Goal: Information Seeking & Learning: Learn about a topic

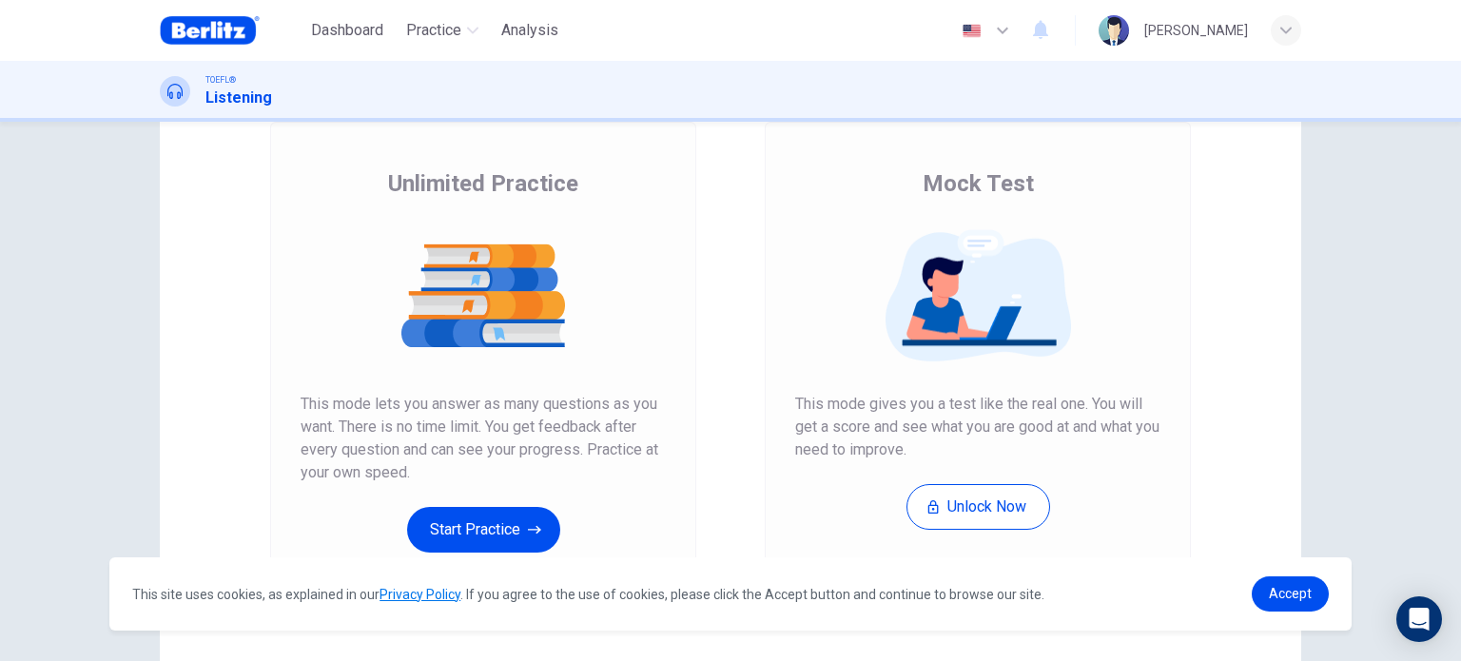
scroll to position [136, 0]
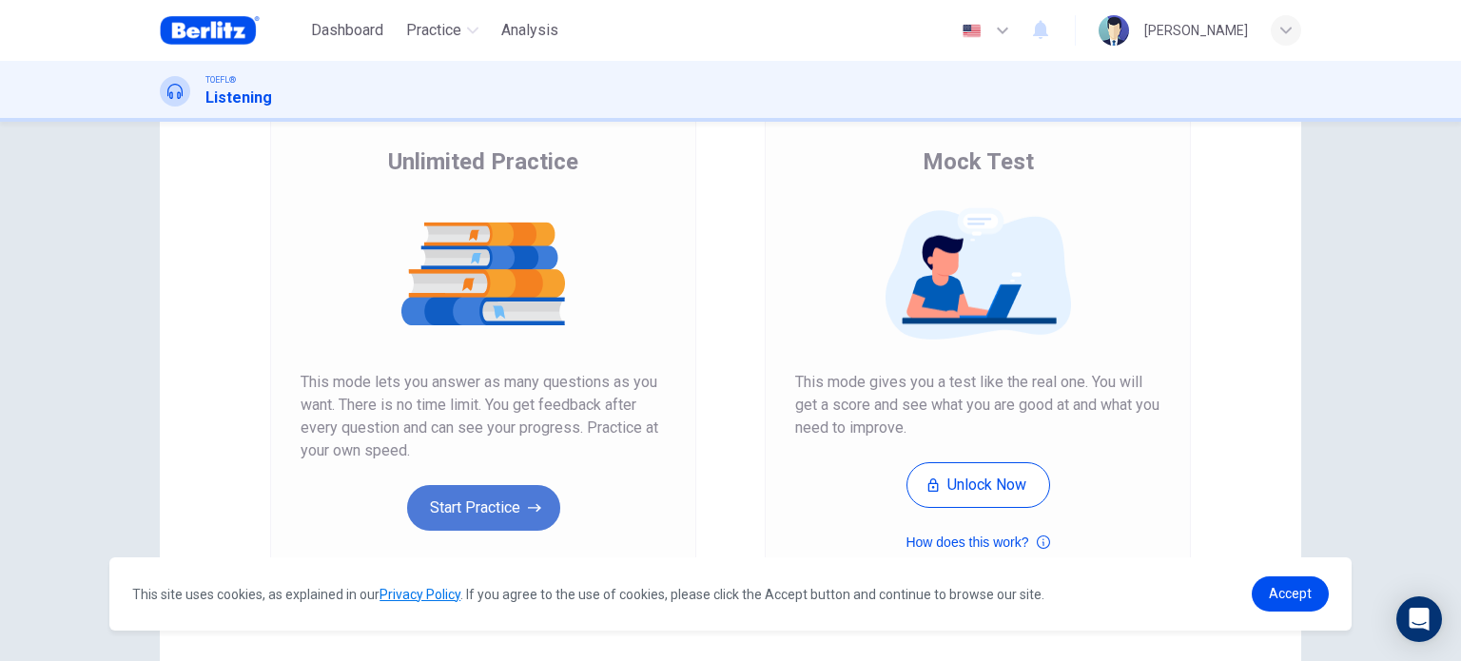
click at [515, 497] on button "Start Practice" at bounding box center [483, 508] width 153 height 46
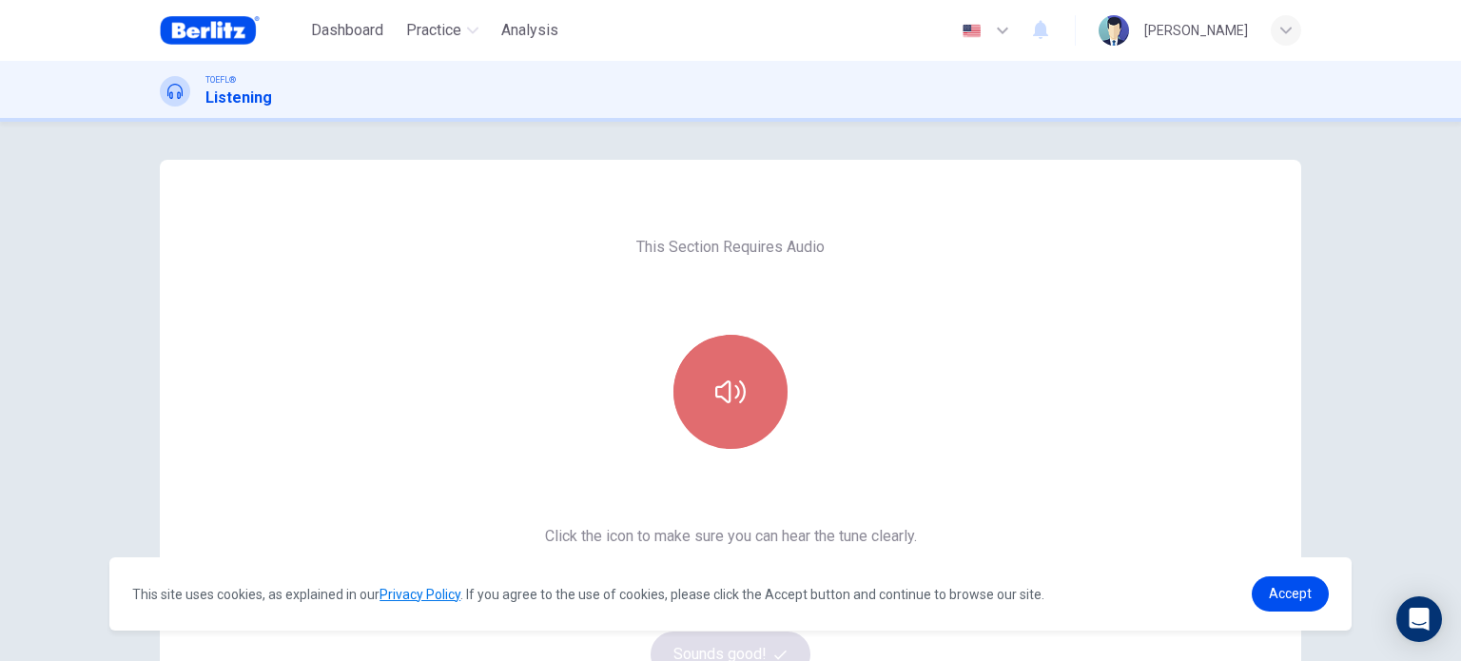
click at [713, 434] on button "button" at bounding box center [730, 392] width 114 height 114
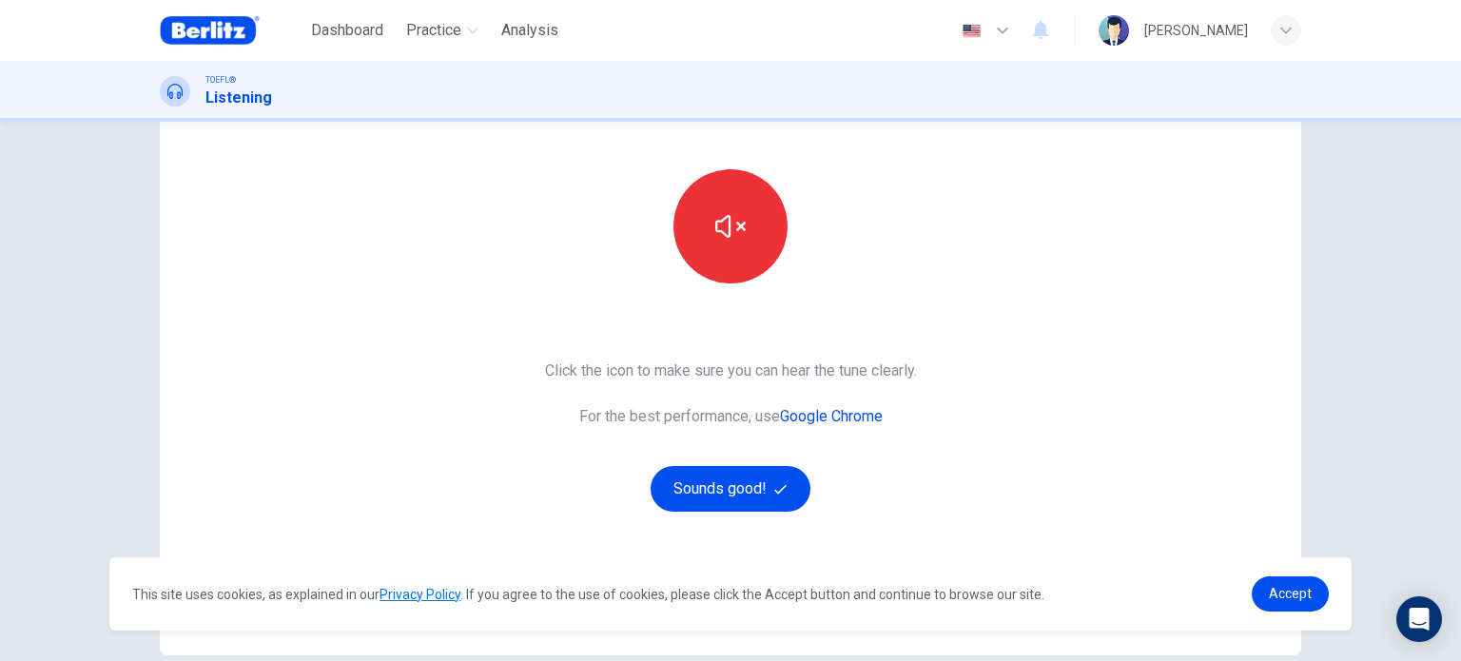
scroll to position [202, 0]
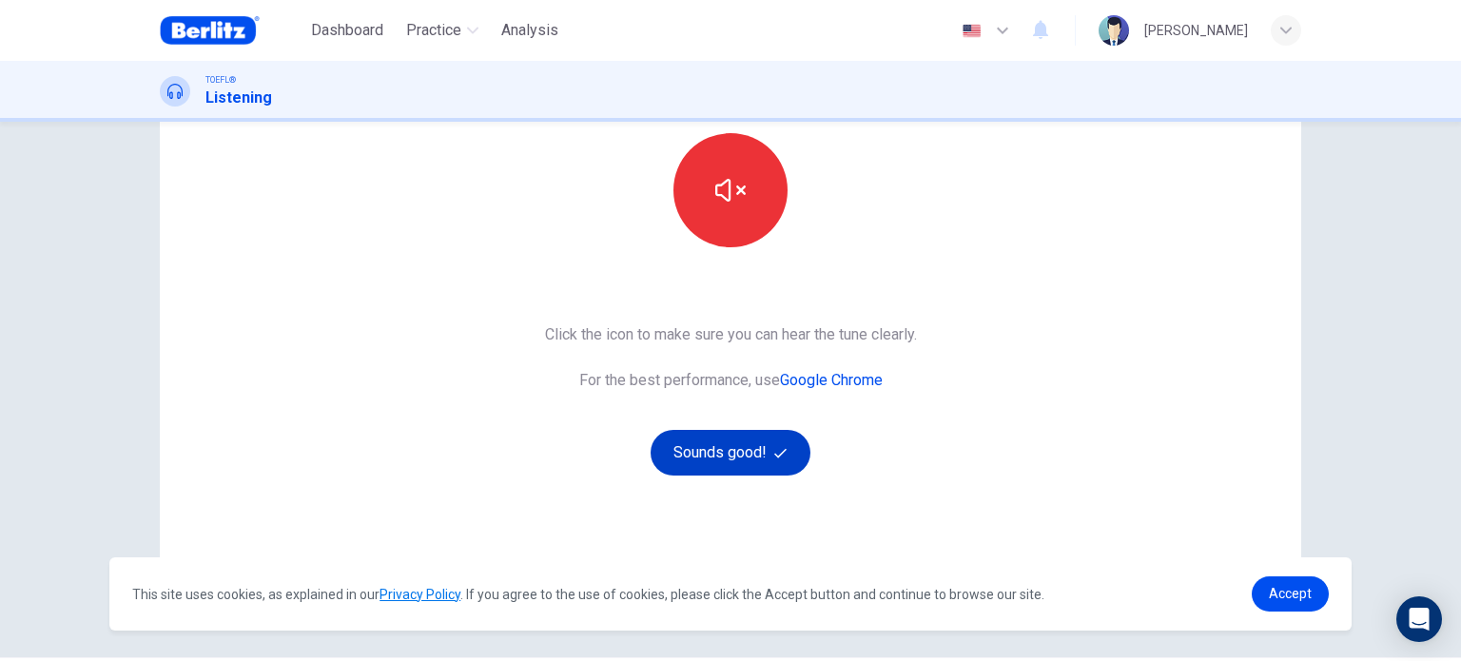
click at [739, 448] on button "Sounds good!" at bounding box center [731, 453] width 160 height 46
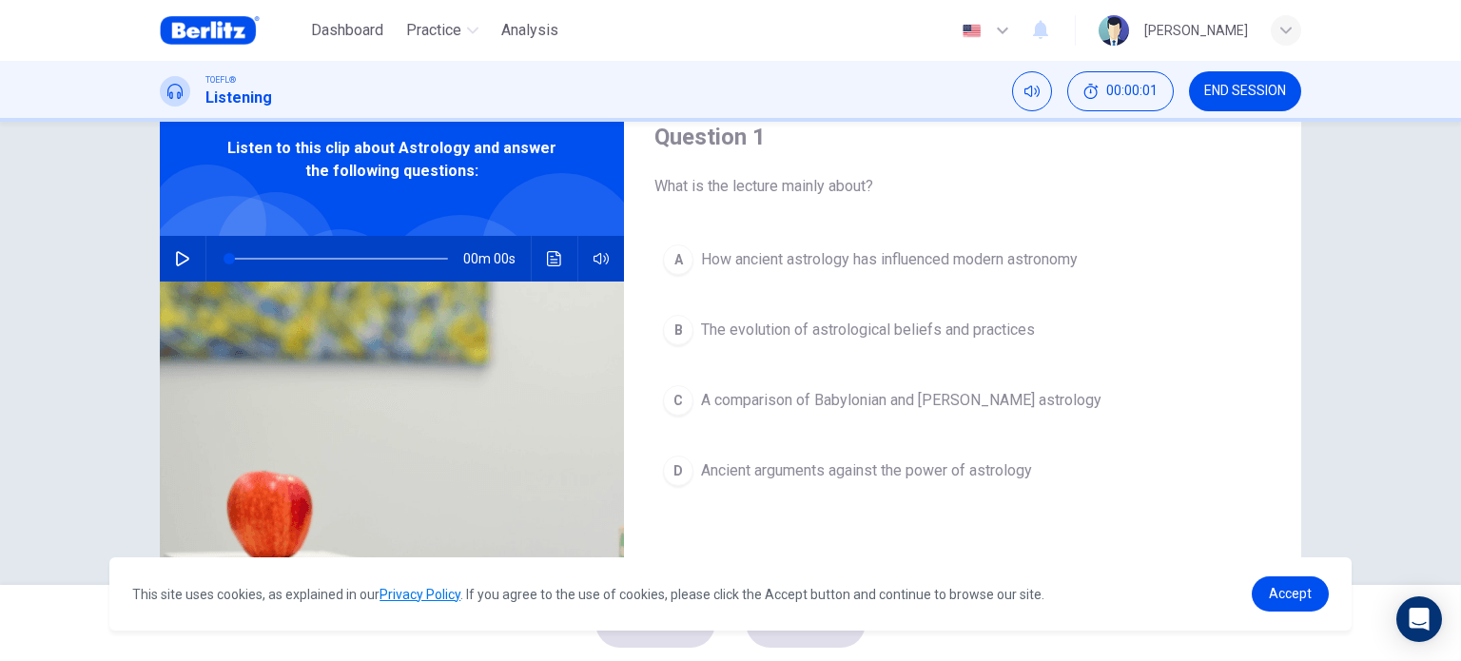
scroll to position [75, 0]
click at [175, 258] on icon "button" at bounding box center [182, 259] width 15 height 15
click at [1293, 592] on span "Accept" at bounding box center [1290, 593] width 43 height 15
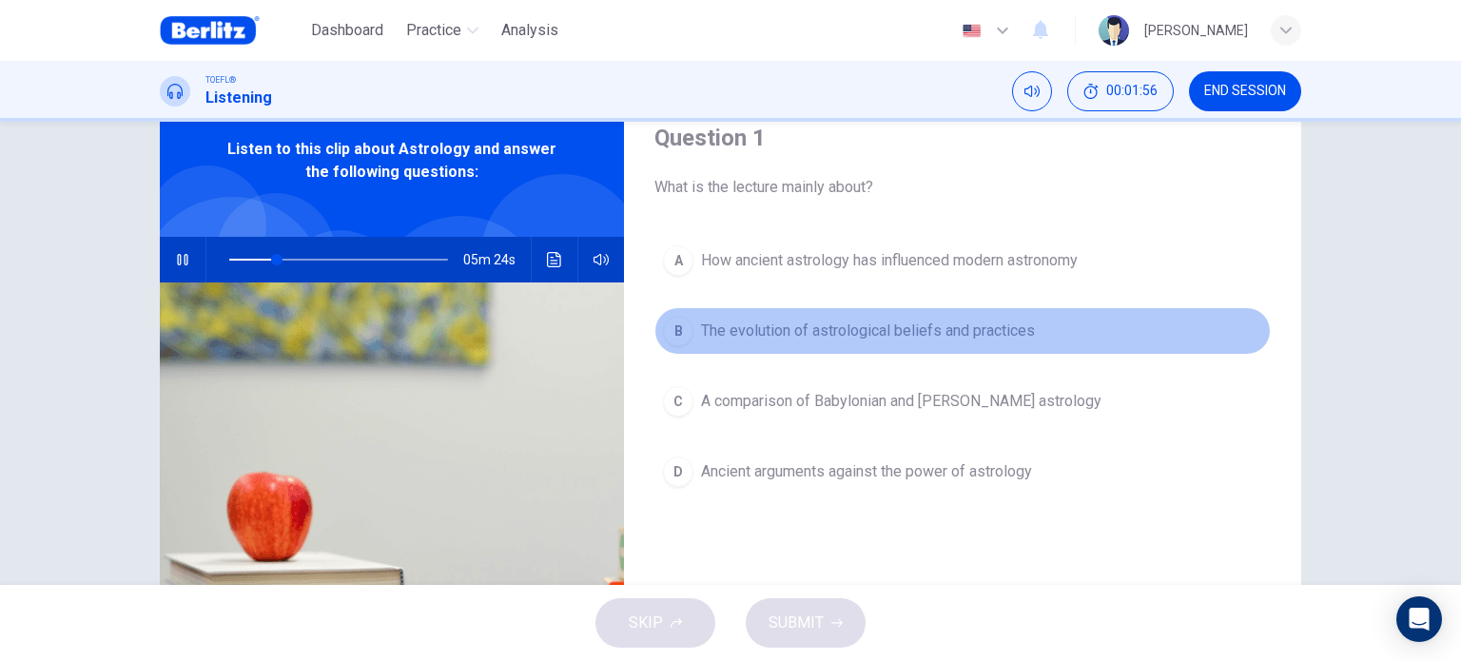
click at [884, 334] on span "The evolution of astrological beliefs and practices" at bounding box center [868, 331] width 334 height 23
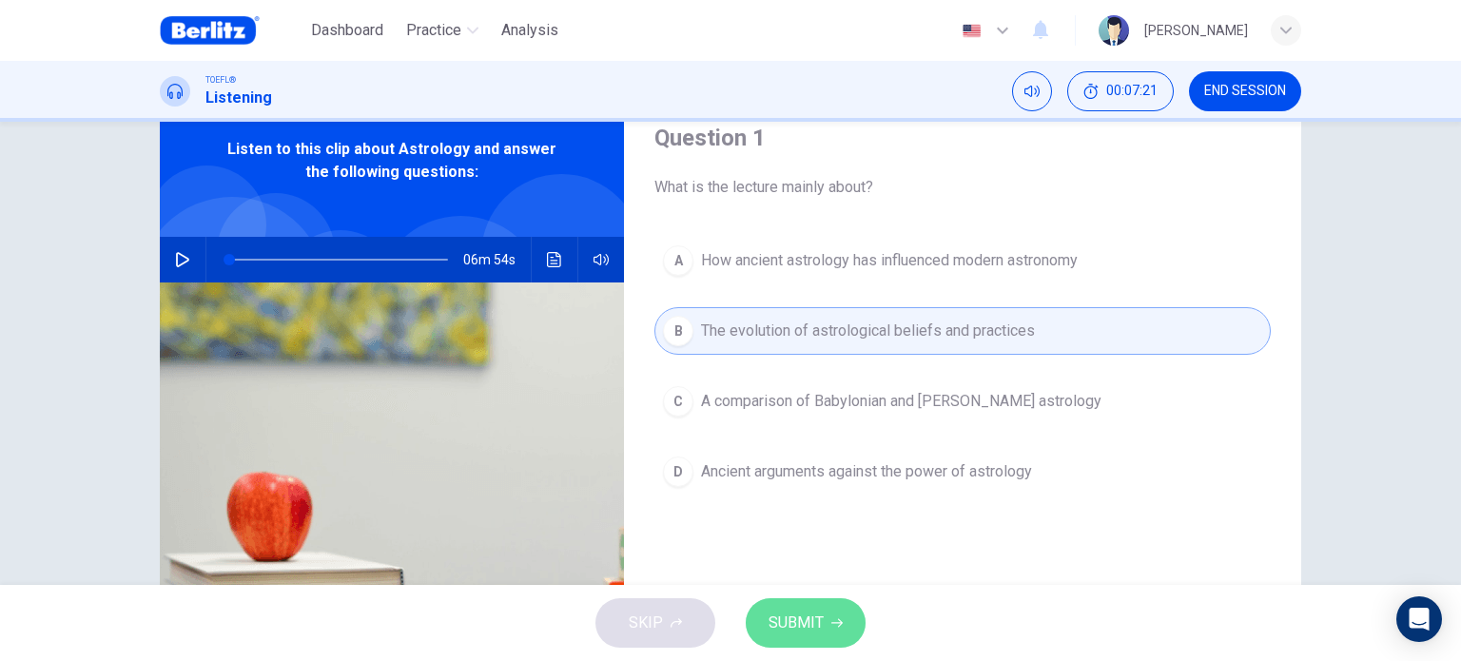
click at [812, 622] on span "SUBMIT" at bounding box center [795, 623] width 55 height 27
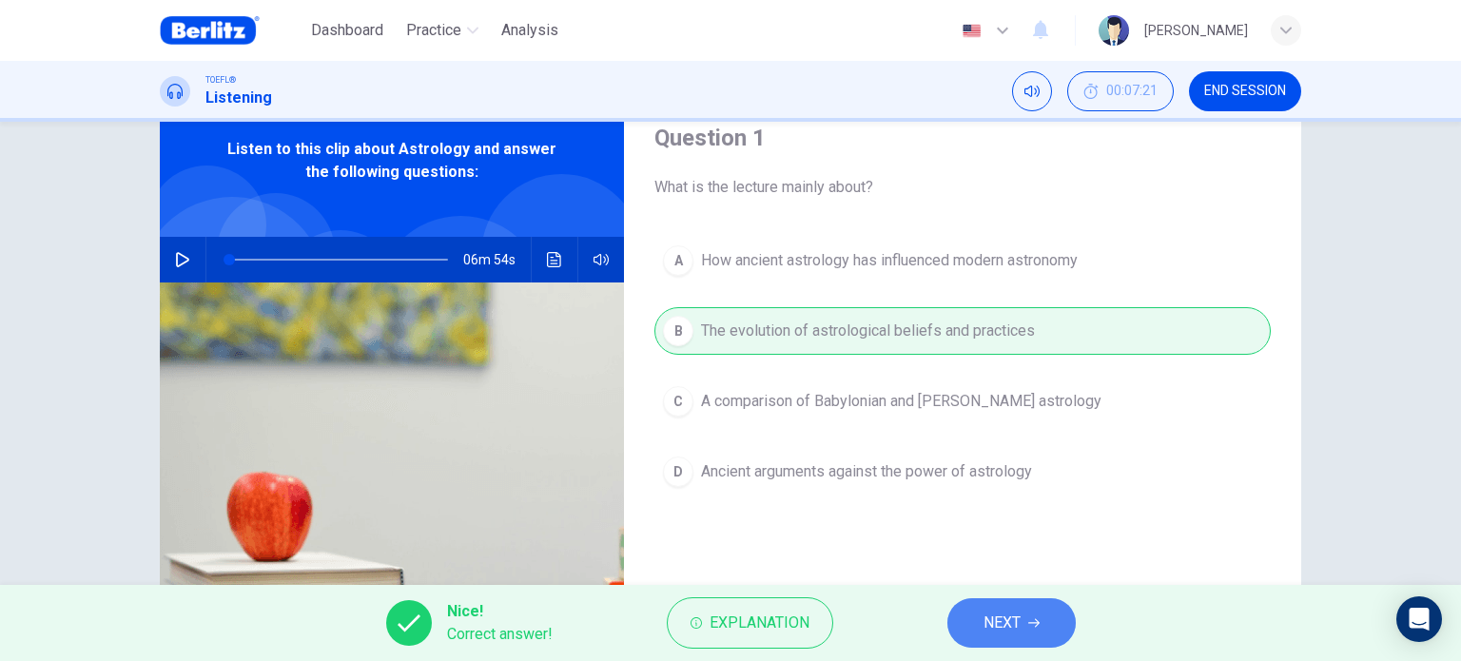
click at [1016, 639] on button "NEXT" at bounding box center [1011, 622] width 128 height 49
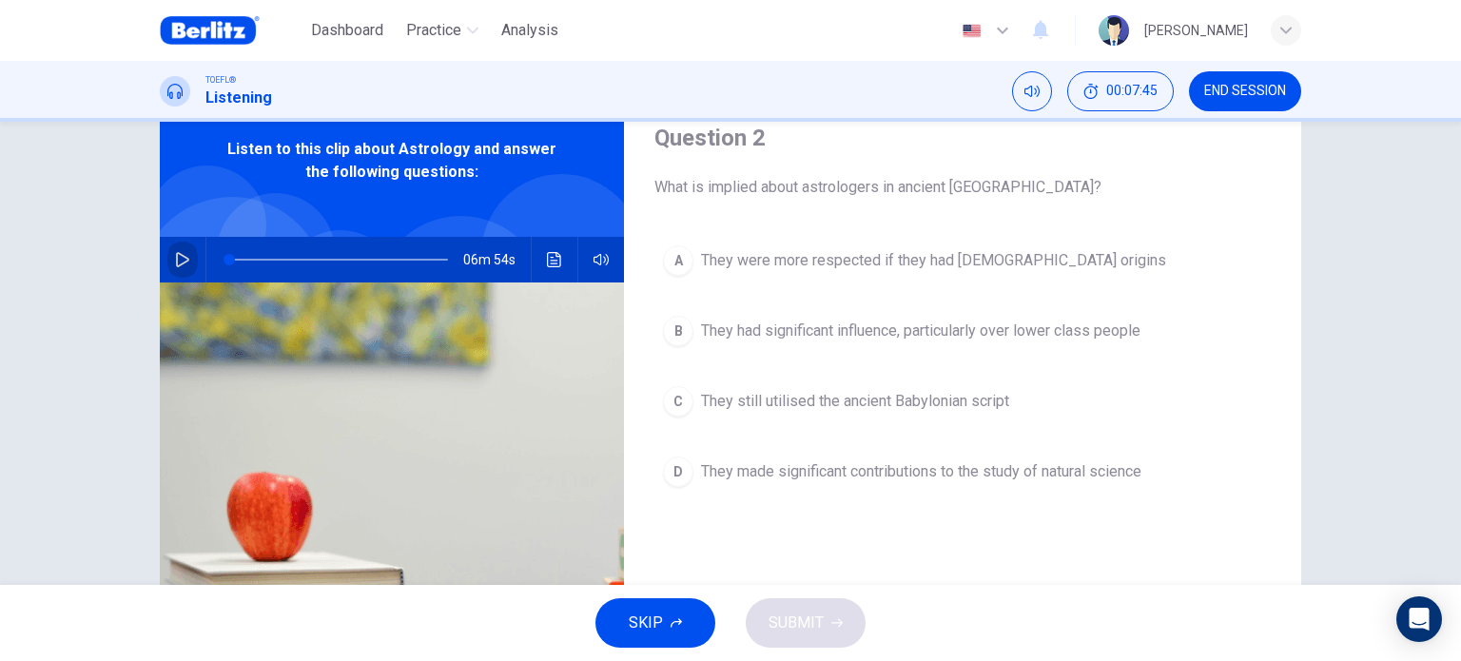
click at [181, 261] on icon "button" at bounding box center [182, 259] width 13 height 15
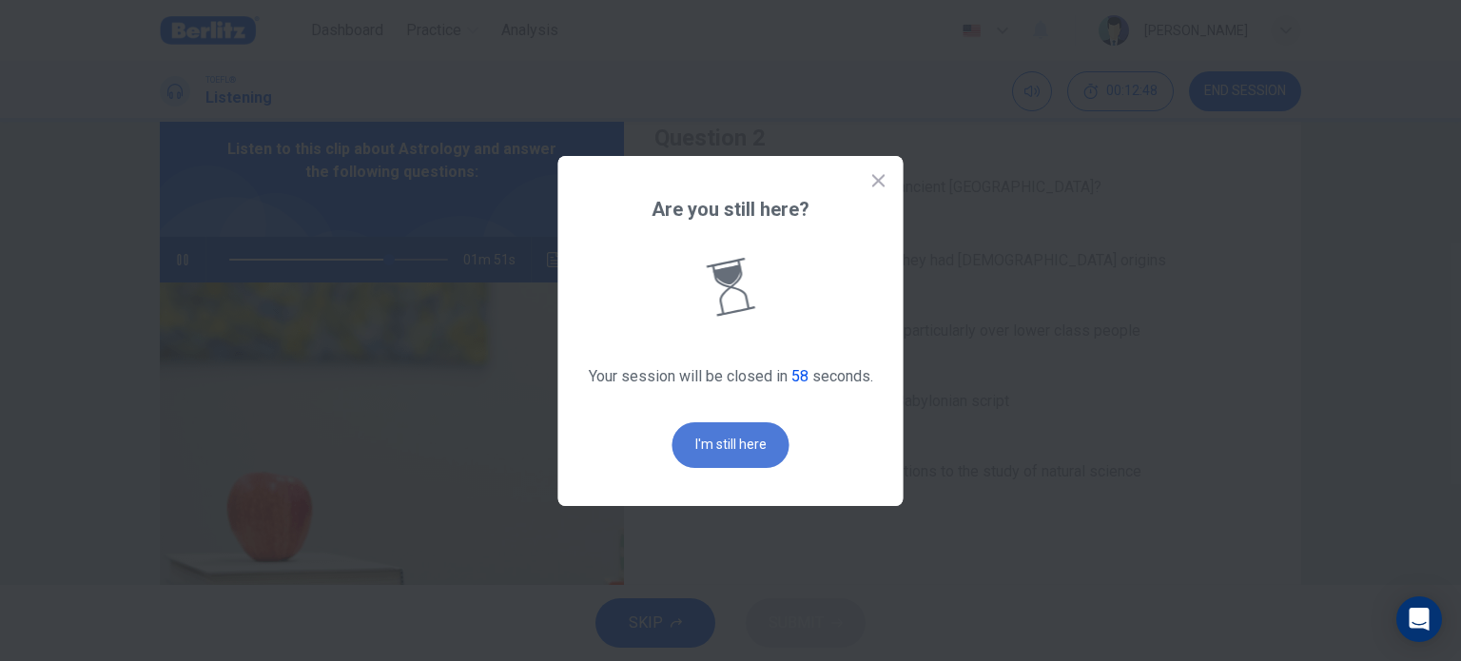
click at [715, 452] on button "I'm still here" at bounding box center [730, 445] width 117 height 46
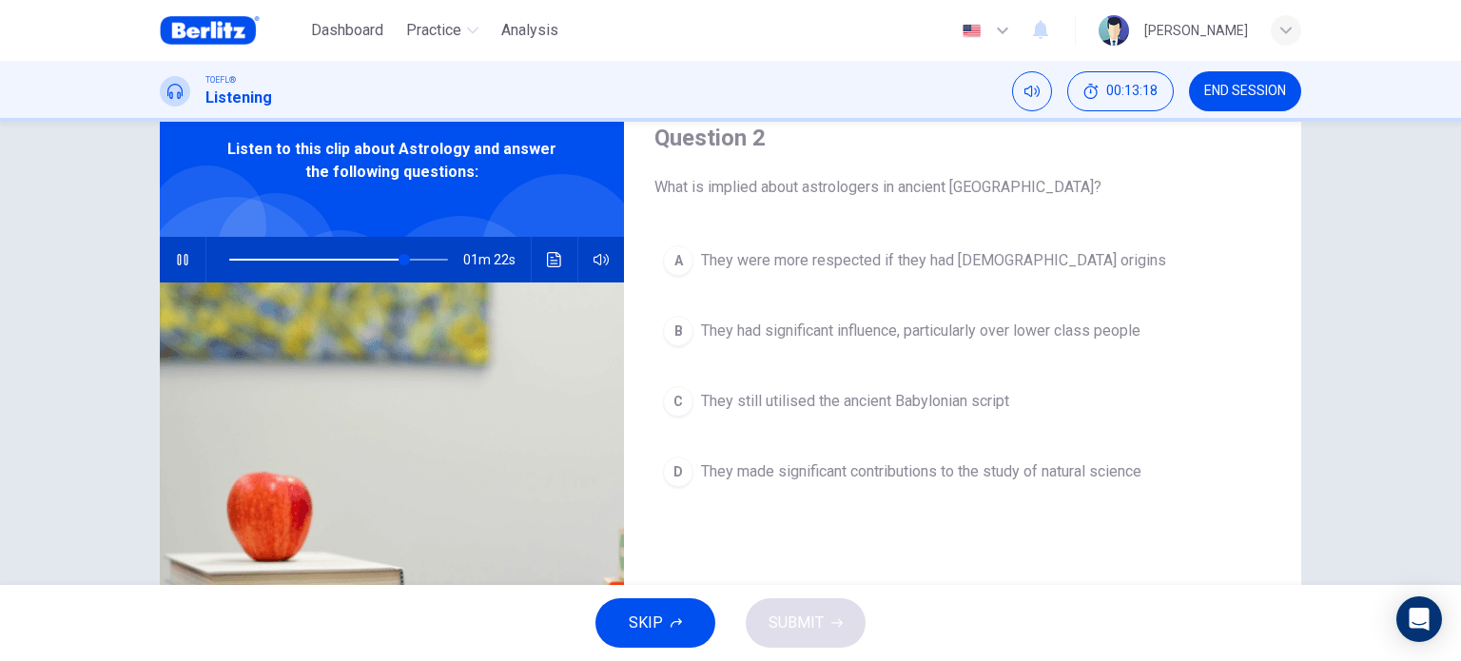
click at [845, 326] on span "They had significant influence, particularly over lower class people" at bounding box center [920, 331] width 439 height 23
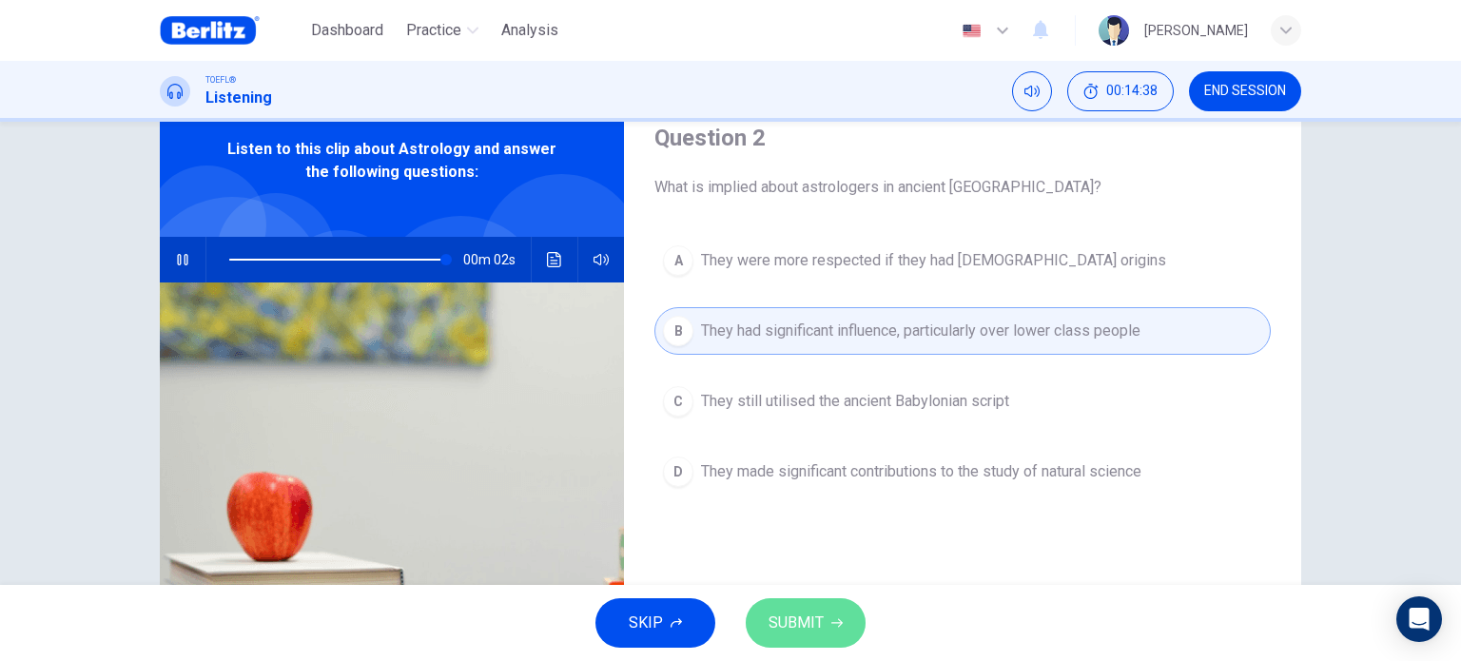
click at [782, 605] on button "SUBMIT" at bounding box center [806, 622] width 120 height 49
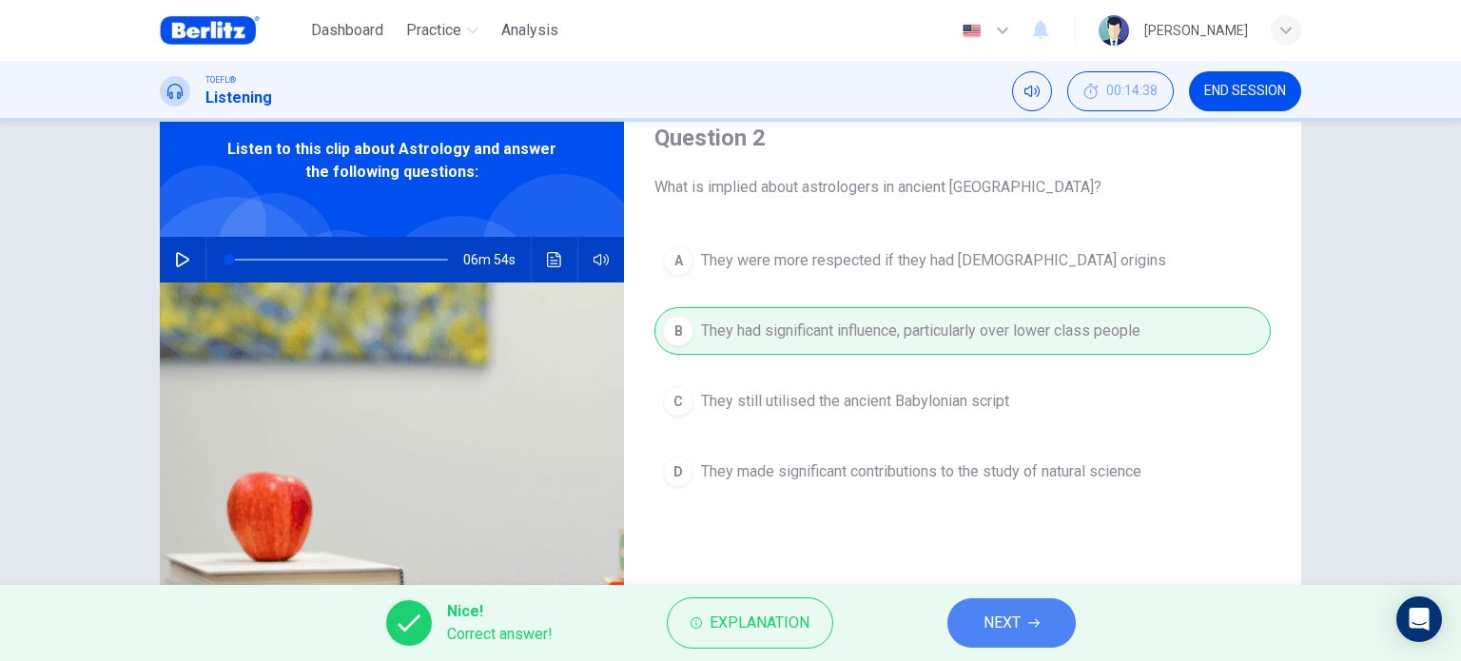
click at [963, 635] on button "NEXT" at bounding box center [1011, 622] width 128 height 49
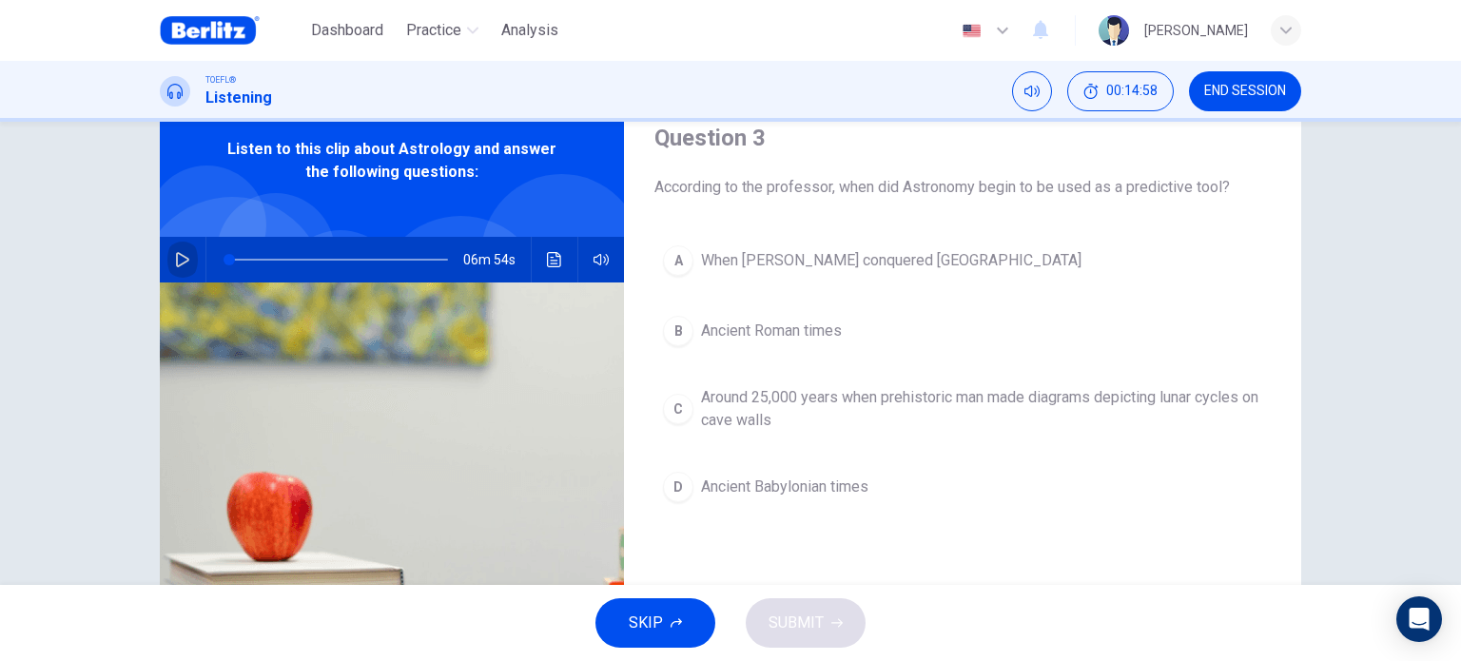
click at [174, 273] on button "button" at bounding box center [182, 260] width 30 height 46
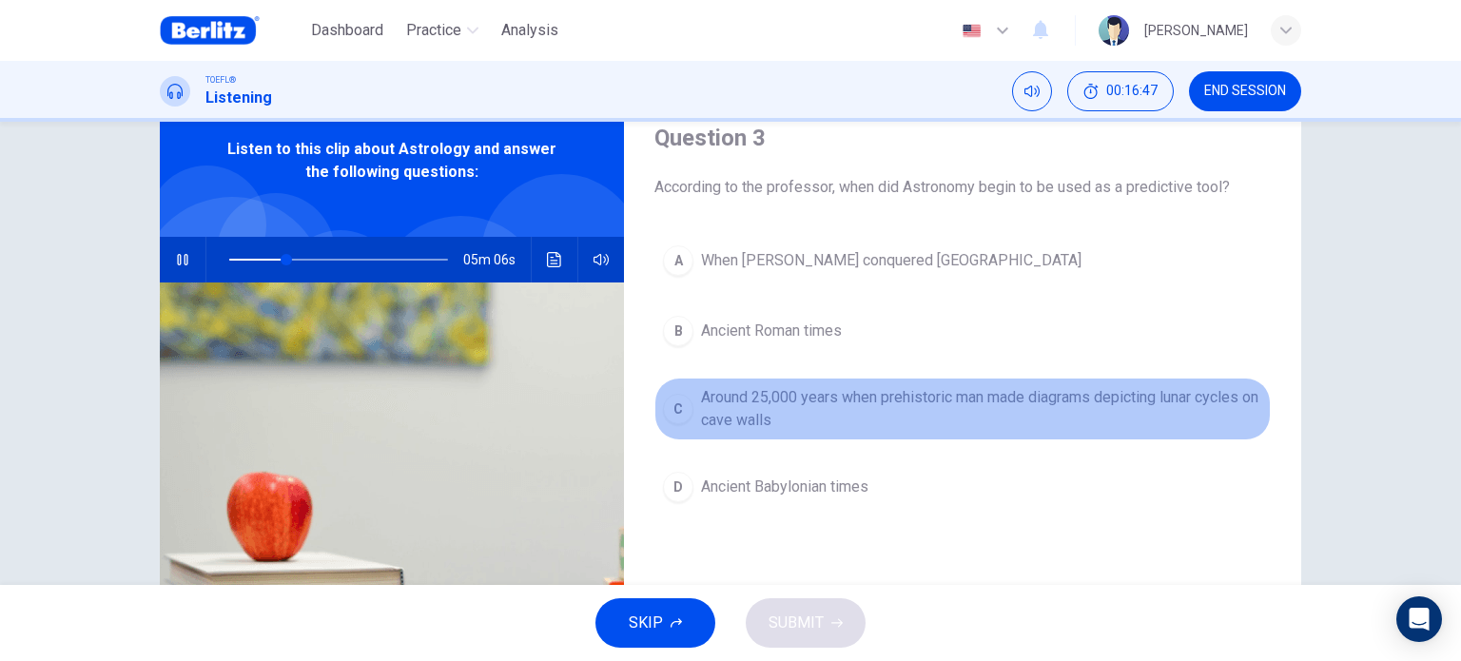
click at [915, 398] on span "Around 25,000 years when prehistoric man made diagrams depicting lunar cycles o…" at bounding box center [981, 409] width 561 height 46
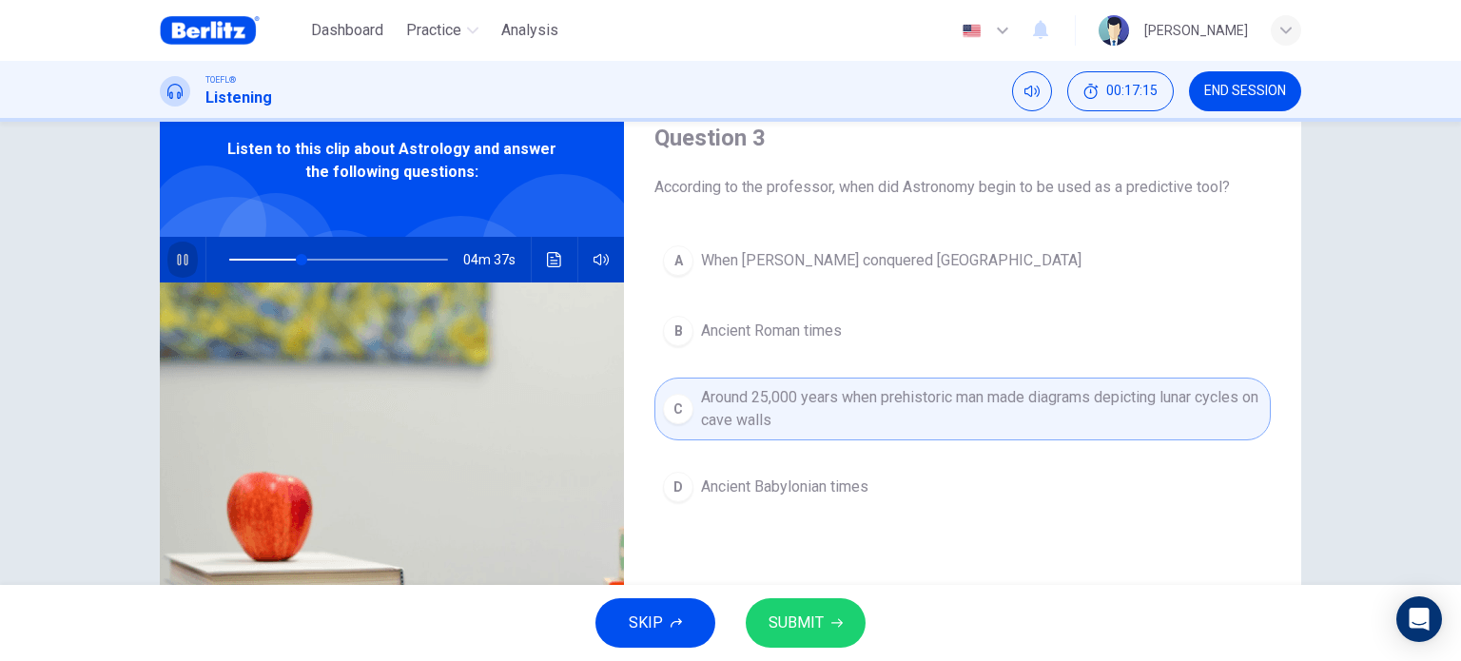
click at [175, 265] on icon "button" at bounding box center [182, 259] width 15 height 15
click at [791, 611] on span "SUBMIT" at bounding box center [795, 623] width 55 height 27
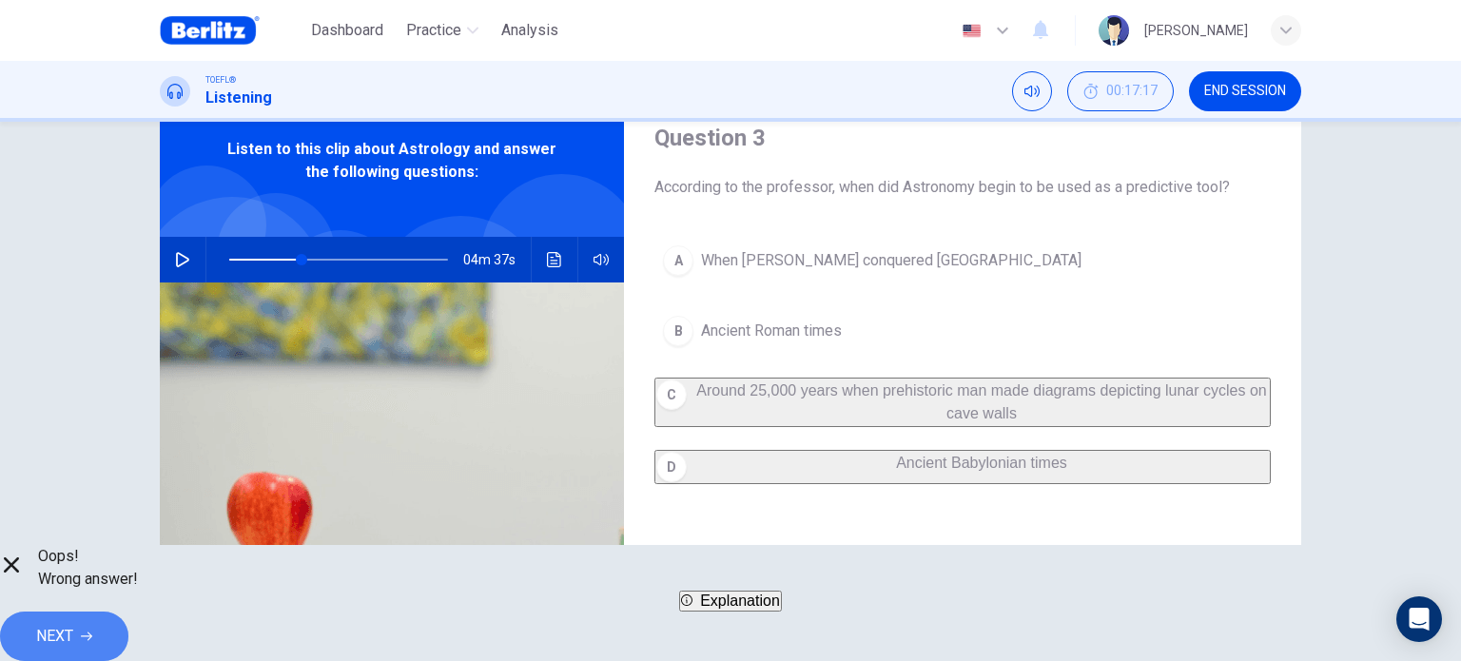
click at [128, 612] on button "NEXT" at bounding box center [64, 636] width 128 height 49
type input "**"
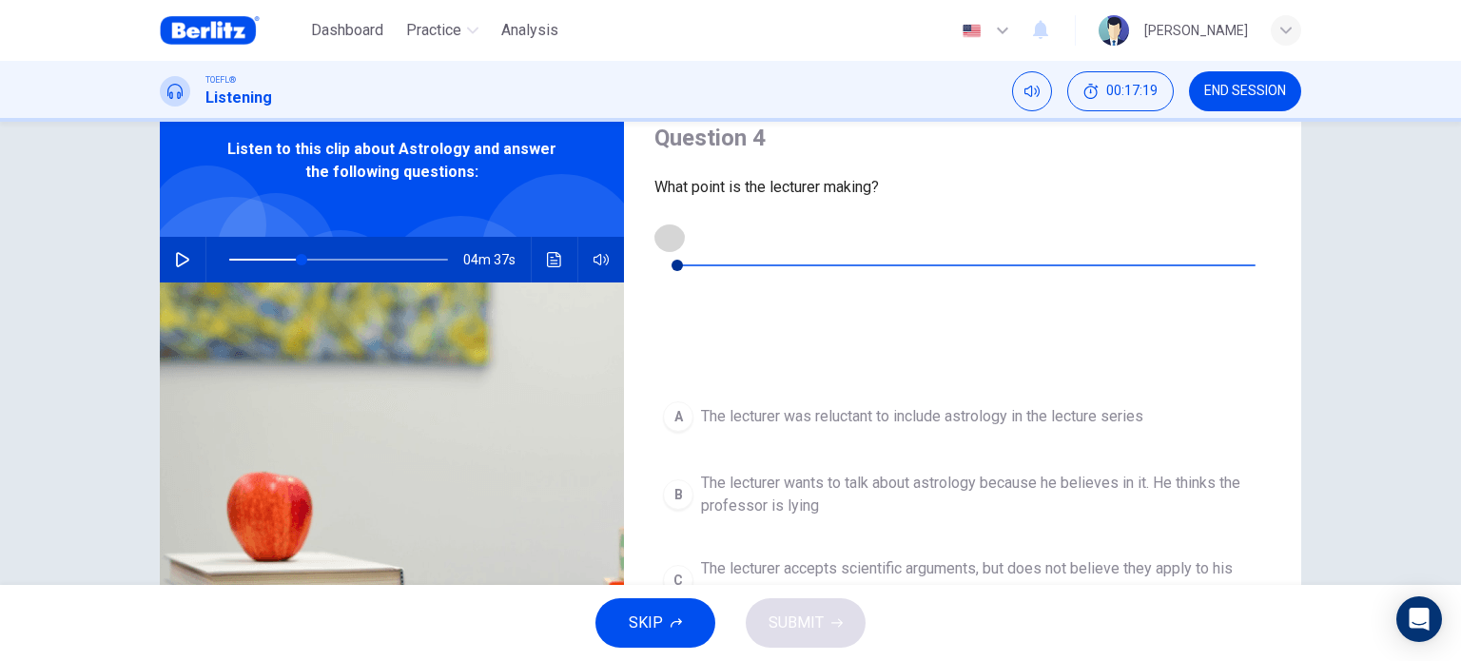
click at [666, 237] on icon "button" at bounding box center [669, 236] width 13 height 15
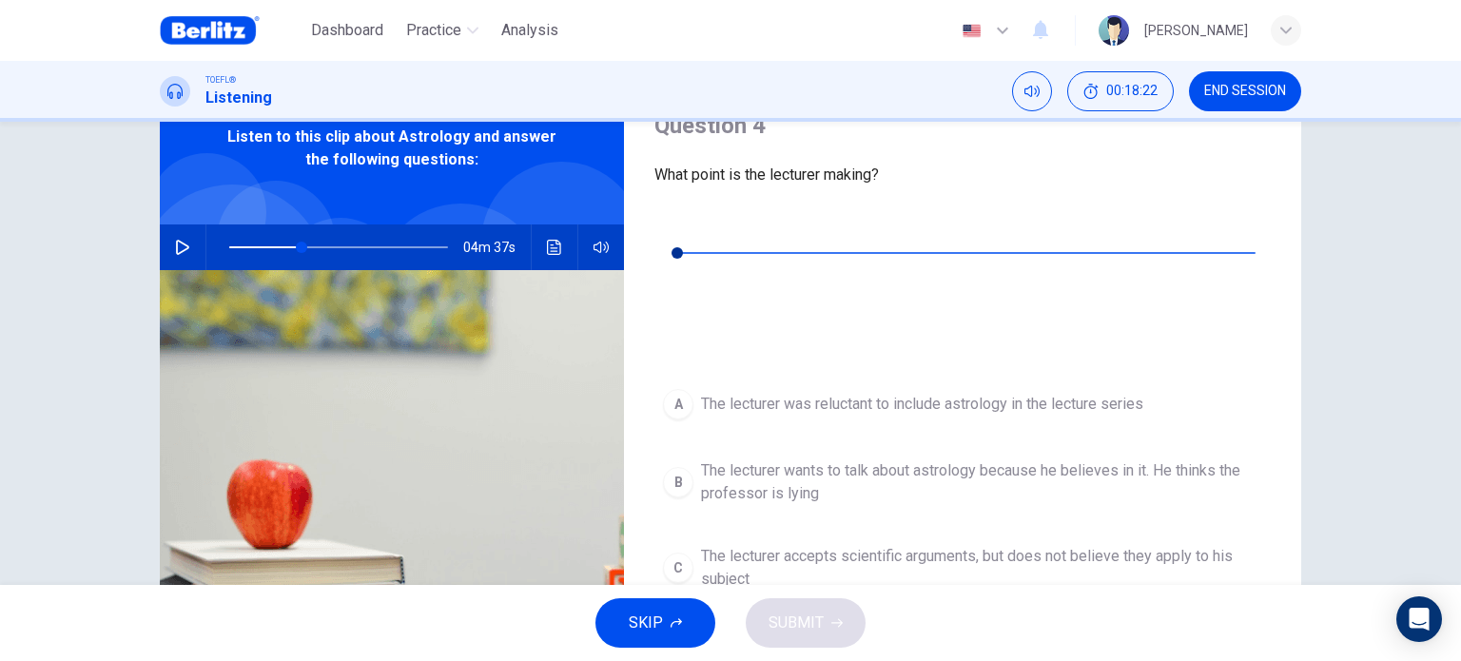
scroll to position [102, 0]
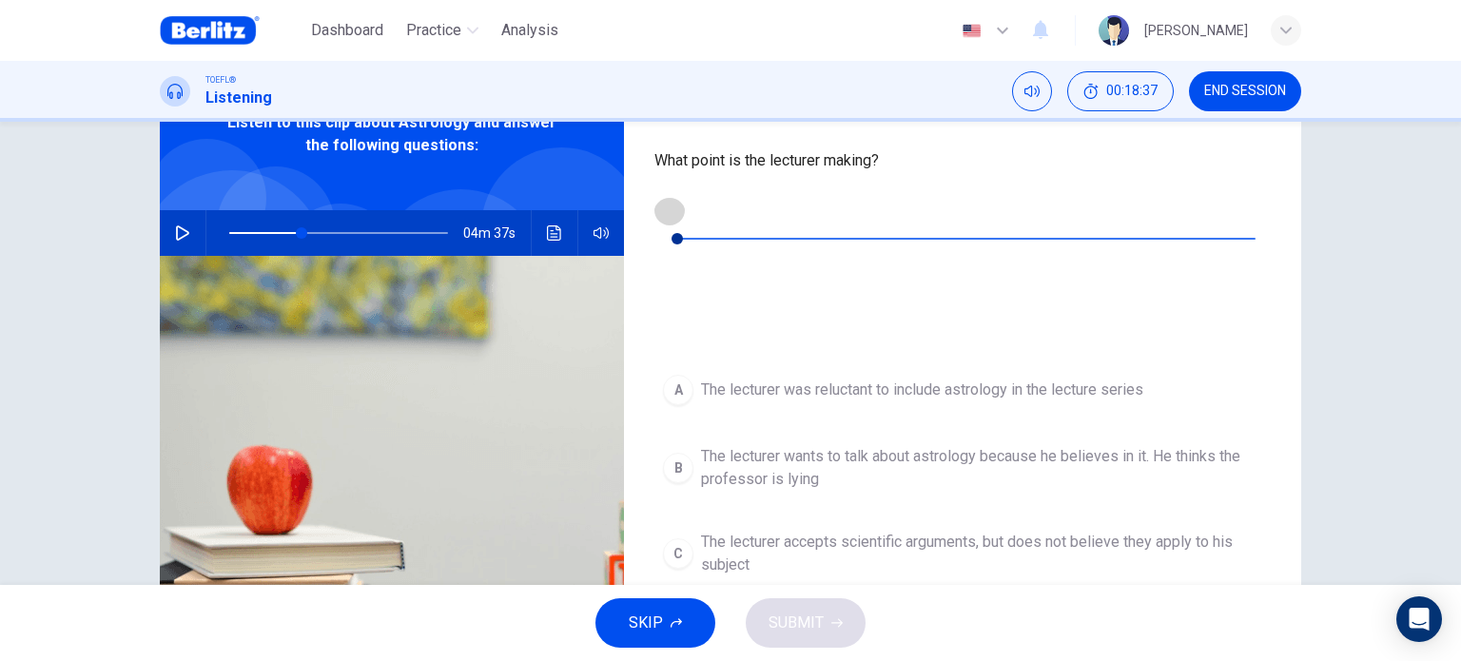
click at [666, 222] on button "button" at bounding box center [669, 210] width 30 height 30
type input "*"
click at [799, 445] on span "The lecturer wants to talk about astrology because he believes in it. He thinks…" at bounding box center [981, 468] width 561 height 46
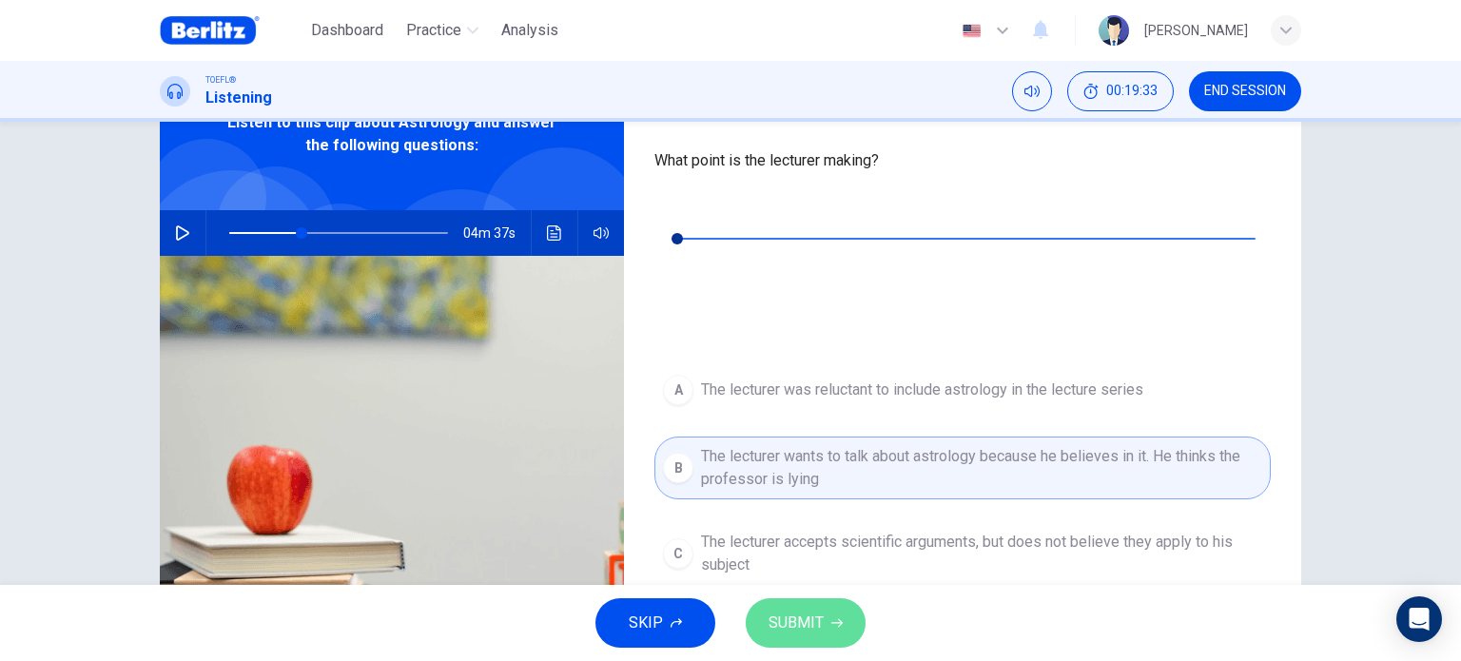
click at [822, 637] on button "SUBMIT" at bounding box center [806, 622] width 120 height 49
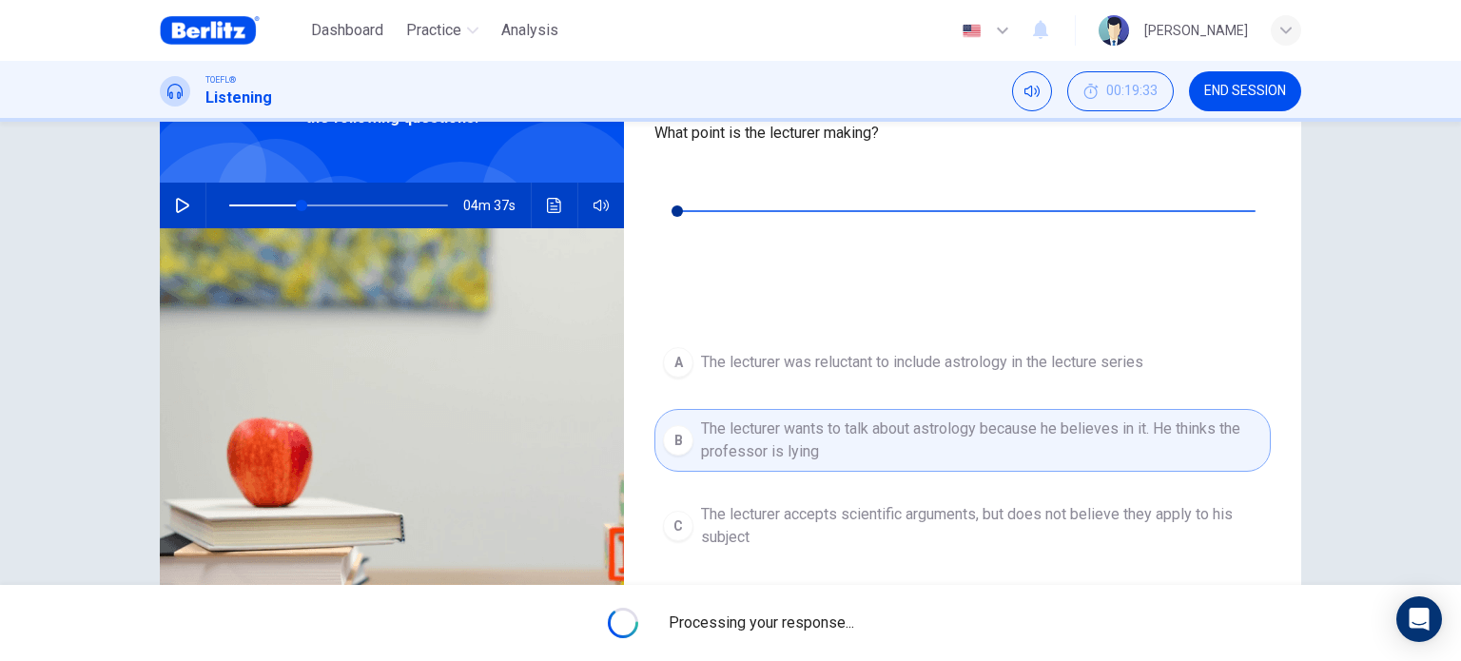
scroll to position [122, 0]
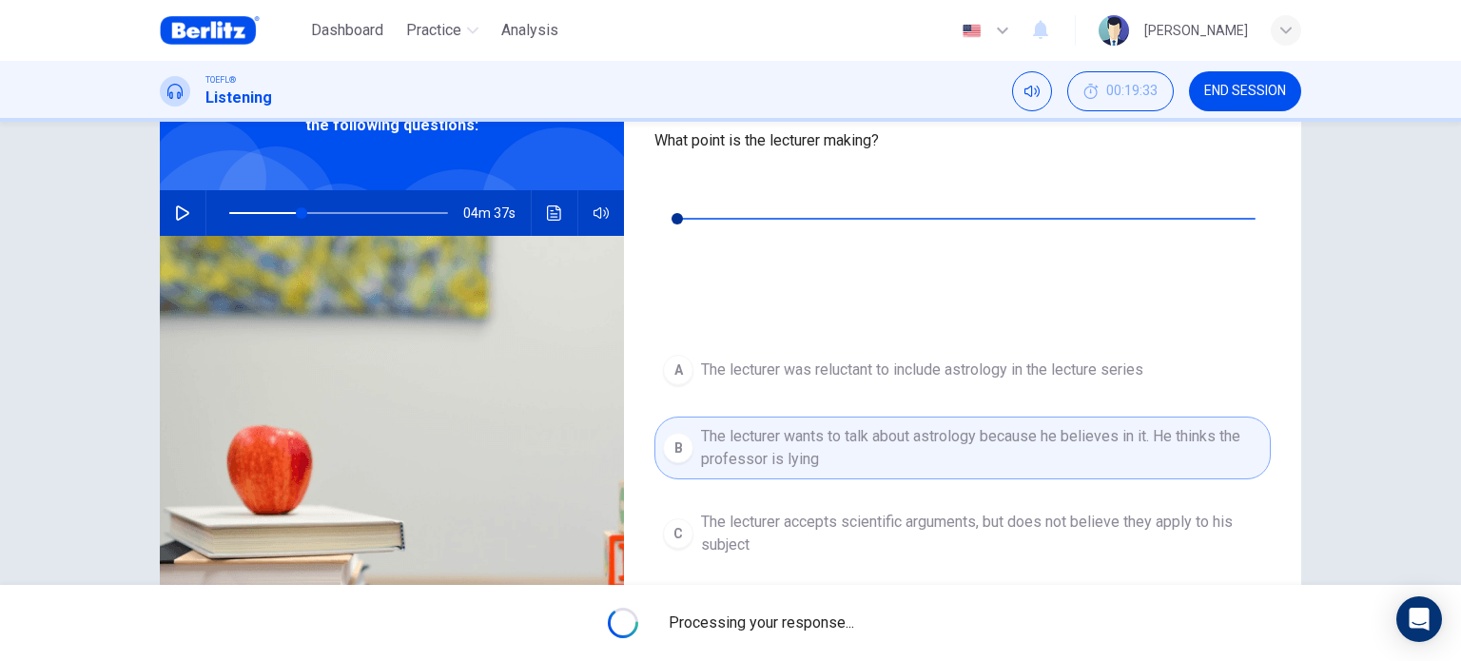
type input "**"
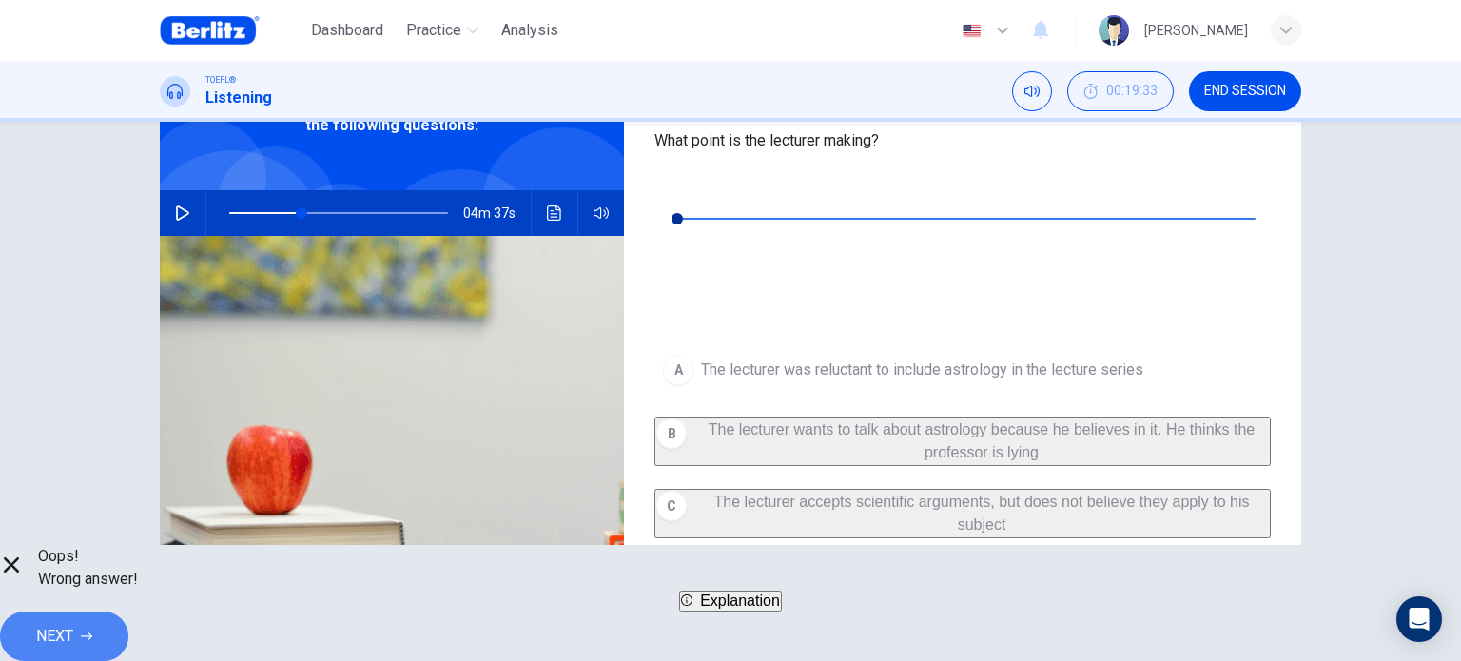
click at [128, 616] on button "NEXT" at bounding box center [64, 636] width 128 height 49
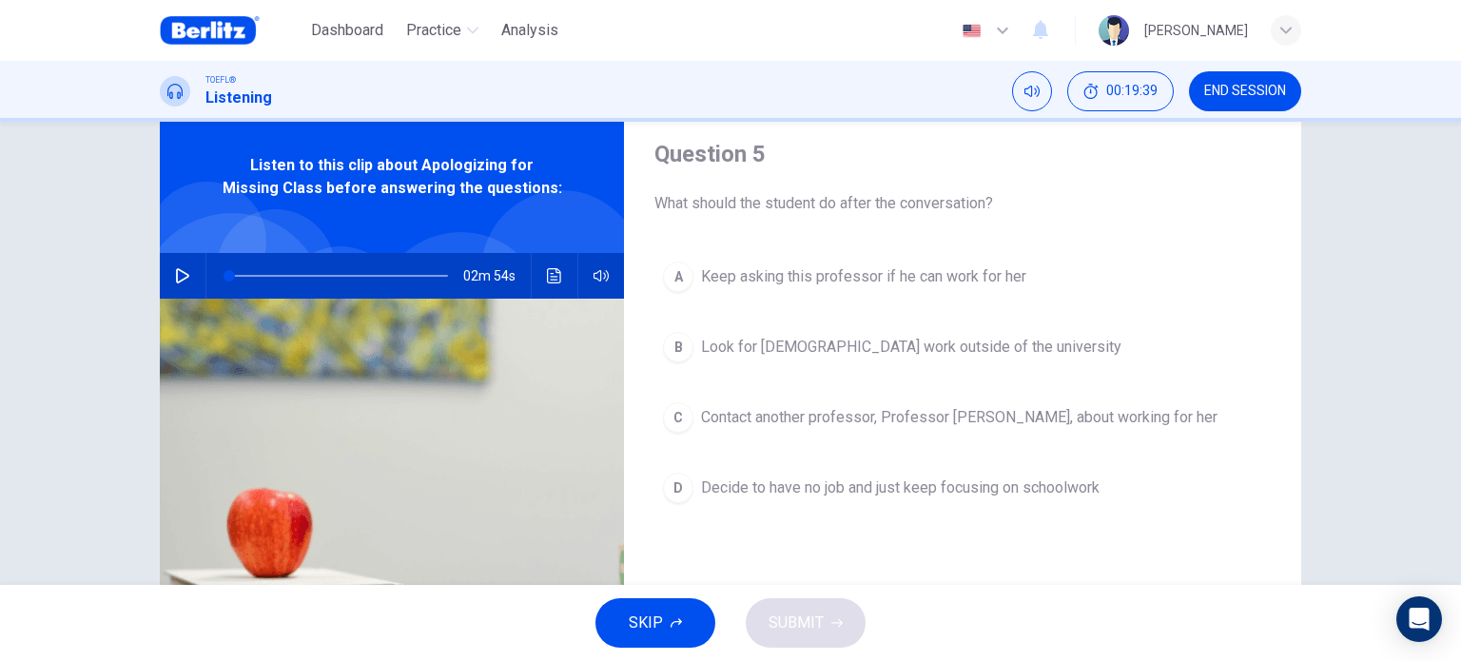
scroll to position [57, 0]
click at [177, 276] on icon "button" at bounding box center [182, 277] width 15 height 15
click at [886, 165] on h4 "Question 5" at bounding box center [962, 156] width 616 height 30
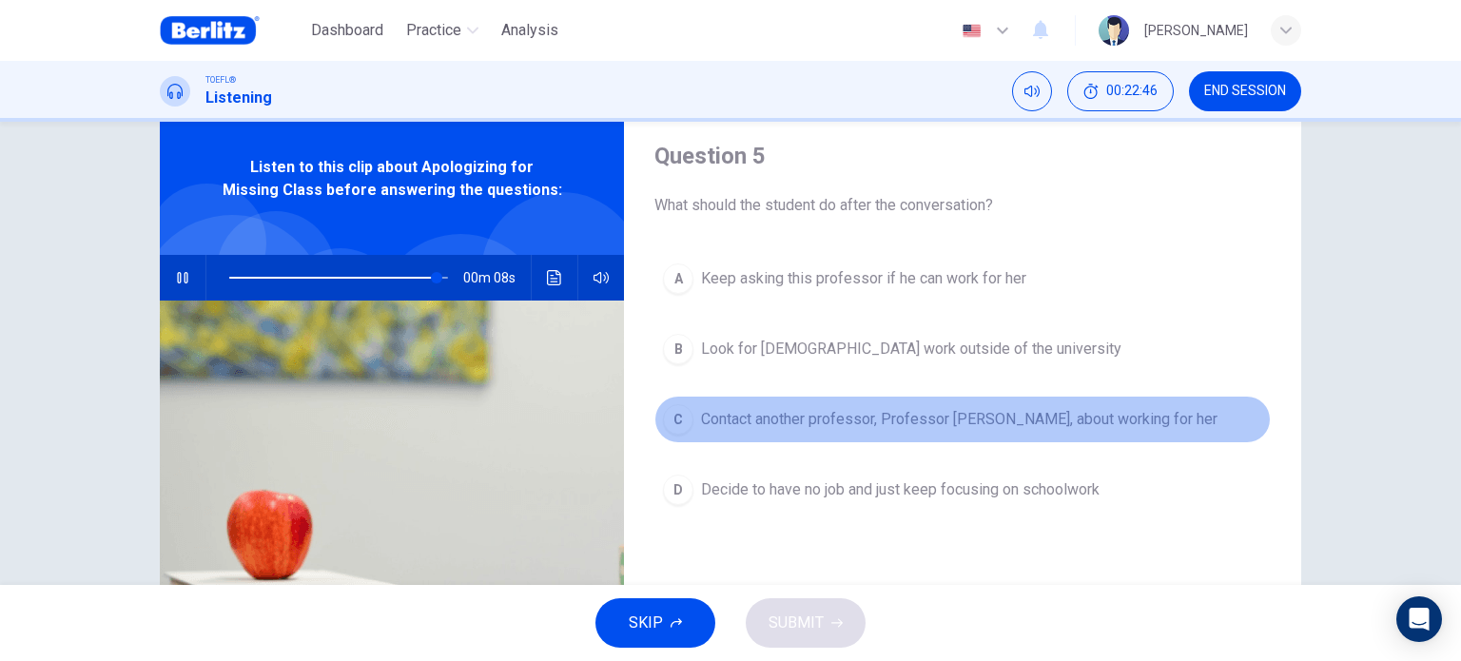
click at [937, 431] on button "C Contact another professor, Professor [PERSON_NAME], about working for her" at bounding box center [962, 420] width 616 height 48
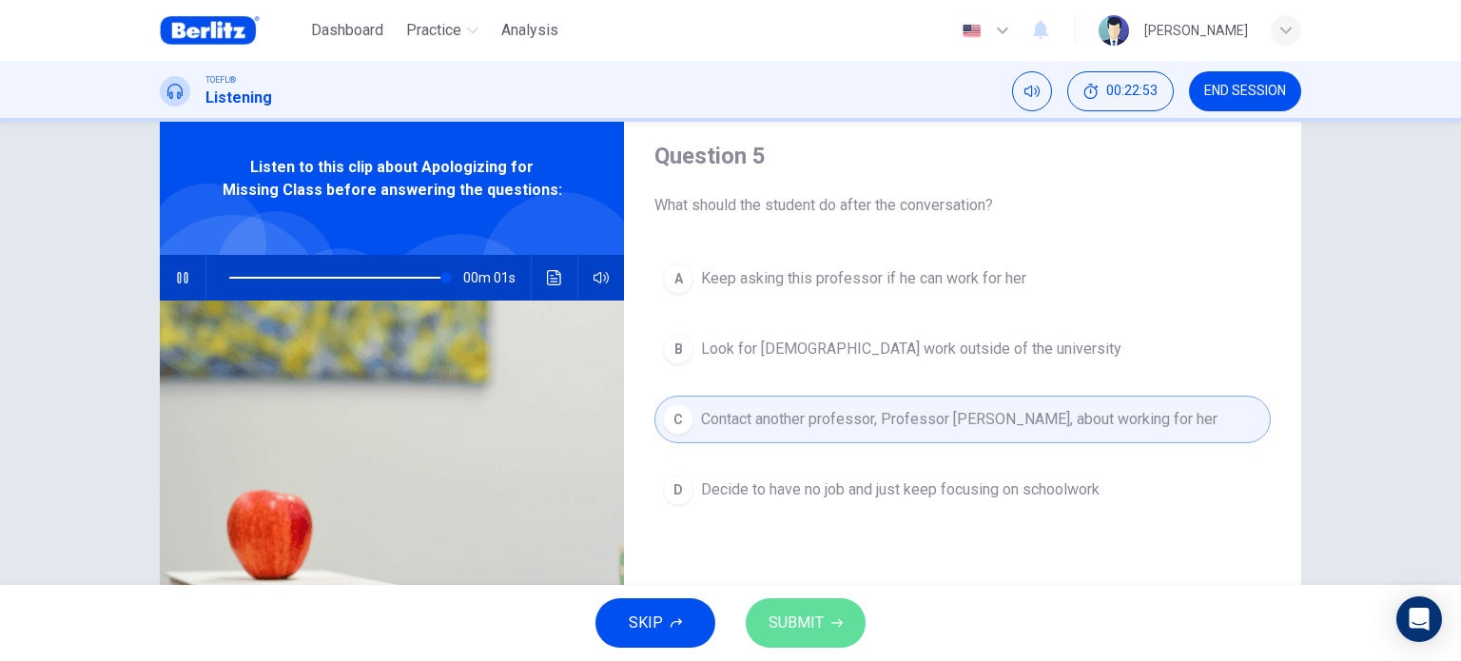
click at [794, 625] on span "SUBMIT" at bounding box center [795, 623] width 55 height 27
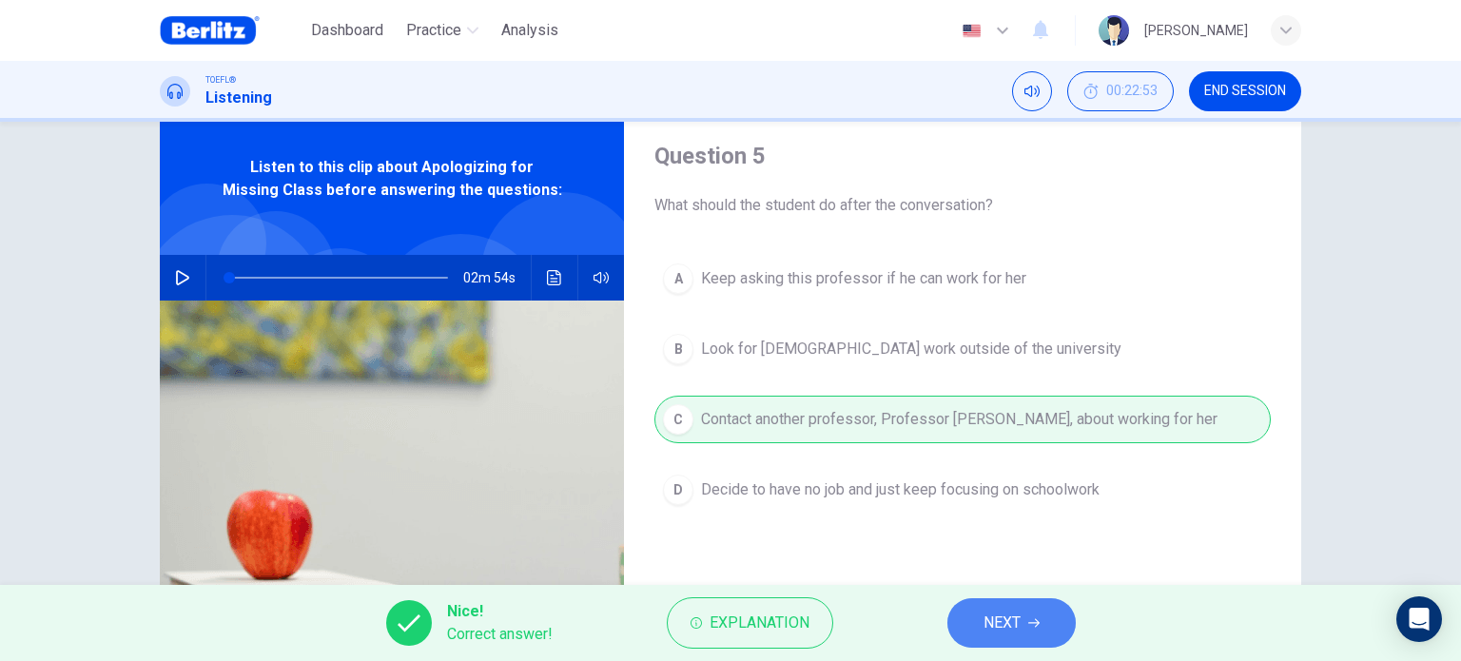
click at [962, 617] on button "NEXT" at bounding box center [1011, 622] width 128 height 49
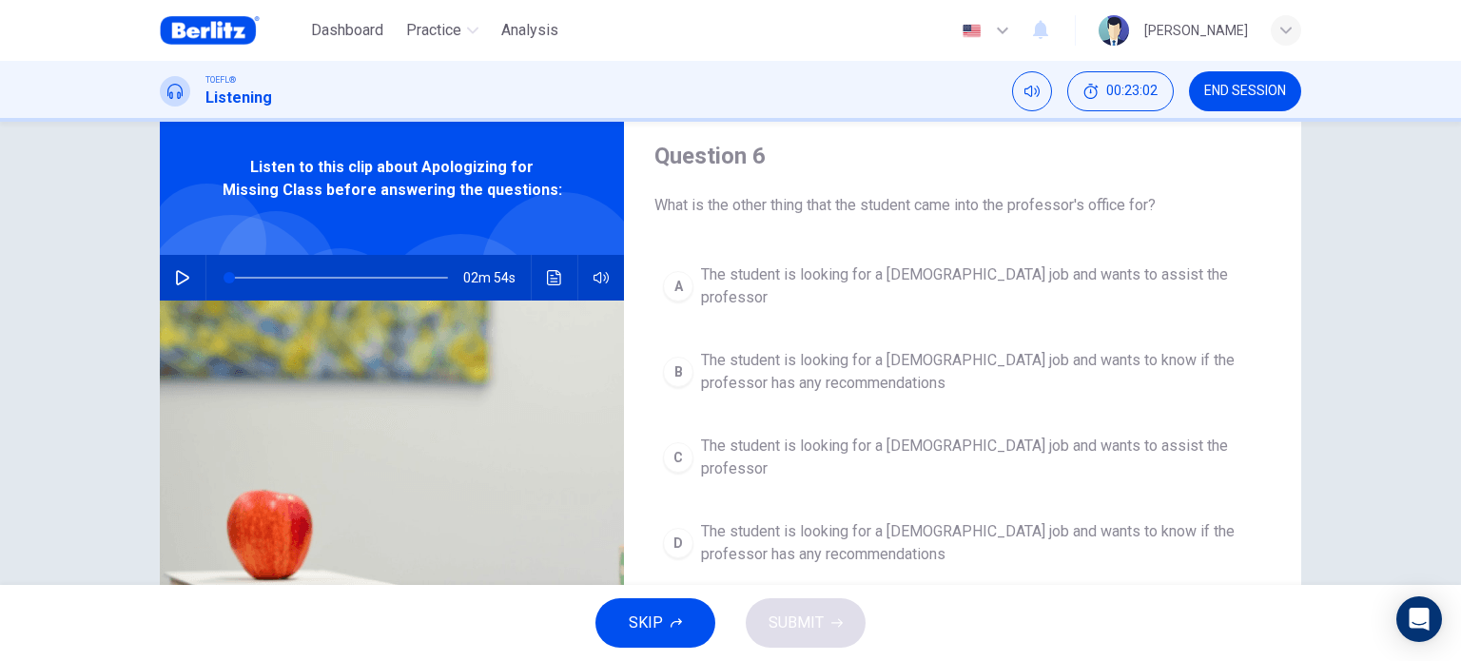
click at [960, 298] on button "A The student is looking for a [DEMOGRAPHIC_DATA] job and wants to assist the p…" at bounding box center [962, 286] width 616 height 63
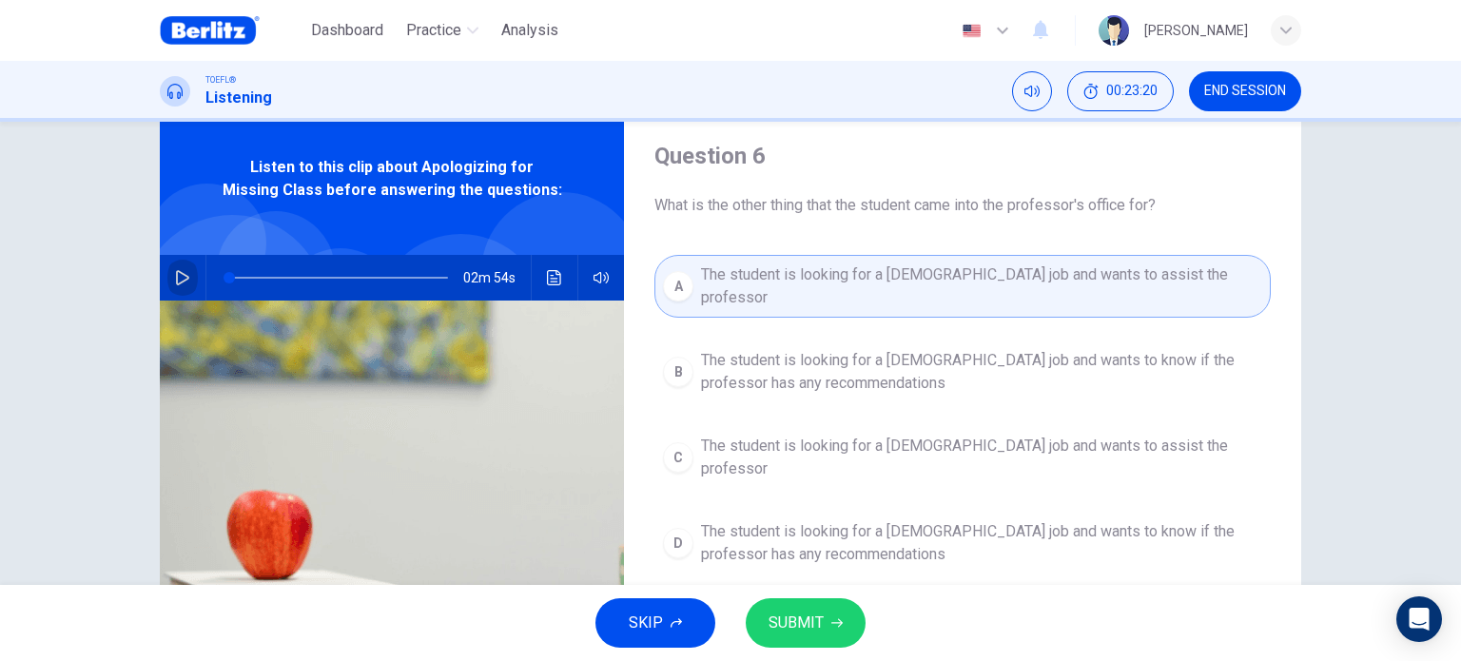
click at [171, 267] on button "button" at bounding box center [182, 278] width 30 height 46
click at [796, 615] on span "SUBMIT" at bounding box center [795, 623] width 55 height 27
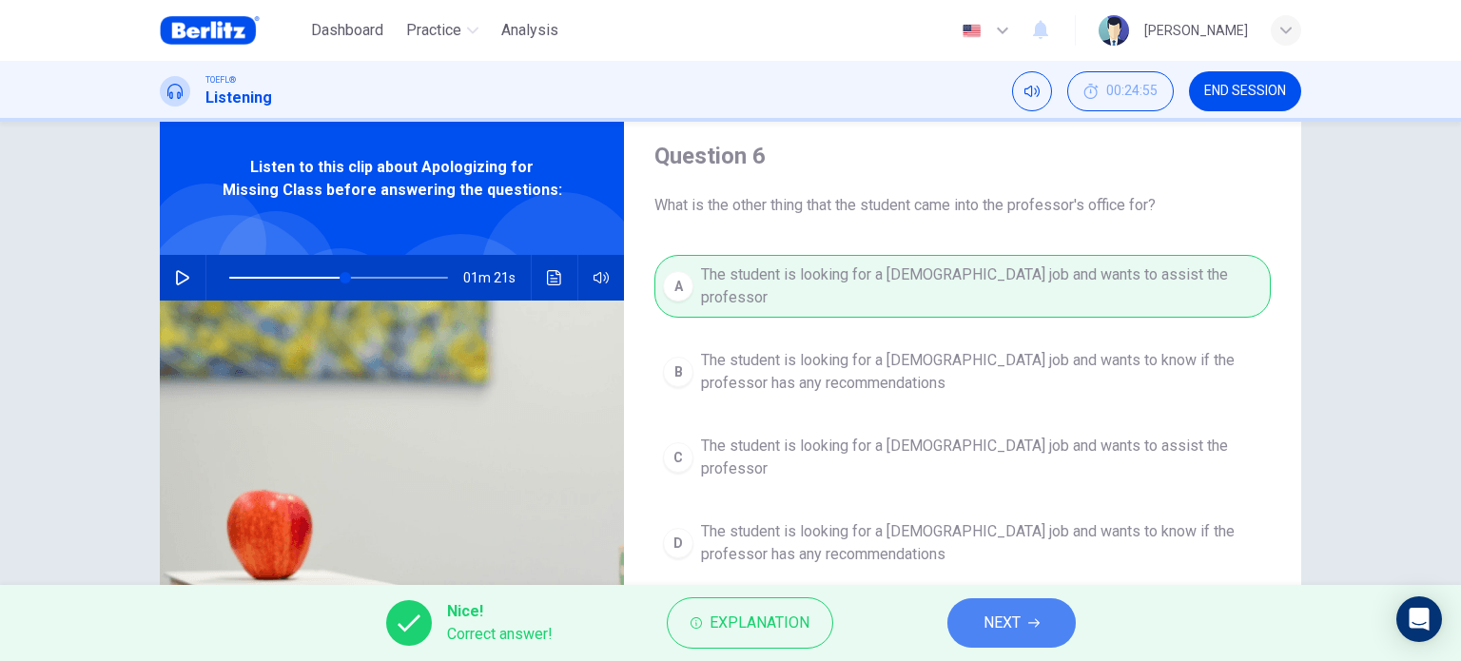
click at [1006, 627] on span "NEXT" at bounding box center [1001, 623] width 37 height 27
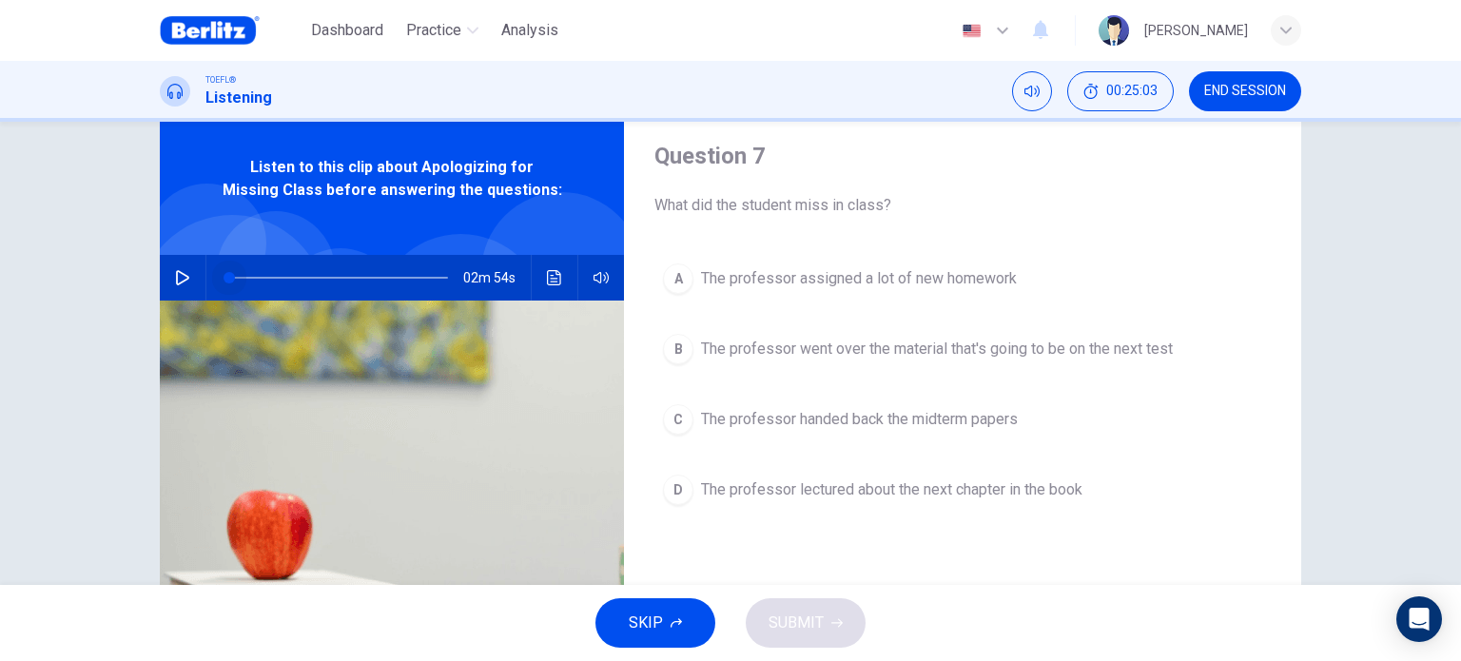
click at [229, 277] on span at bounding box center [338, 277] width 219 height 27
click at [183, 283] on icon "button" at bounding box center [182, 277] width 15 height 15
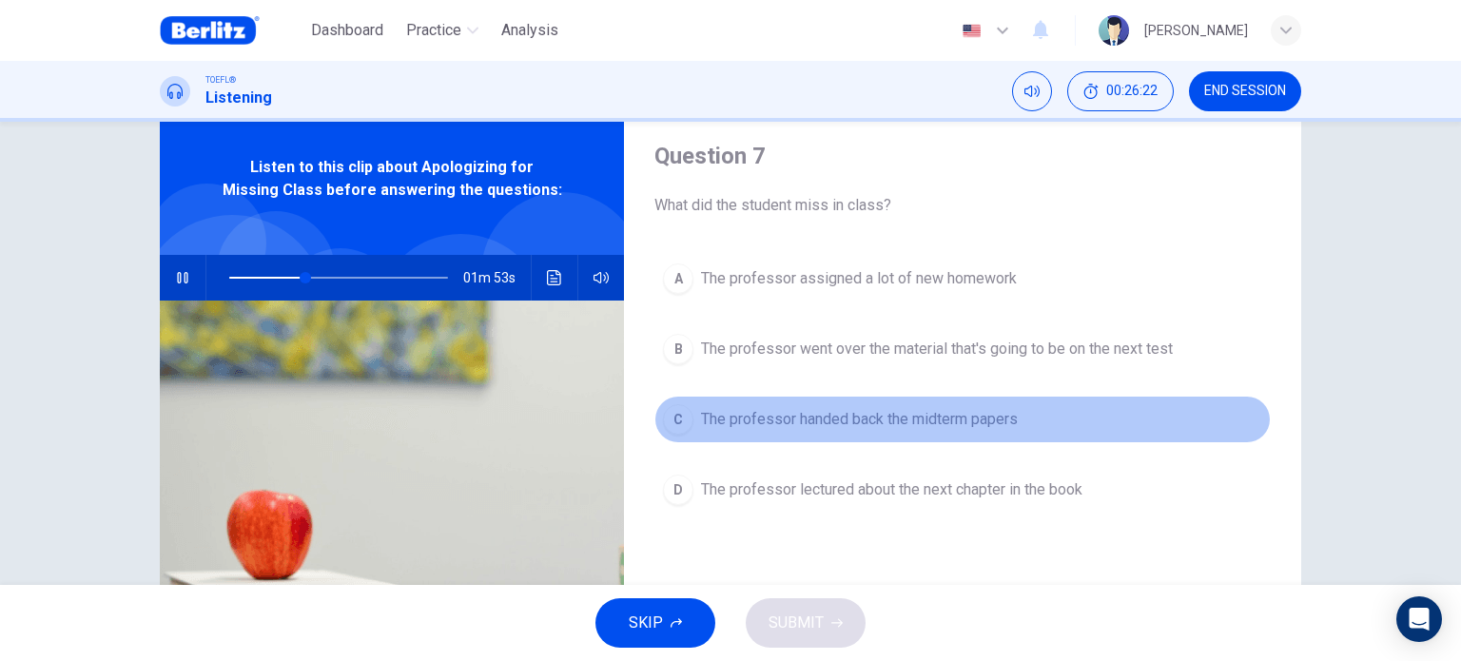
click at [880, 421] on span "The professor handed back the midterm papers" at bounding box center [859, 419] width 317 height 23
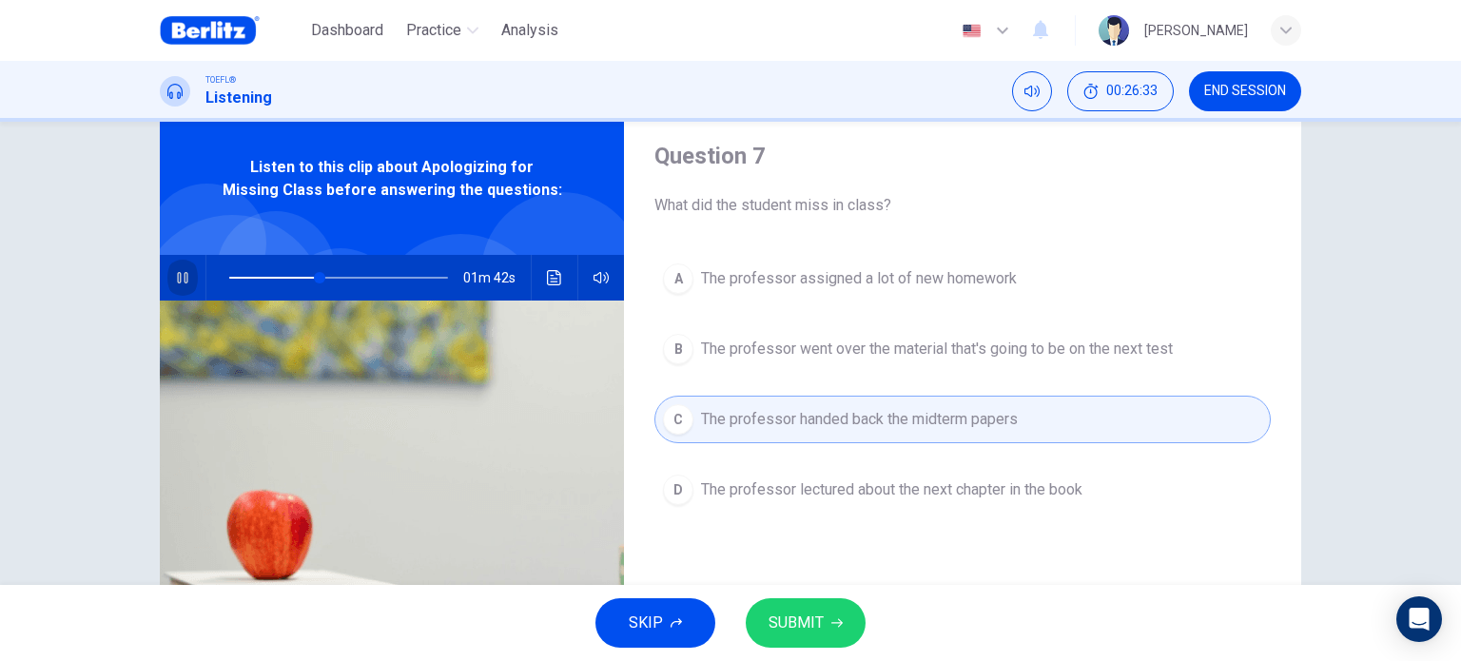
click at [181, 281] on icon "button" at bounding box center [182, 277] width 15 height 15
click at [862, 627] on button "SUBMIT" at bounding box center [806, 622] width 120 height 49
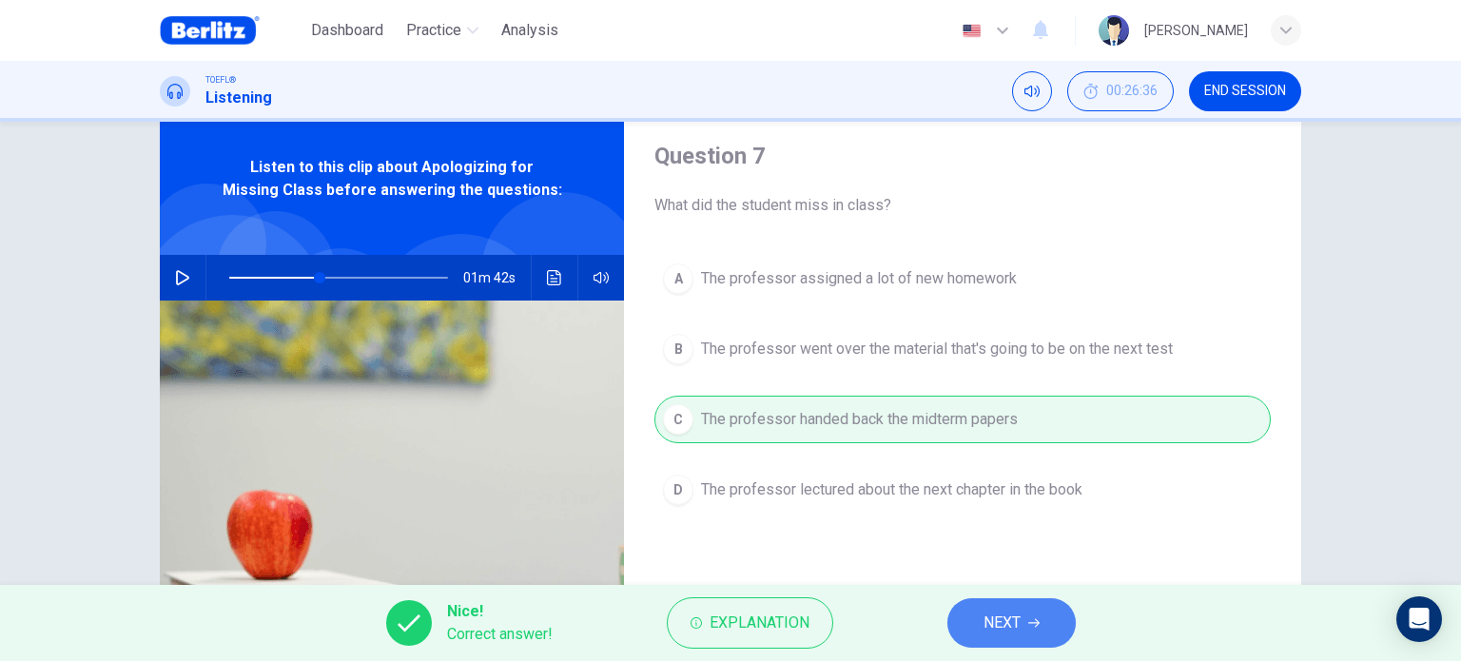
click at [1020, 627] on span "NEXT" at bounding box center [1001, 623] width 37 height 27
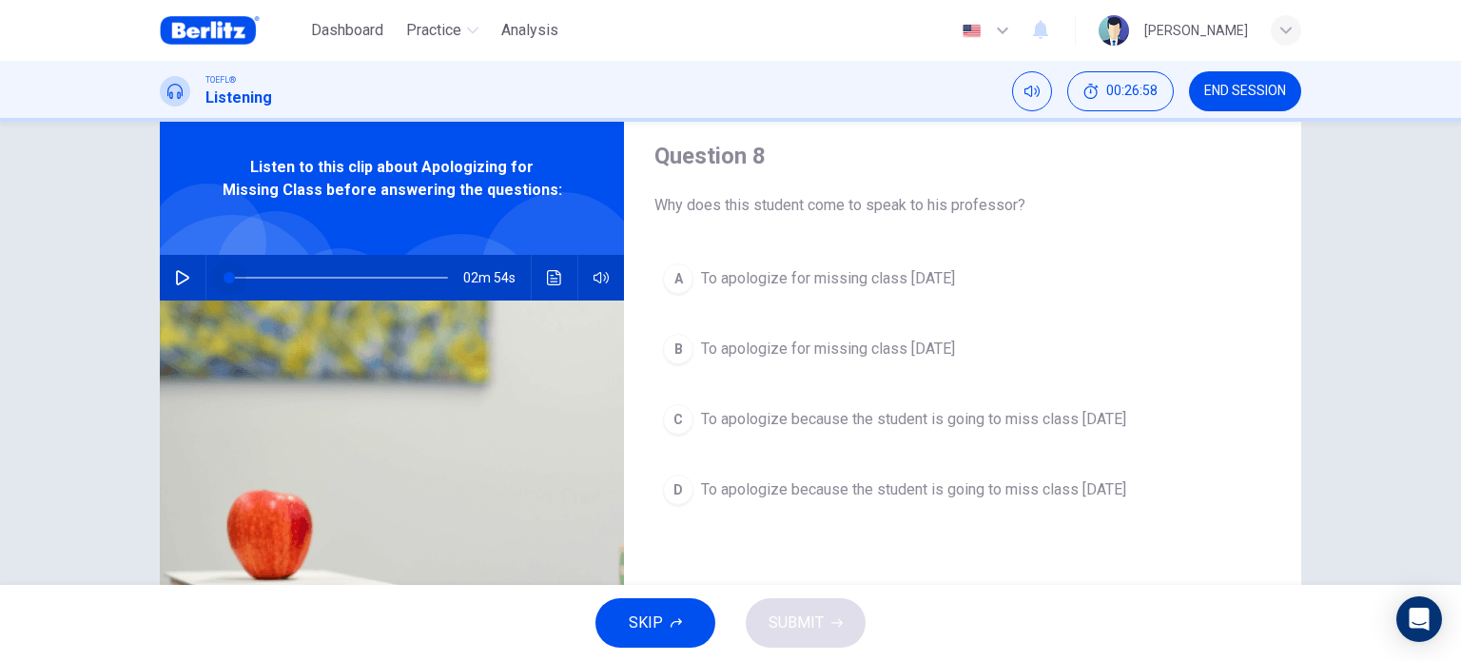
drag, startPoint x: 310, startPoint y: 274, endPoint x: 200, endPoint y: 330, distance: 123.8
click at [200, 330] on div "Listen to this clip about Apologizing for Missing Class before answering the qu…" at bounding box center [392, 433] width 464 height 661
click at [167, 280] on button "button" at bounding box center [182, 278] width 30 height 46
drag, startPoint x: 164, startPoint y: 280, endPoint x: 184, endPoint y: 271, distance: 21.7
click at [184, 271] on button "button" at bounding box center [182, 278] width 30 height 46
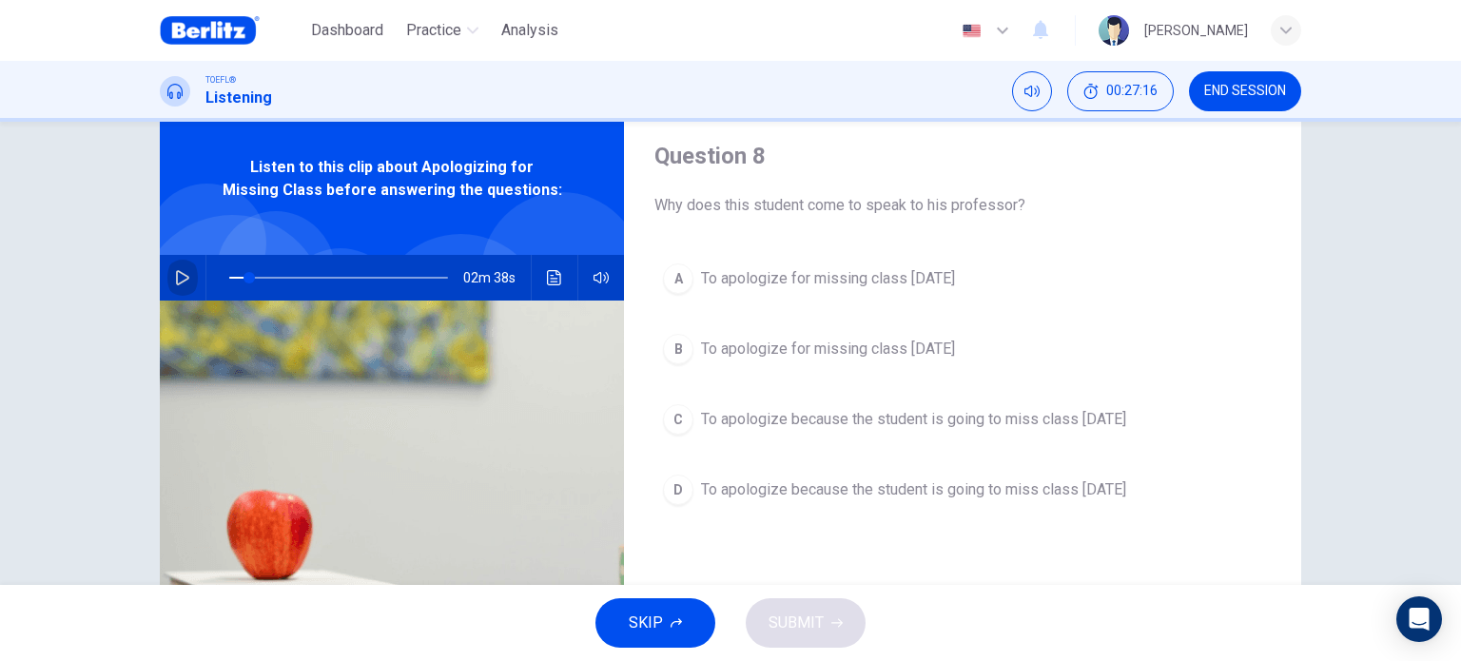
click at [184, 271] on icon "button" at bounding box center [182, 277] width 15 height 15
click at [175, 278] on icon "button" at bounding box center [182, 277] width 15 height 15
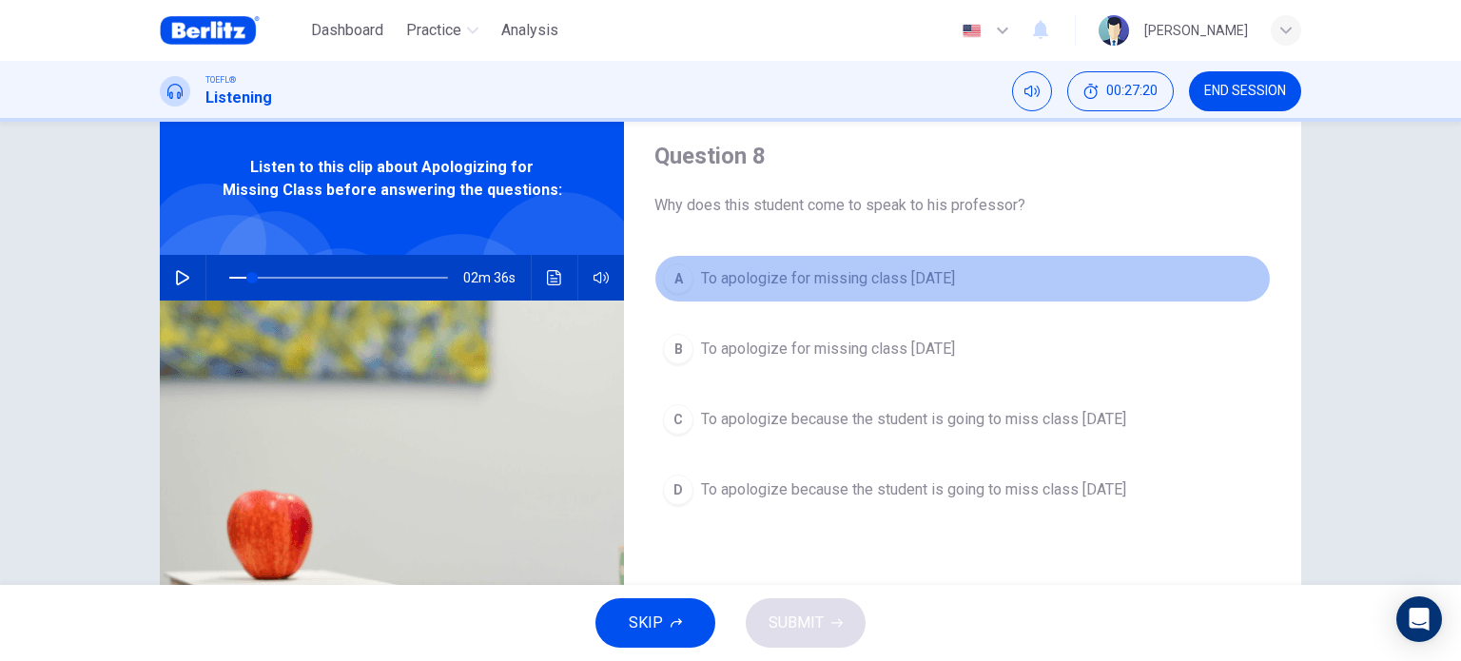
click at [955, 288] on span "To apologize for missing class [DATE]" at bounding box center [828, 278] width 254 height 23
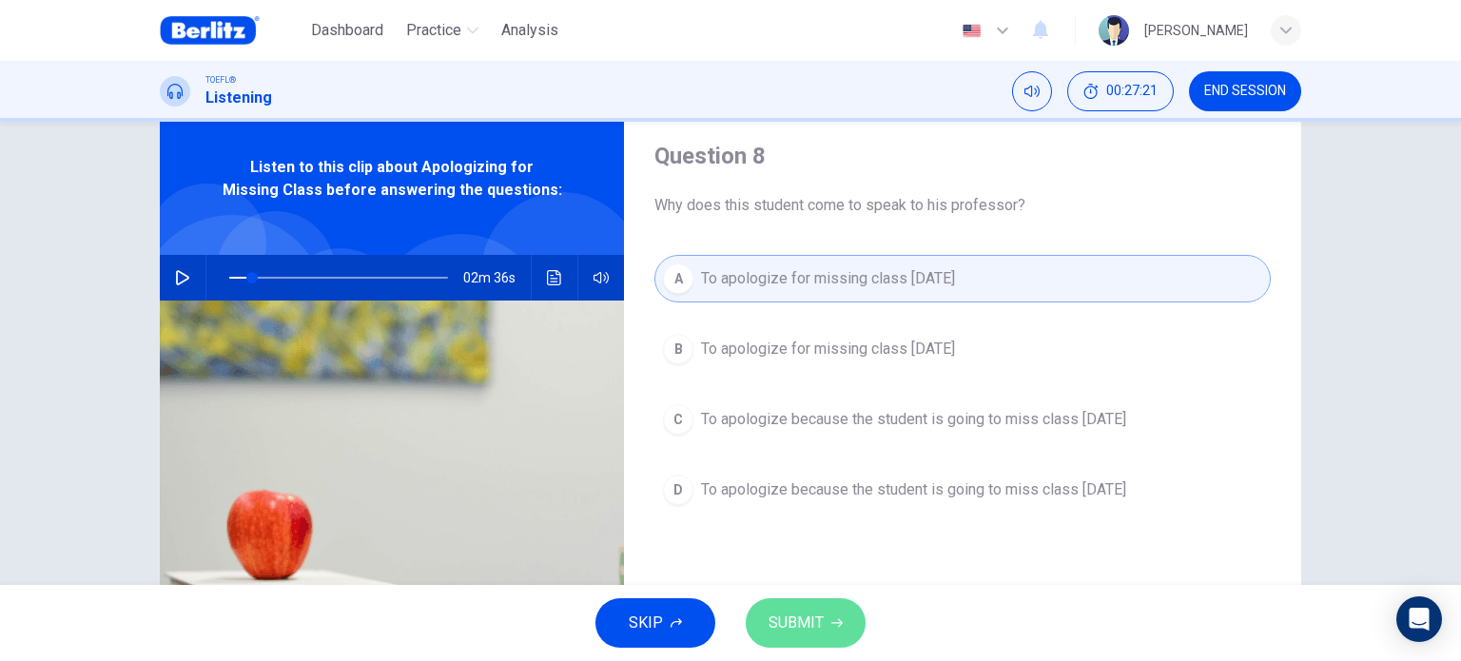
click at [791, 617] on span "SUBMIT" at bounding box center [795, 623] width 55 height 27
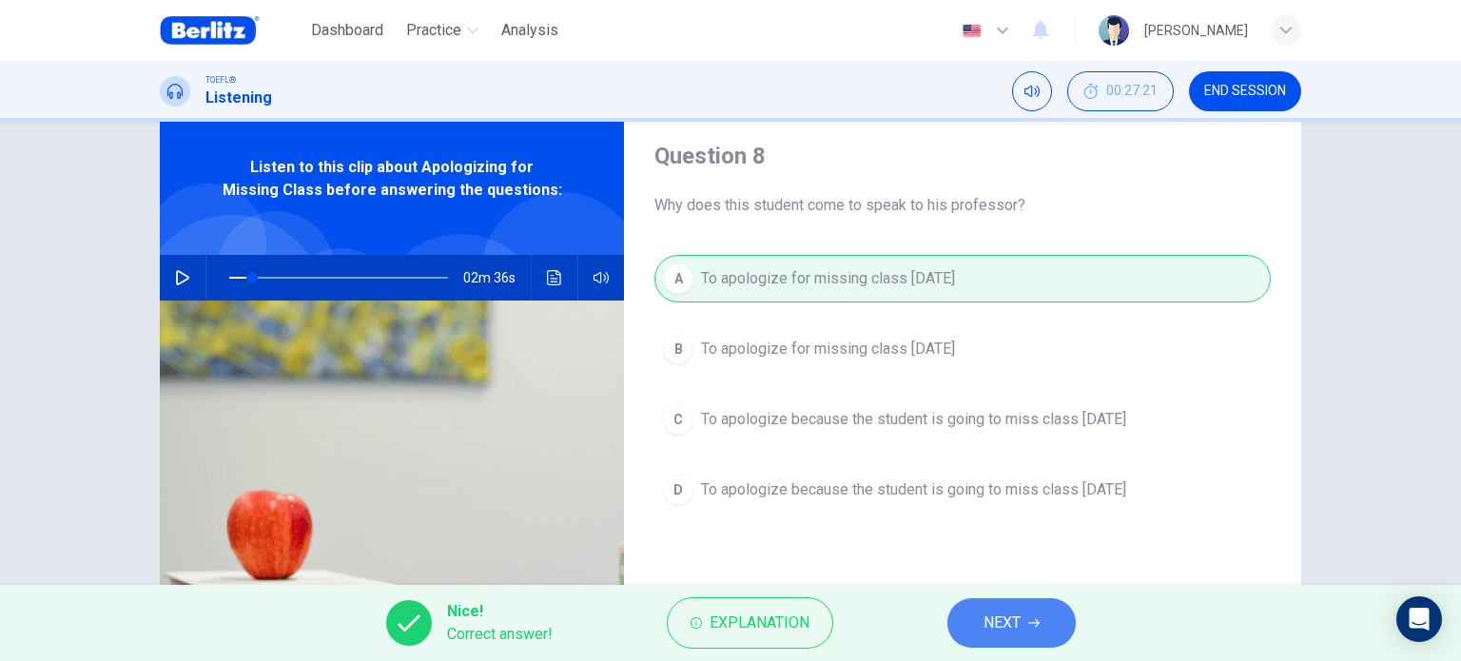
click at [1008, 620] on span "NEXT" at bounding box center [1001, 623] width 37 height 27
type input "**"
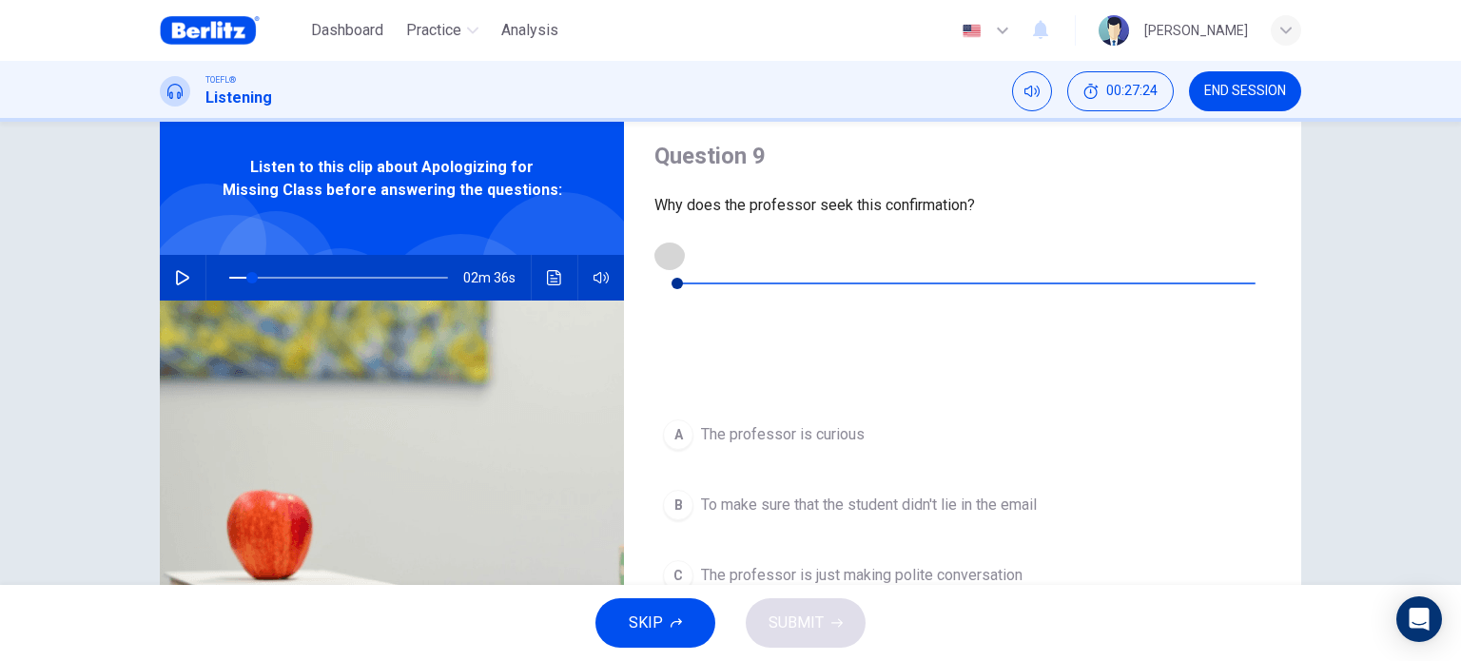
click at [674, 255] on icon "button" at bounding box center [669, 254] width 13 height 15
type input "*"
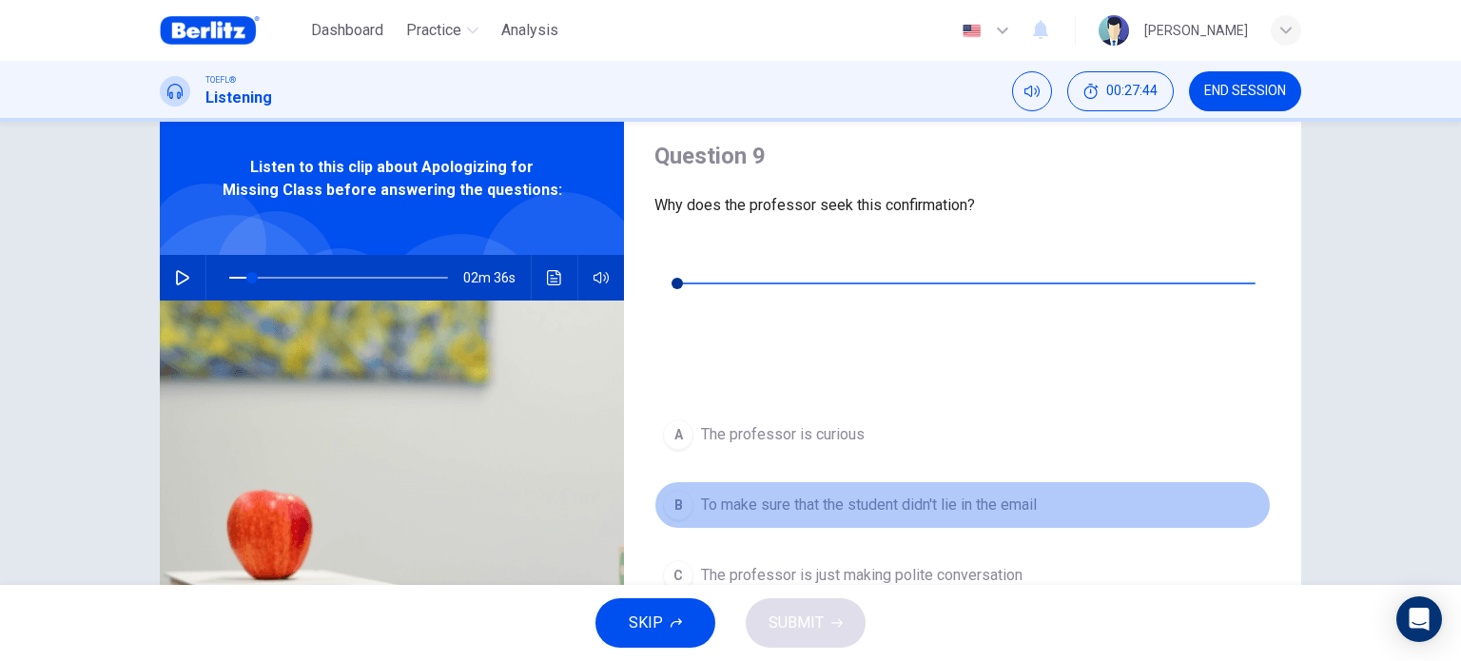
click at [962, 494] on span "To make sure that the student didn't lie in the email" at bounding box center [869, 505] width 336 height 23
type input "**"
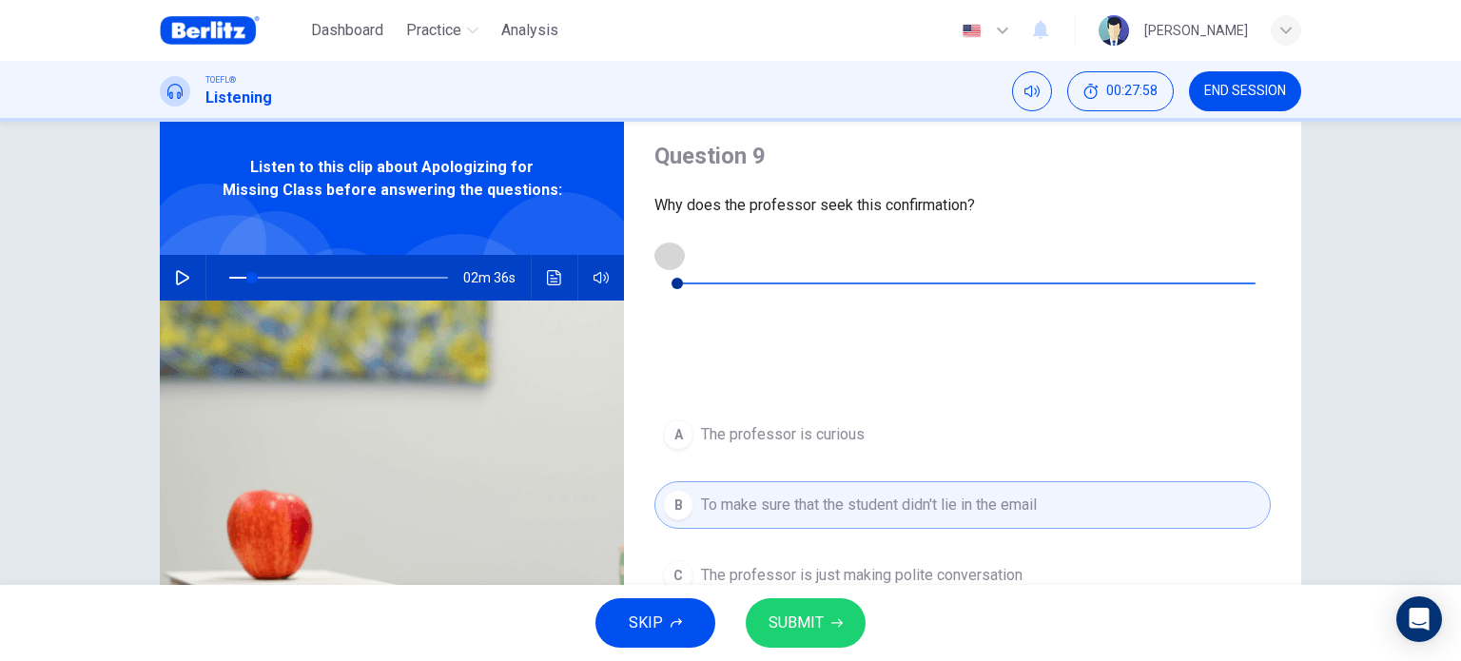
click at [673, 245] on button "button" at bounding box center [669, 255] width 30 height 30
type input "**"
click at [819, 621] on span "SUBMIT" at bounding box center [795, 623] width 55 height 27
type input "**"
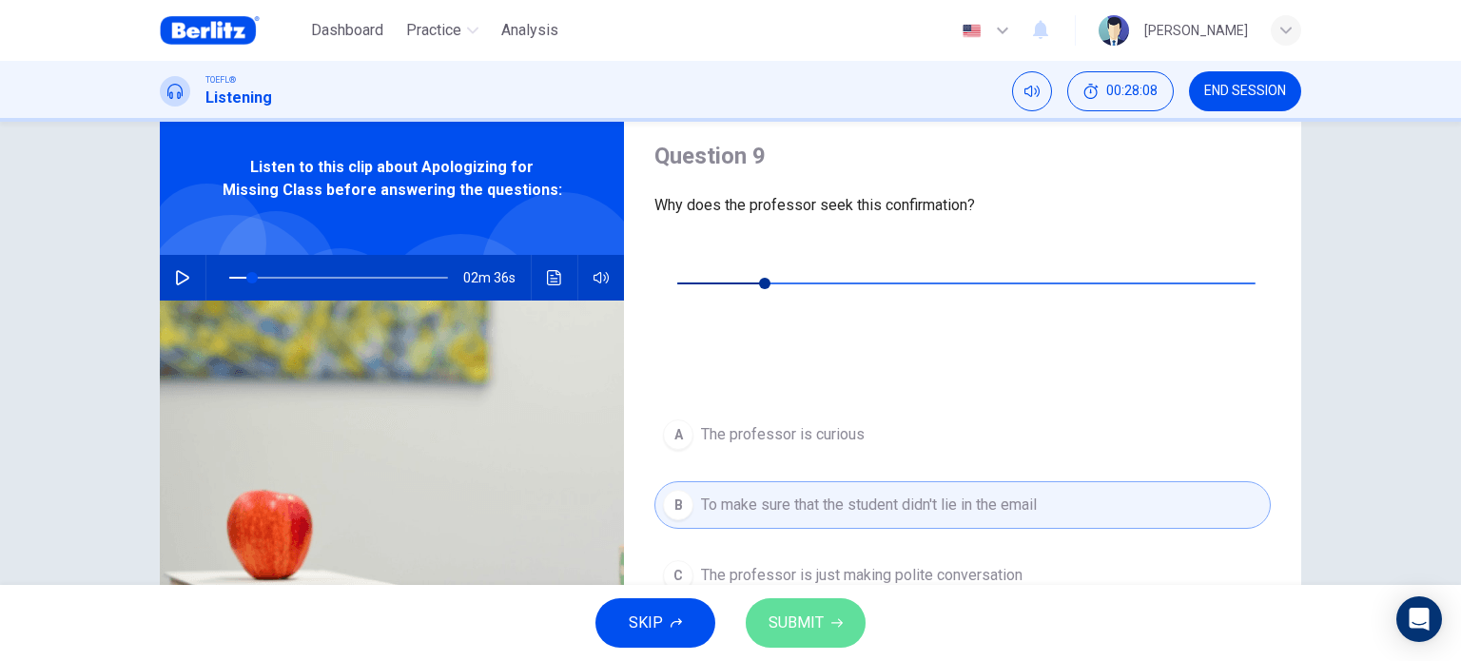
type input "**"
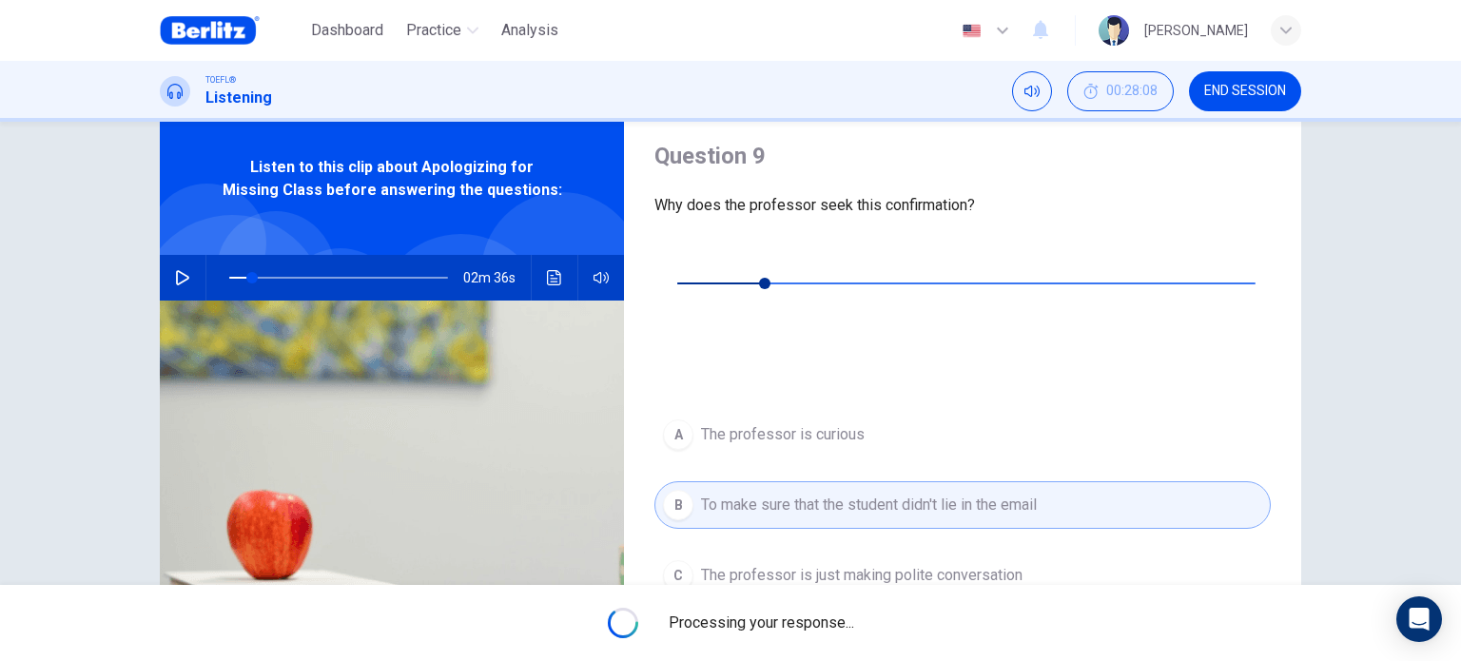
type input "**"
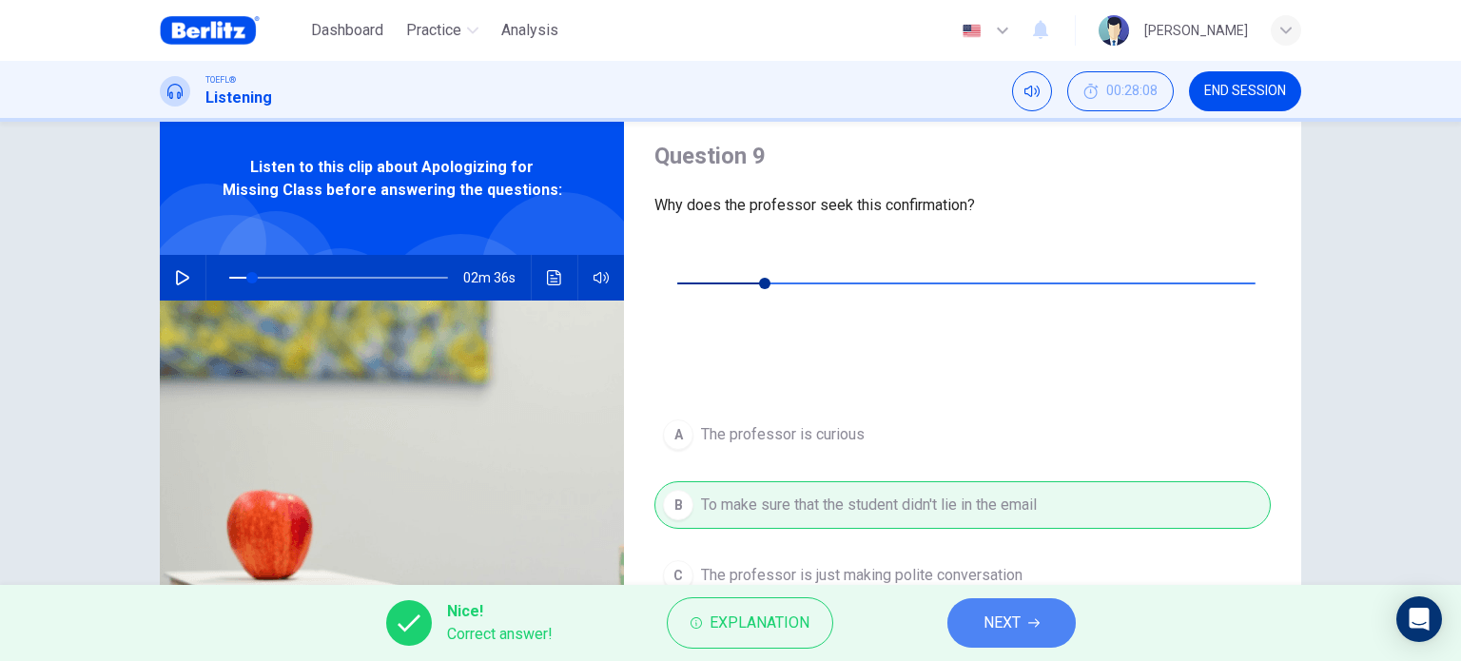
click at [1046, 612] on button "NEXT" at bounding box center [1011, 622] width 128 height 49
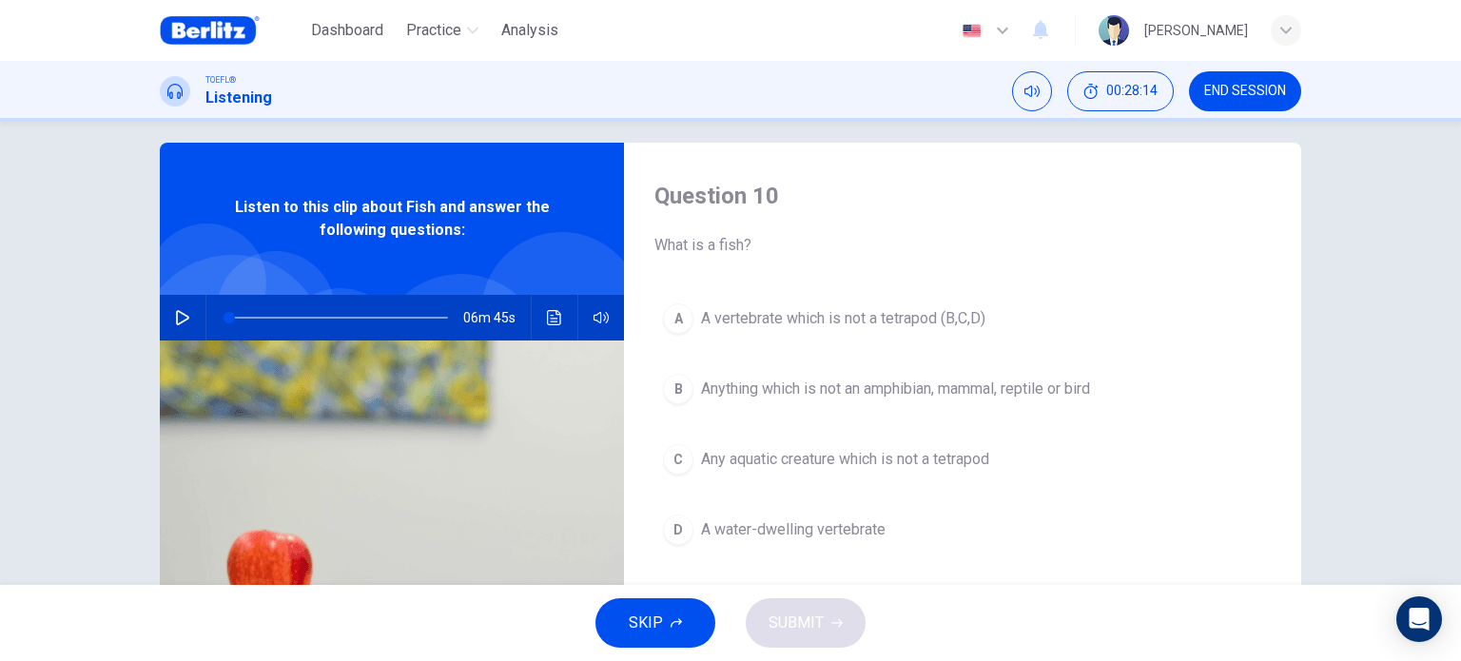
scroll to position [19, 0]
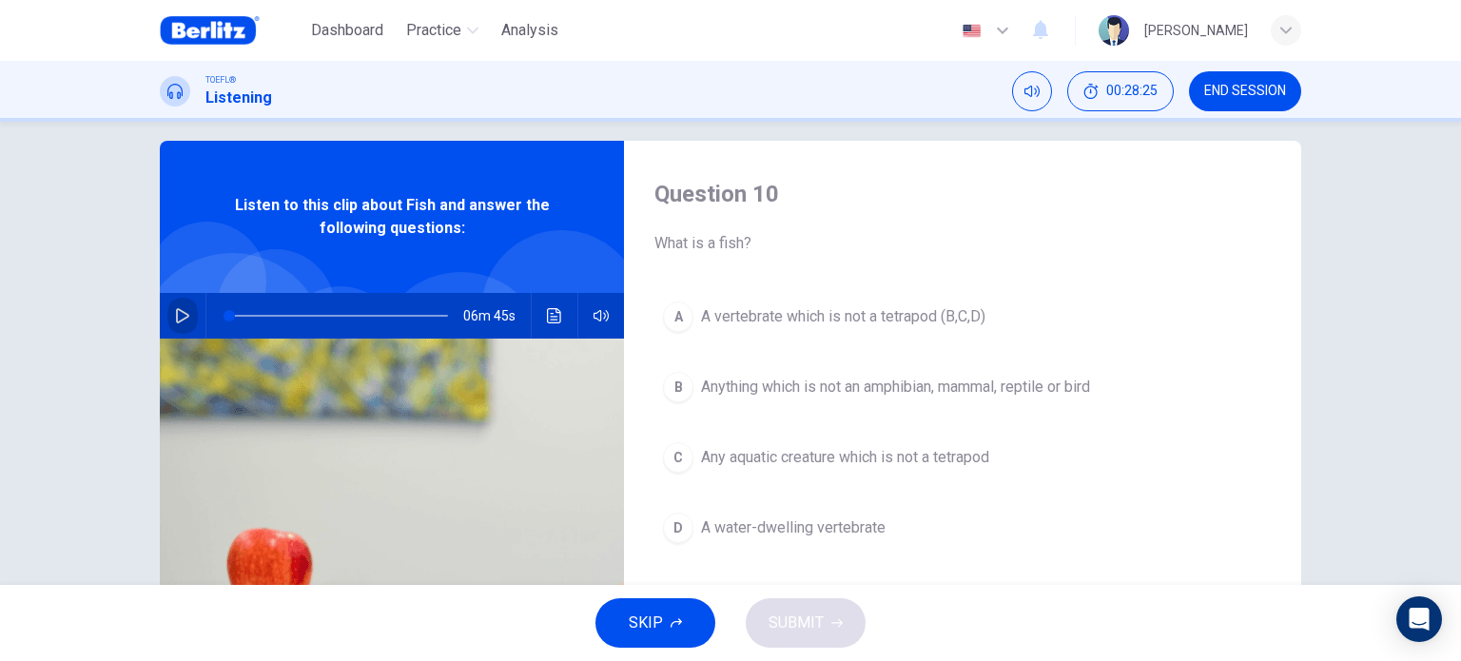
click at [176, 308] on icon "button" at bounding box center [182, 315] width 13 height 15
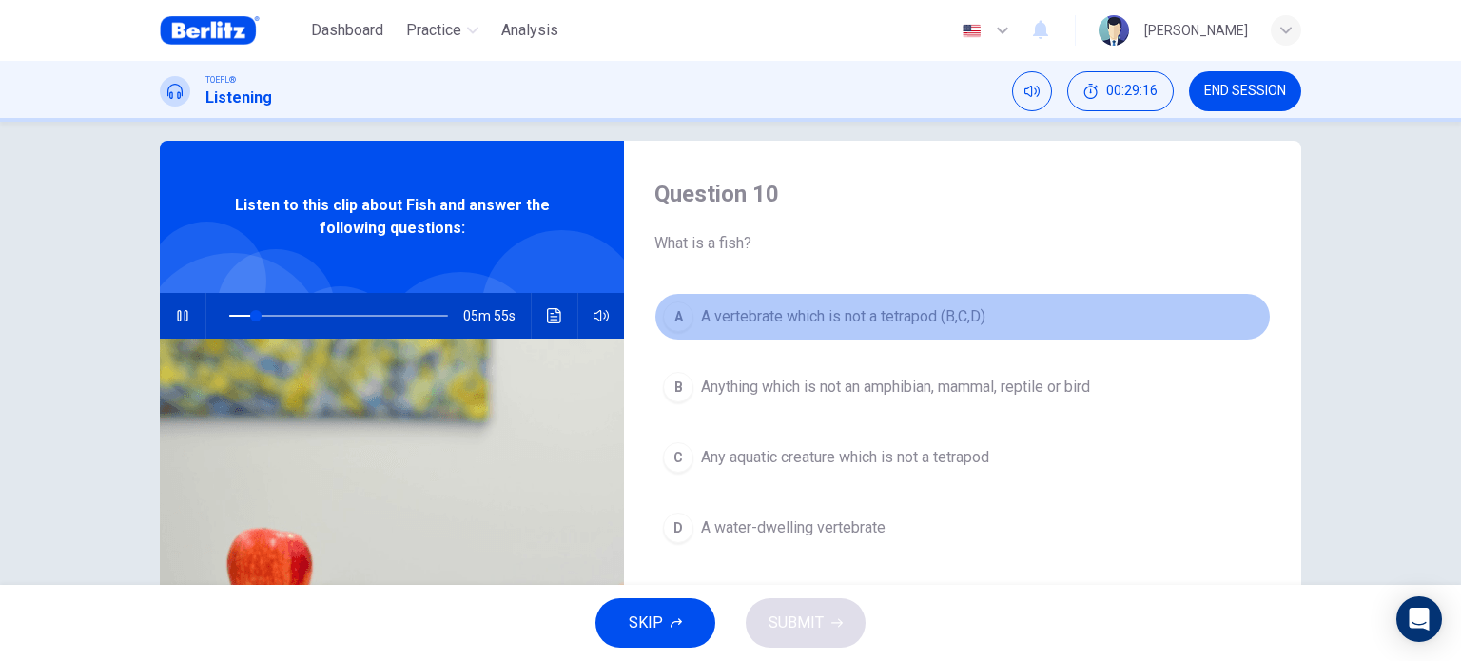
click at [880, 319] on span "A vertebrate which is not a tetrapod (B,C,D)" at bounding box center [843, 316] width 284 height 23
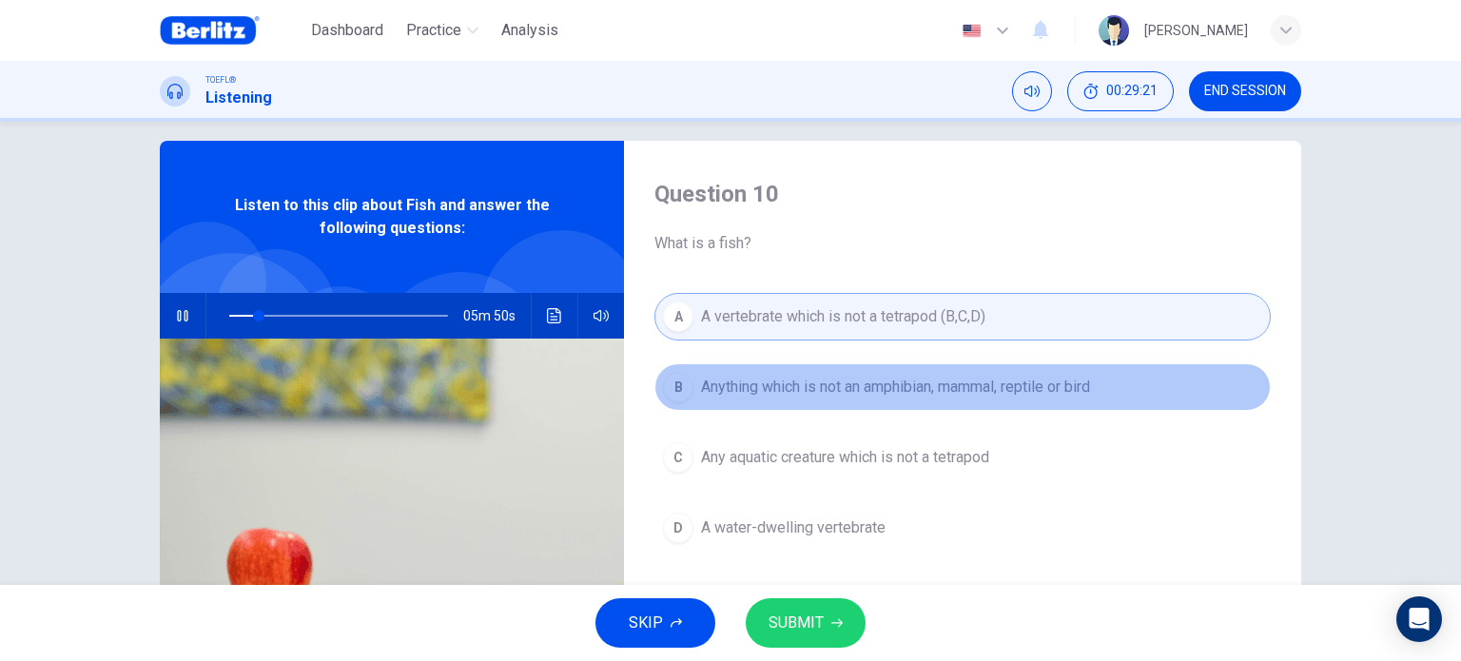
click at [907, 387] on span "Anything which is not an amphibian, mammal, reptile or bird" at bounding box center [895, 387] width 389 height 23
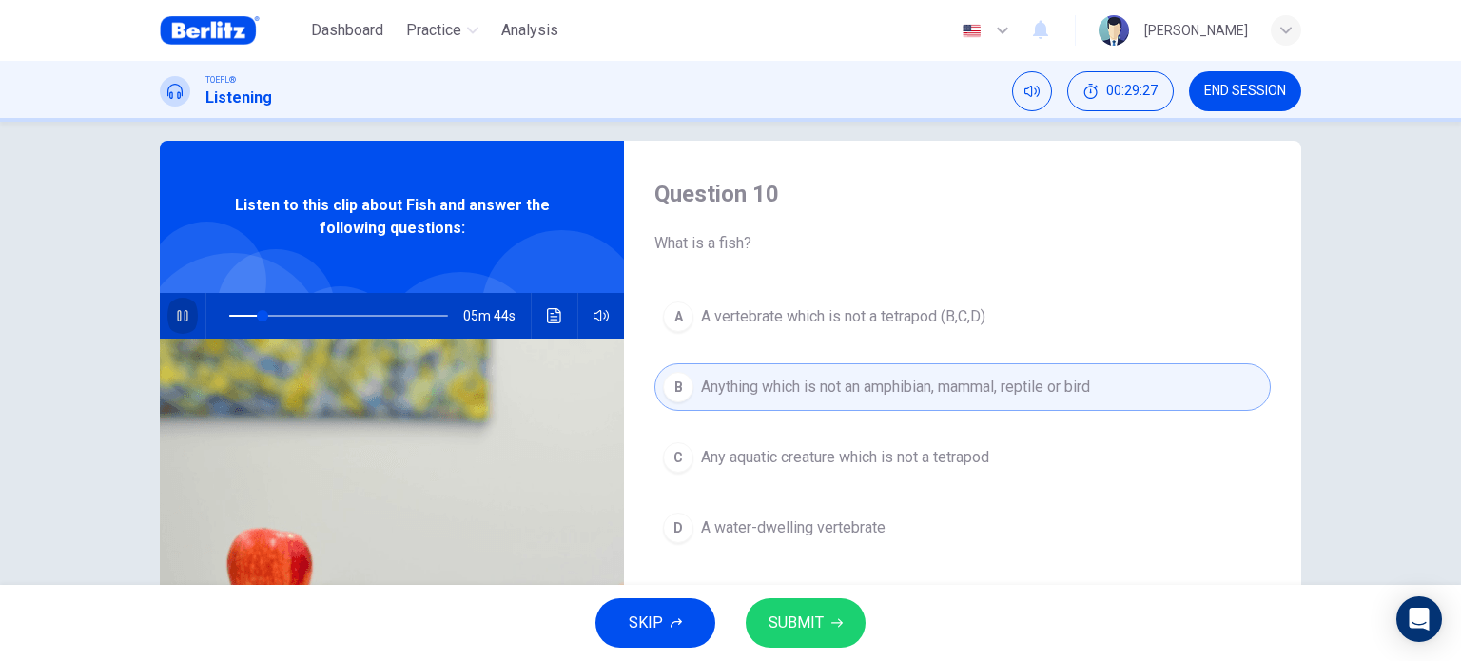
click at [184, 318] on icon "button" at bounding box center [182, 315] width 15 height 15
click at [175, 320] on icon "button" at bounding box center [182, 315] width 15 height 15
click at [791, 613] on span "SUBMIT" at bounding box center [795, 623] width 55 height 27
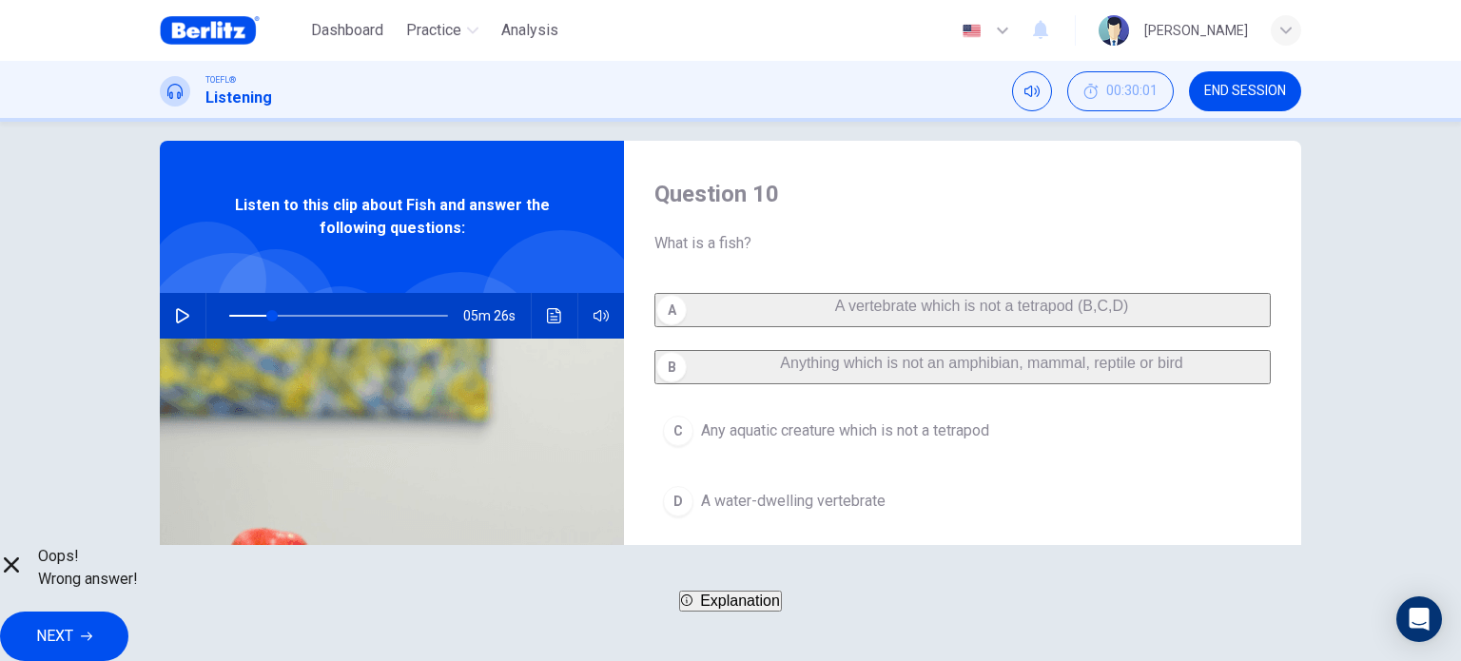
click at [1042, 315] on div "A A vertebrate which is not a tetrapod (B,C,D) B Anything which is not an amphi…" at bounding box center [962, 428] width 616 height 270
click at [128, 630] on button "NEXT" at bounding box center [64, 636] width 128 height 49
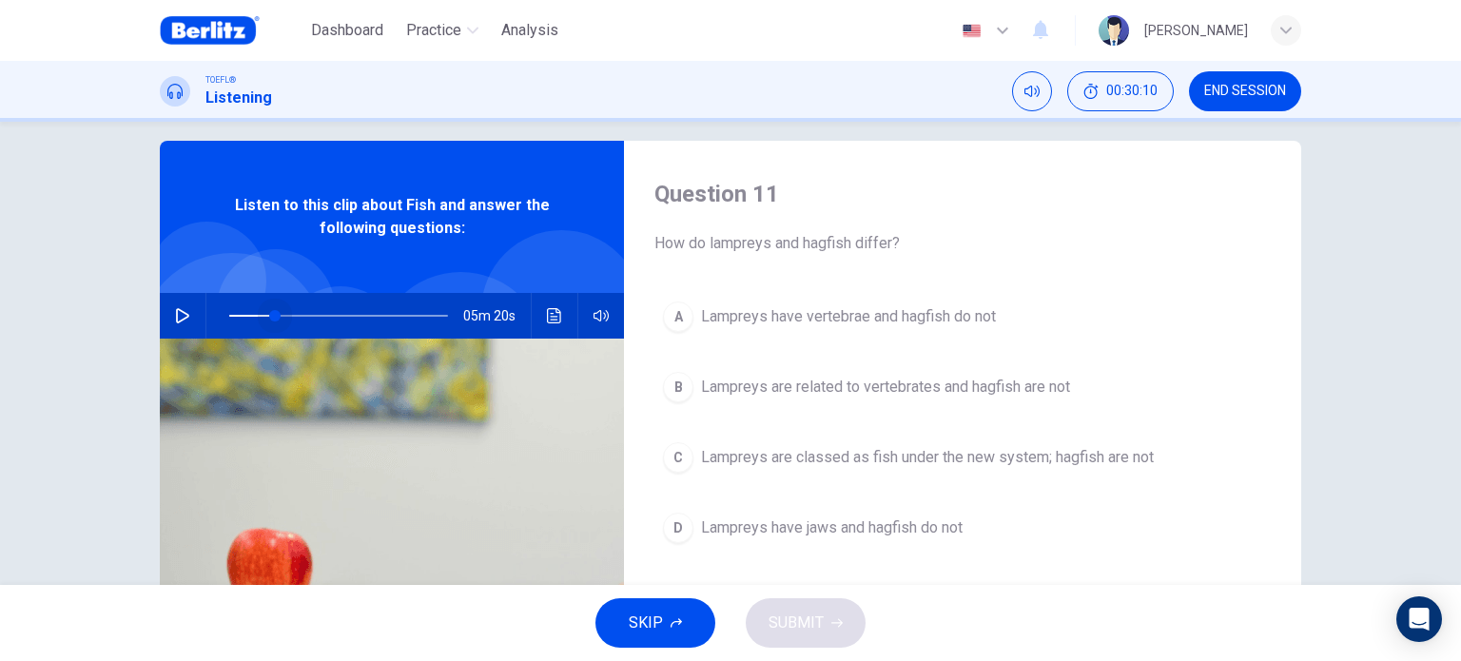
drag, startPoint x: 270, startPoint y: 315, endPoint x: 132, endPoint y: 328, distance: 138.5
click at [132, 328] on div "Question 11 How do lampreys and hagfish differ? A Lampreys have vertebrae and h…" at bounding box center [730, 471] width 1202 height 661
click at [176, 309] on icon "button" at bounding box center [182, 315] width 13 height 15
click at [175, 309] on icon "button" at bounding box center [182, 315] width 15 height 15
click at [176, 309] on icon "button" at bounding box center [182, 315] width 13 height 15
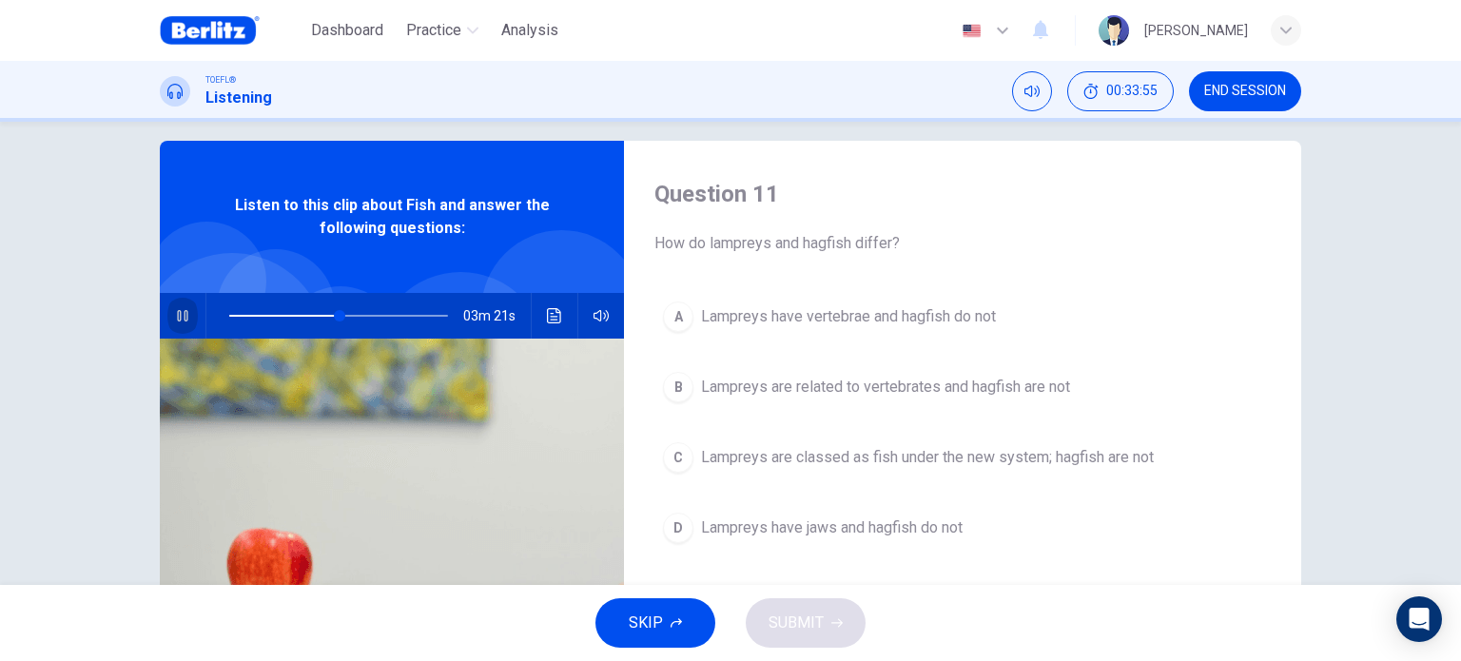
click at [175, 309] on icon "button" at bounding box center [182, 315] width 15 height 15
click at [306, 312] on span at bounding box center [338, 315] width 219 height 27
click at [183, 313] on icon "button" at bounding box center [182, 315] width 15 height 15
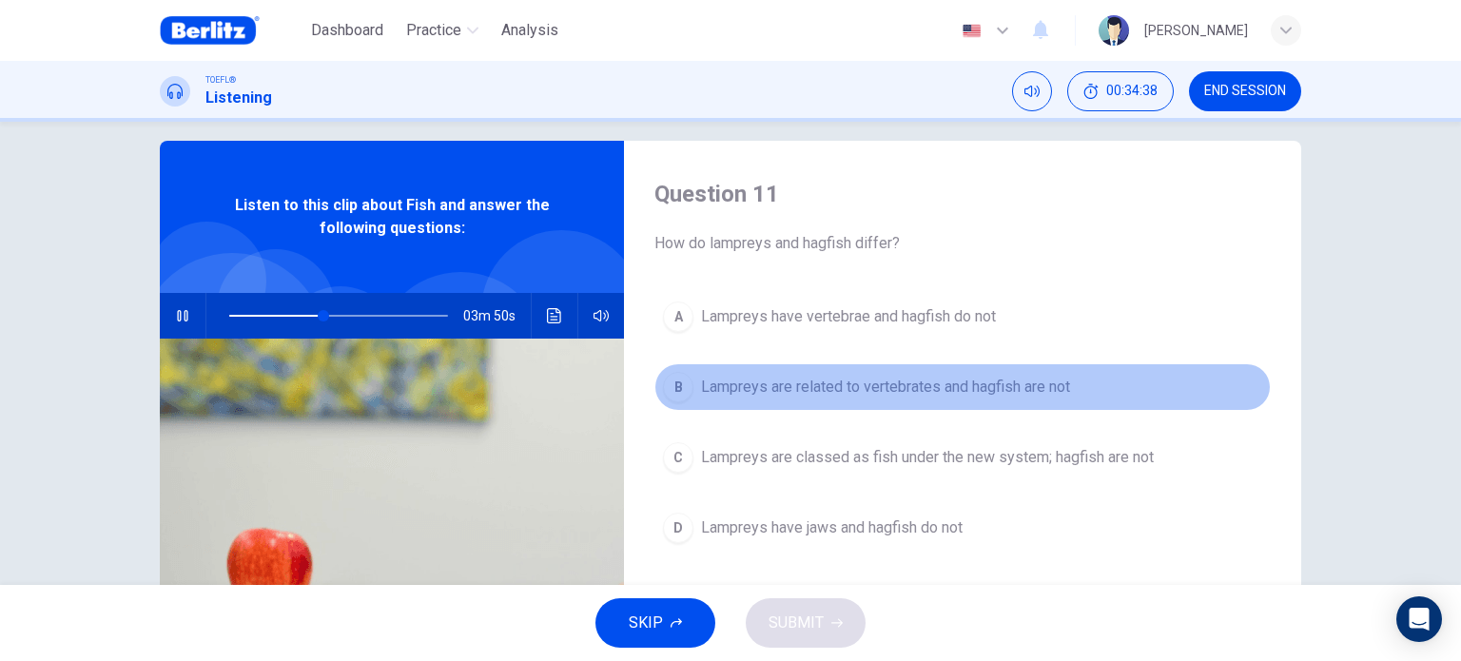
click at [863, 379] on span "Lampreys are related to vertebrates and hagfish are not" at bounding box center [885, 387] width 369 height 23
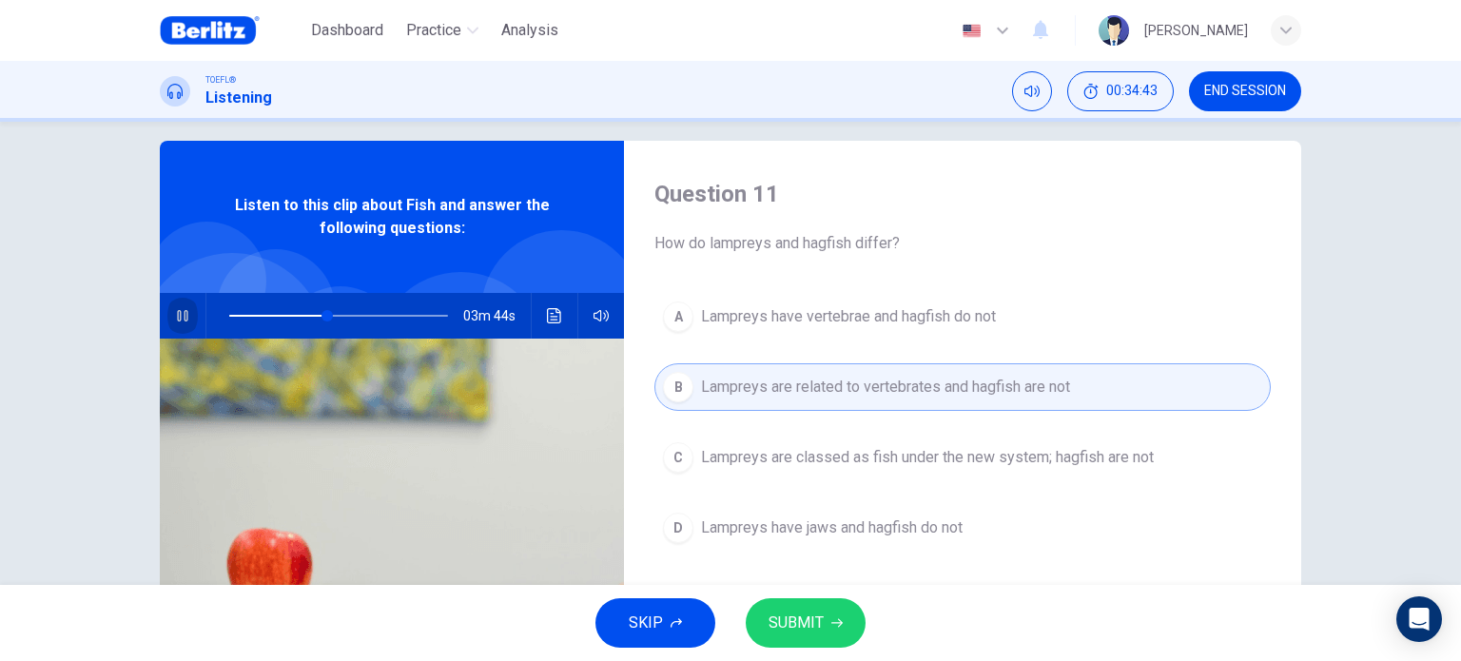
click at [184, 323] on button "button" at bounding box center [182, 316] width 30 height 46
click at [785, 612] on span "SUBMIT" at bounding box center [795, 623] width 55 height 27
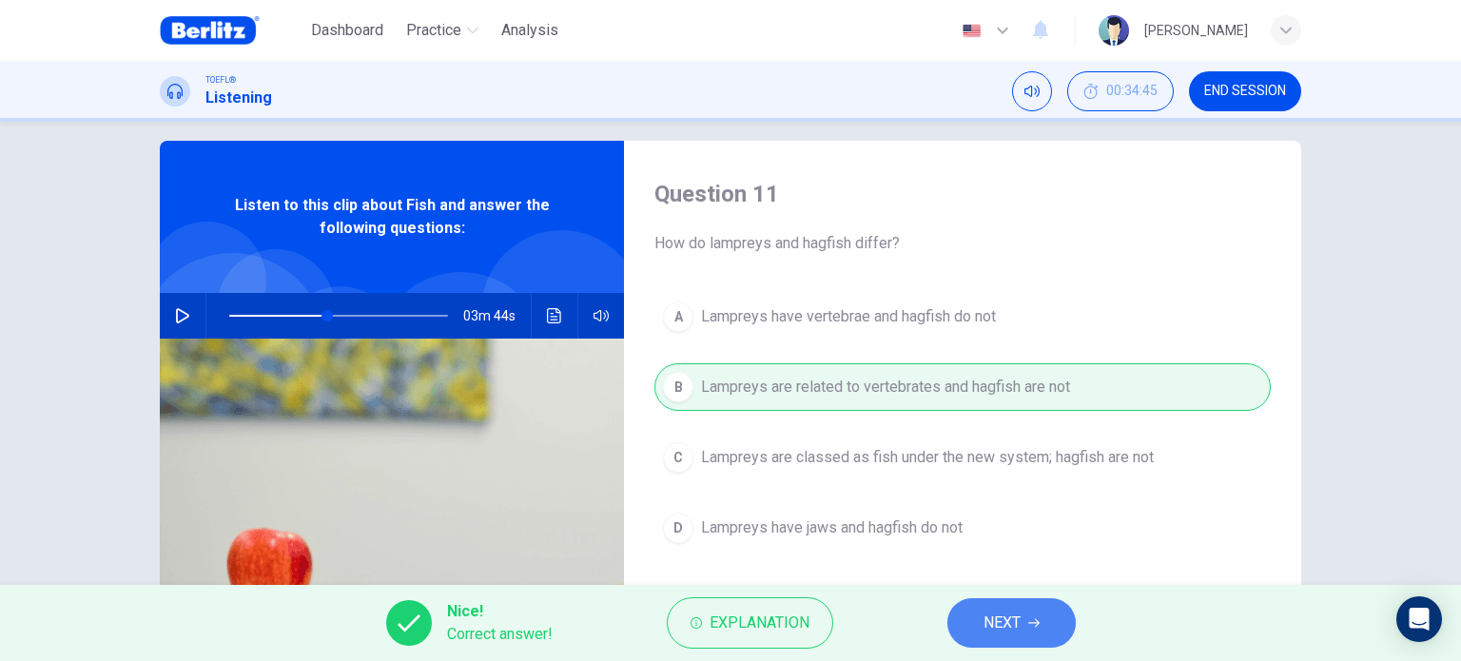
click at [1031, 614] on button "NEXT" at bounding box center [1011, 622] width 128 height 49
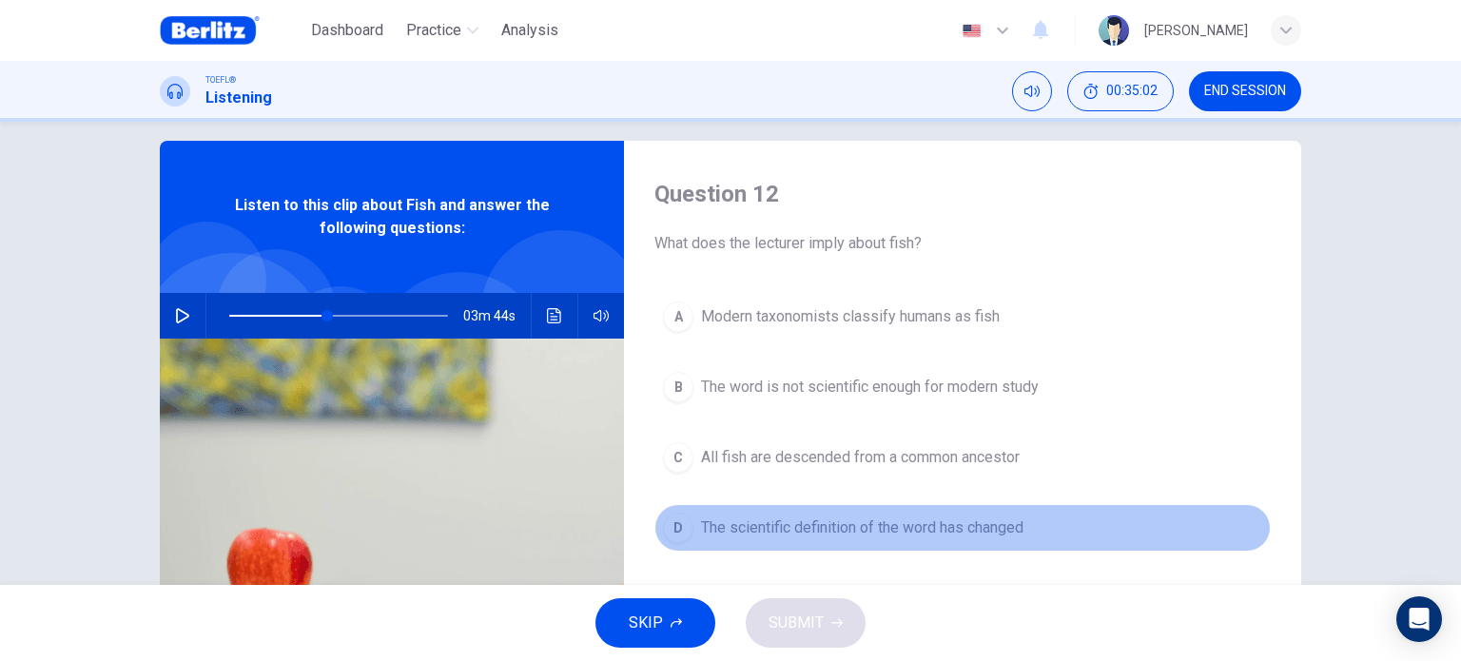
click at [971, 511] on button "D The scientific definition of the word has changed" at bounding box center [962, 528] width 616 height 48
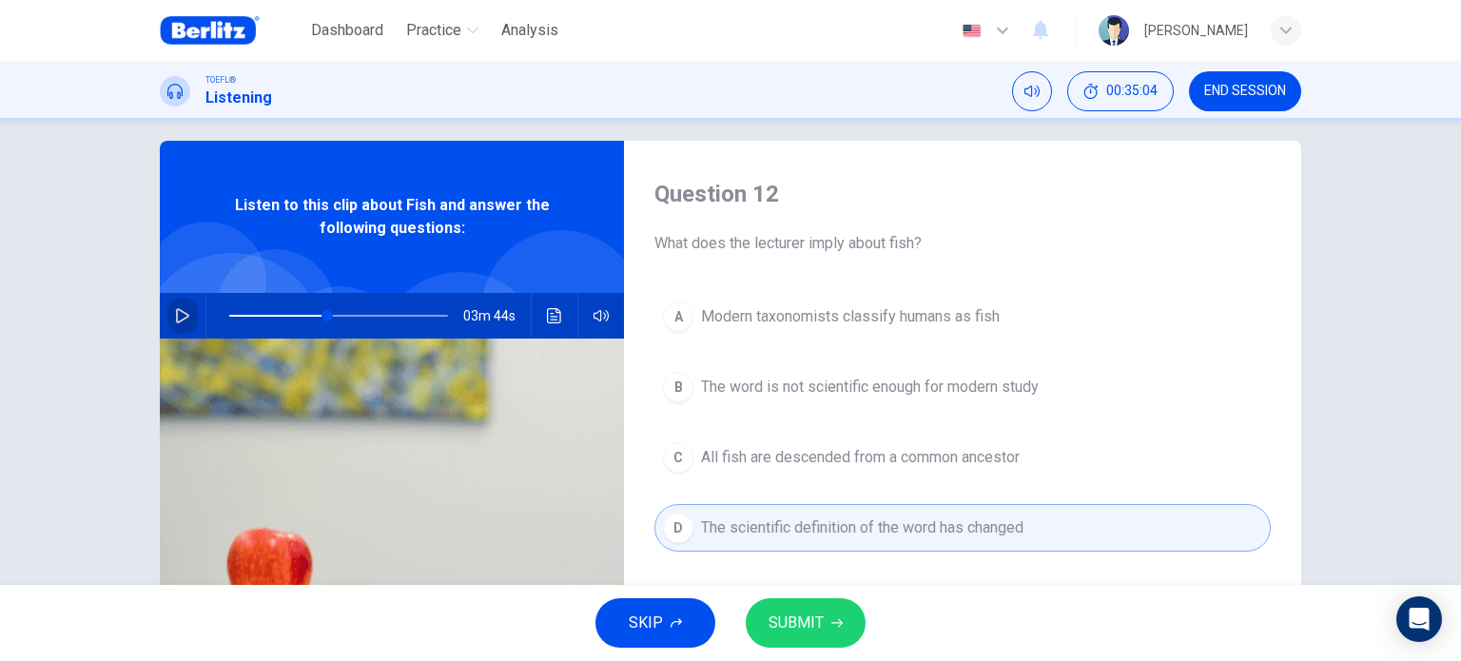
click at [175, 317] on icon "button" at bounding box center [182, 315] width 15 height 15
click at [290, 315] on span at bounding box center [338, 315] width 219 height 27
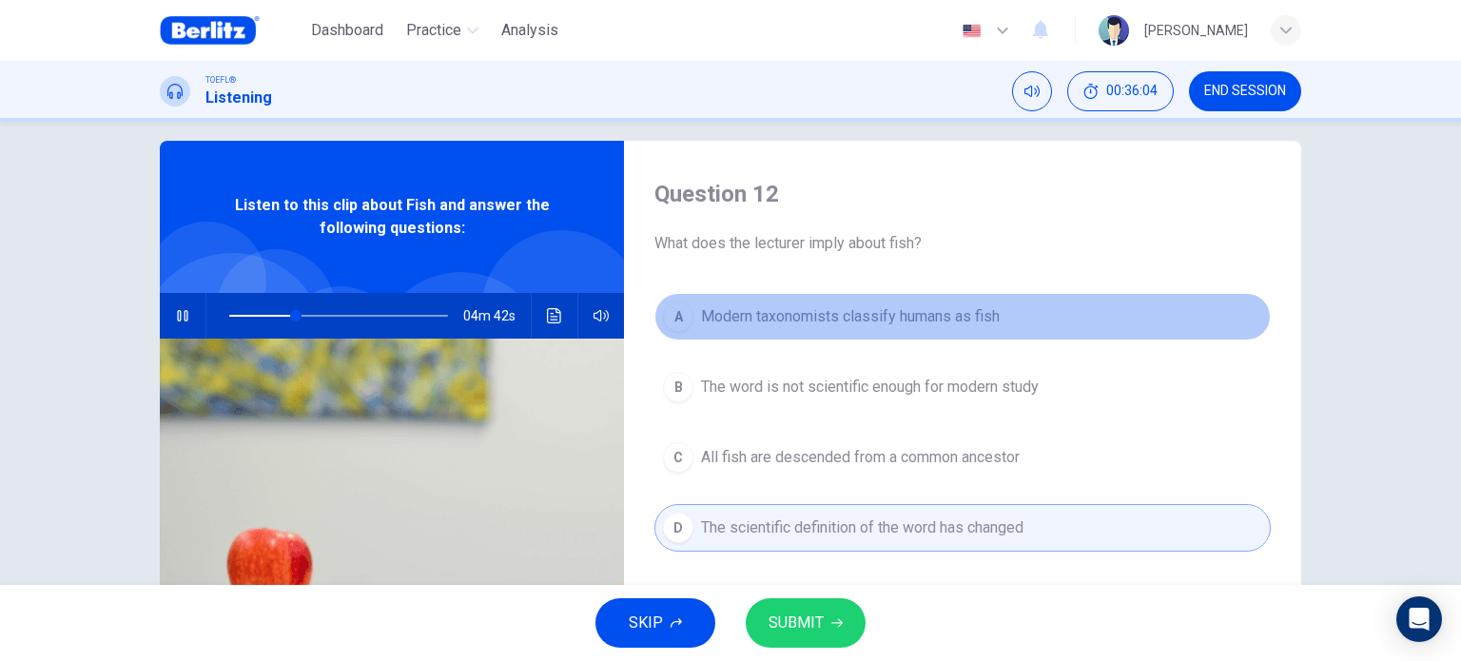
click at [760, 327] on button "A Modern taxonomists classify humans as fish" at bounding box center [962, 317] width 616 height 48
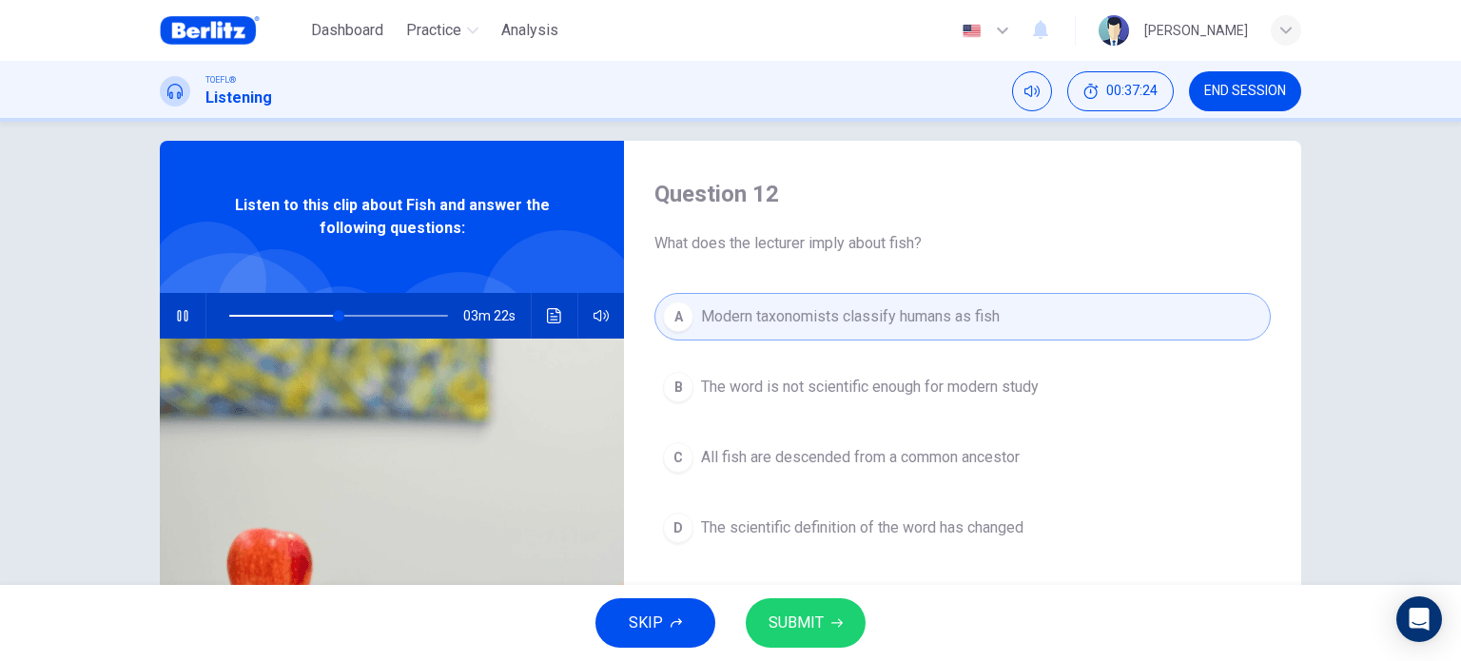
click at [837, 619] on icon "button" at bounding box center [836, 623] width 11 height 9
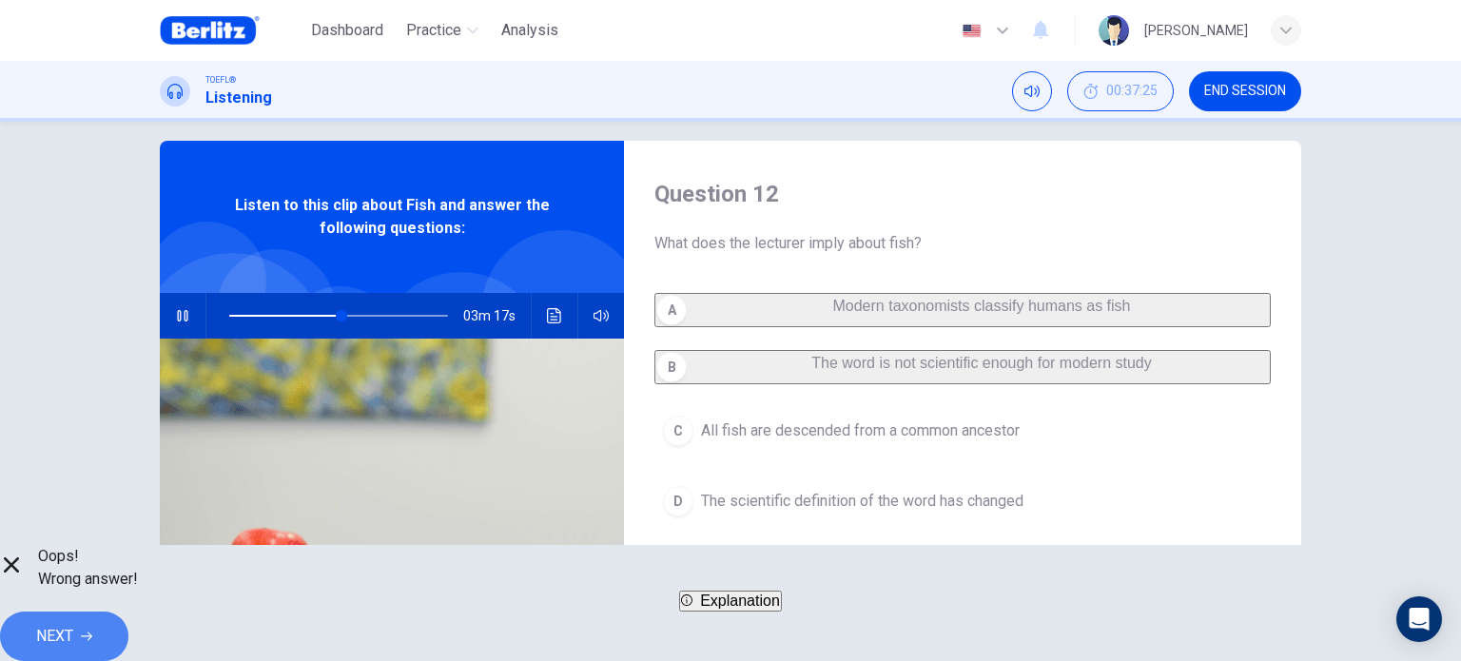
click at [73, 635] on span "NEXT" at bounding box center [54, 636] width 37 height 27
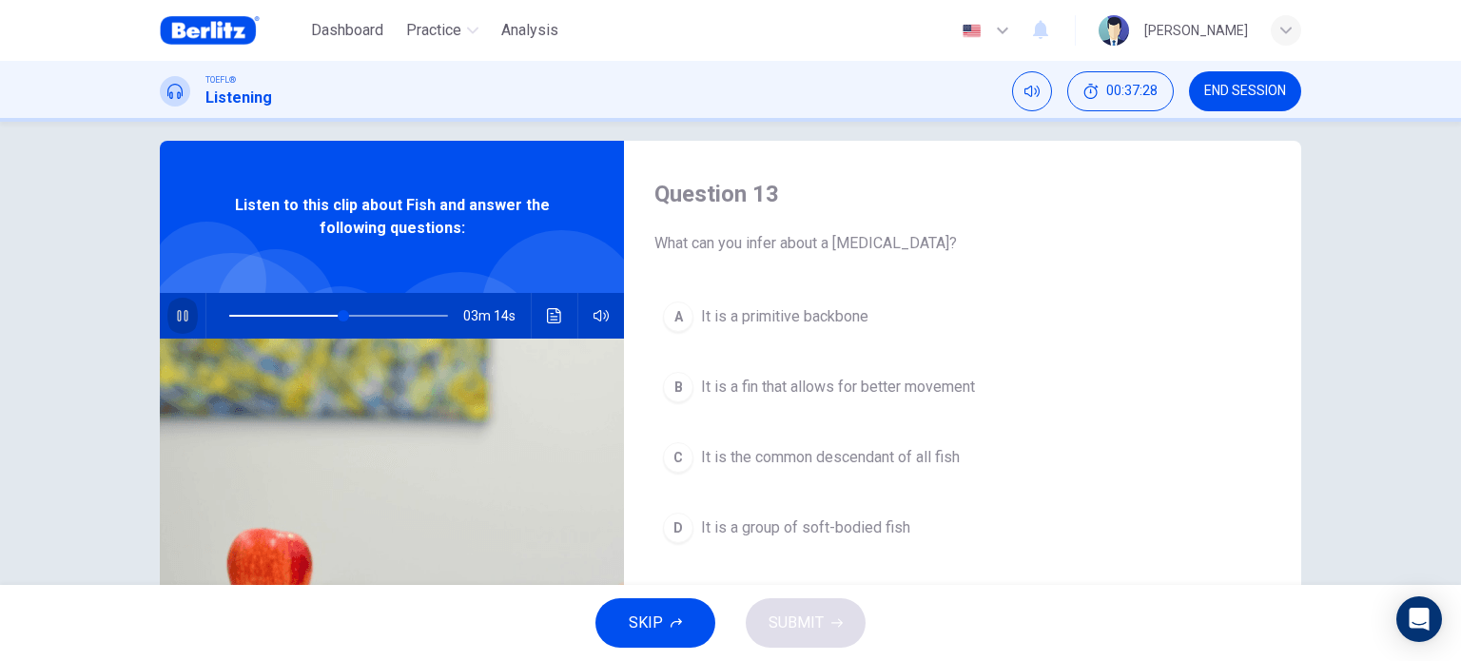
click at [175, 308] on icon "button" at bounding box center [182, 315] width 15 height 15
click at [180, 324] on button "button" at bounding box center [182, 316] width 30 height 46
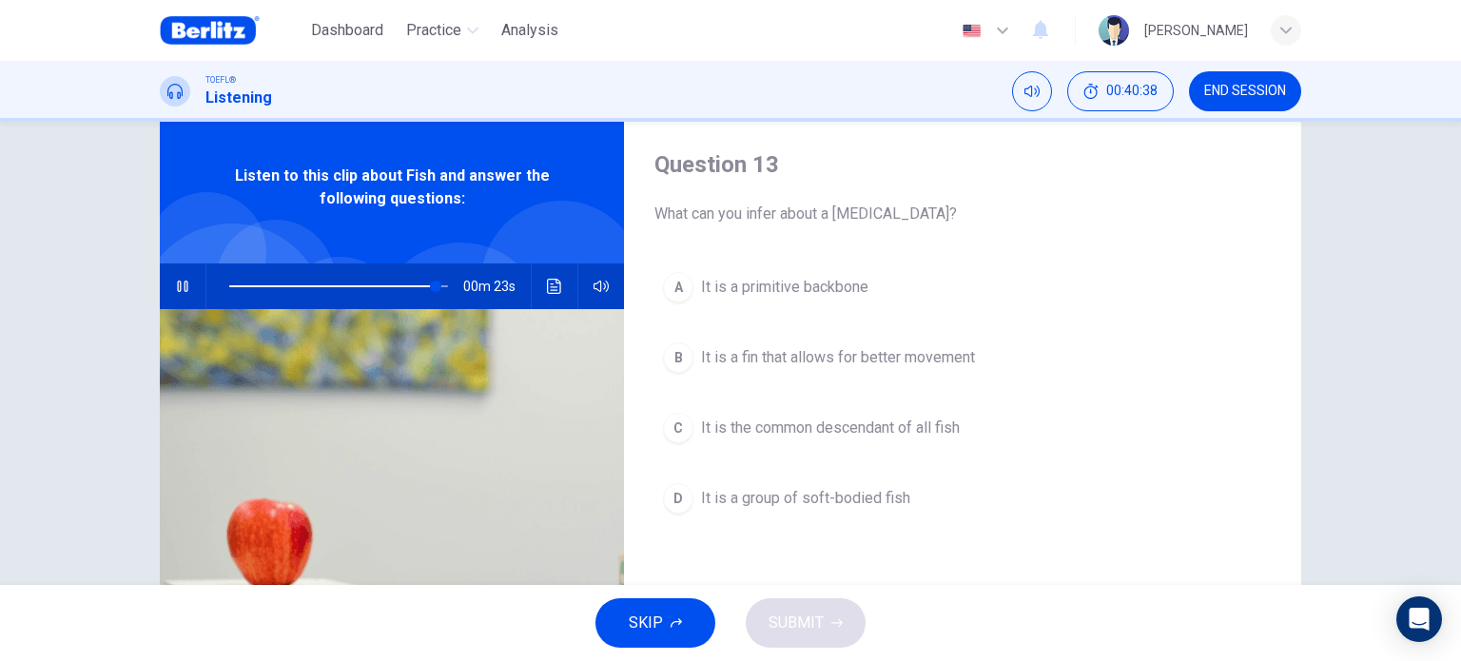
scroll to position [44, 0]
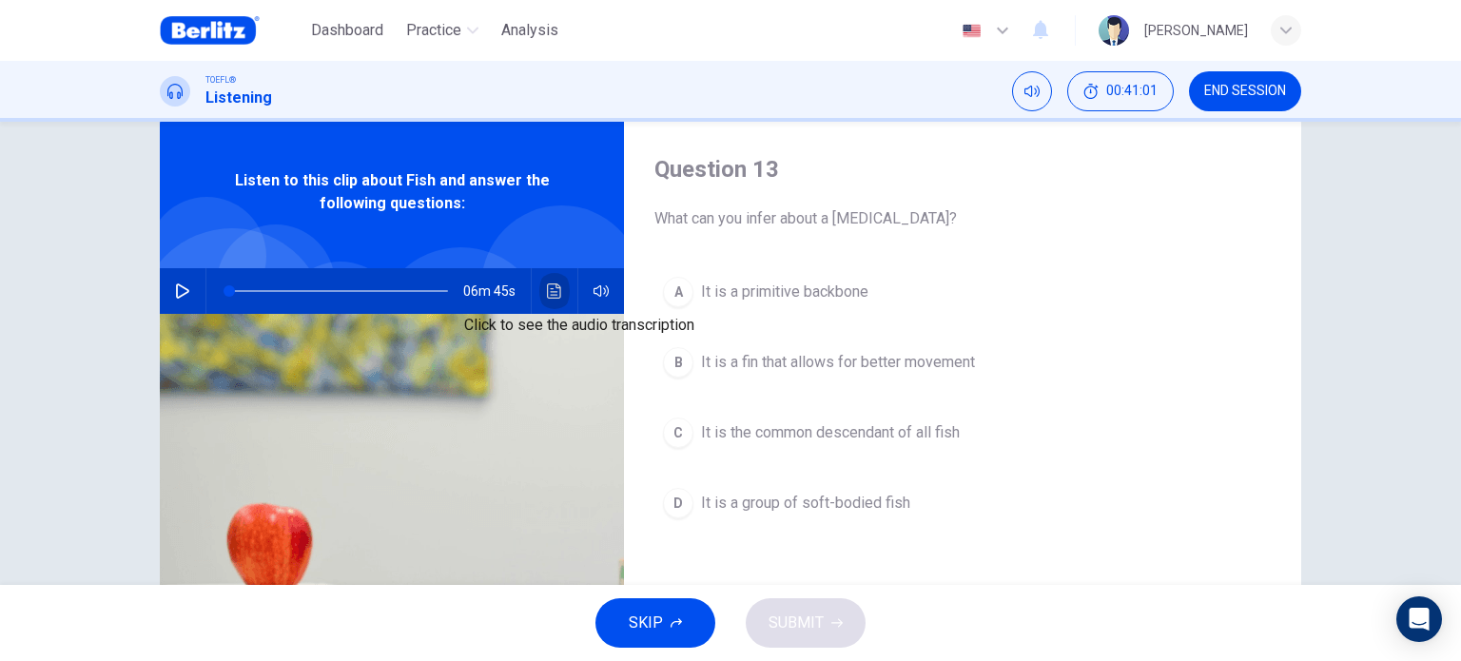
click at [543, 303] on button "Click to see the audio transcription" at bounding box center [554, 291] width 30 height 46
click at [236, 660] on div at bounding box center [730, 661] width 1461 height 0
click at [176, 293] on icon "button" at bounding box center [182, 290] width 13 height 15
click at [552, 296] on icon "Click to see the audio transcription" at bounding box center [554, 290] width 15 height 15
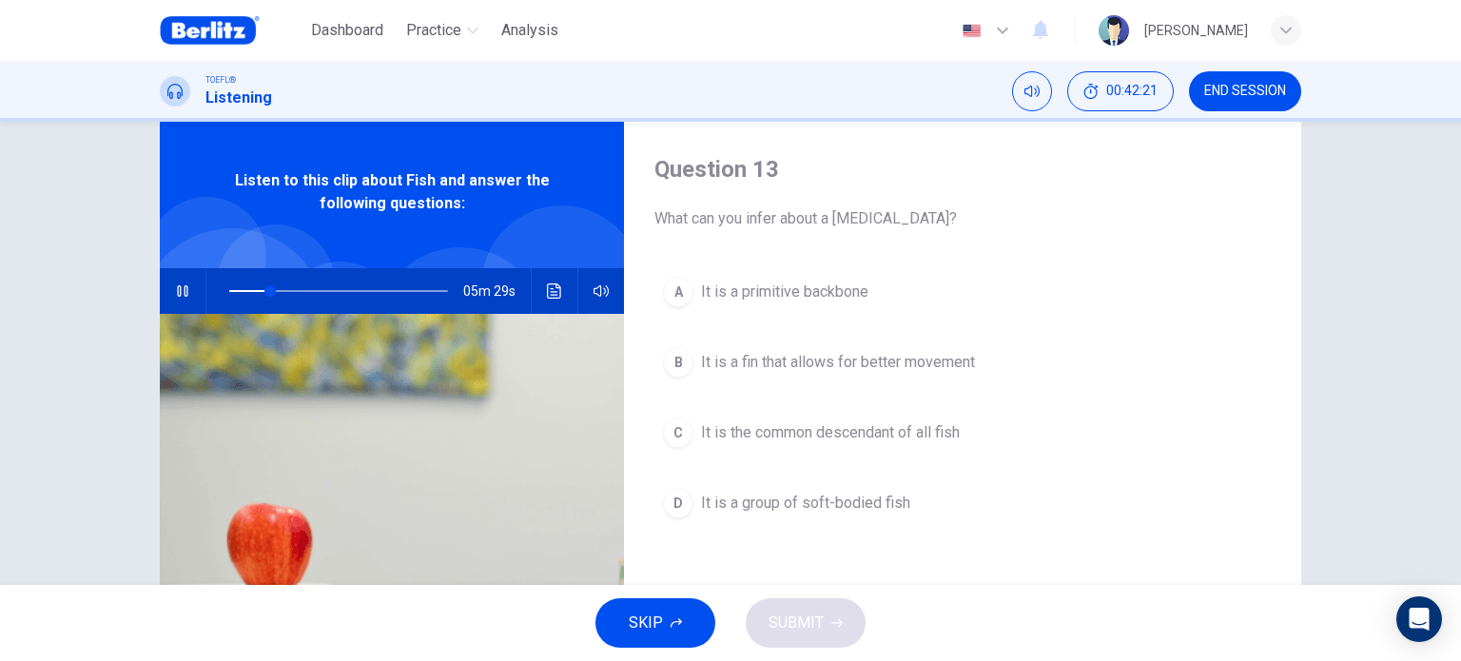
drag, startPoint x: 750, startPoint y: 114, endPoint x: 365, endPoint y: 139, distance: 386.0
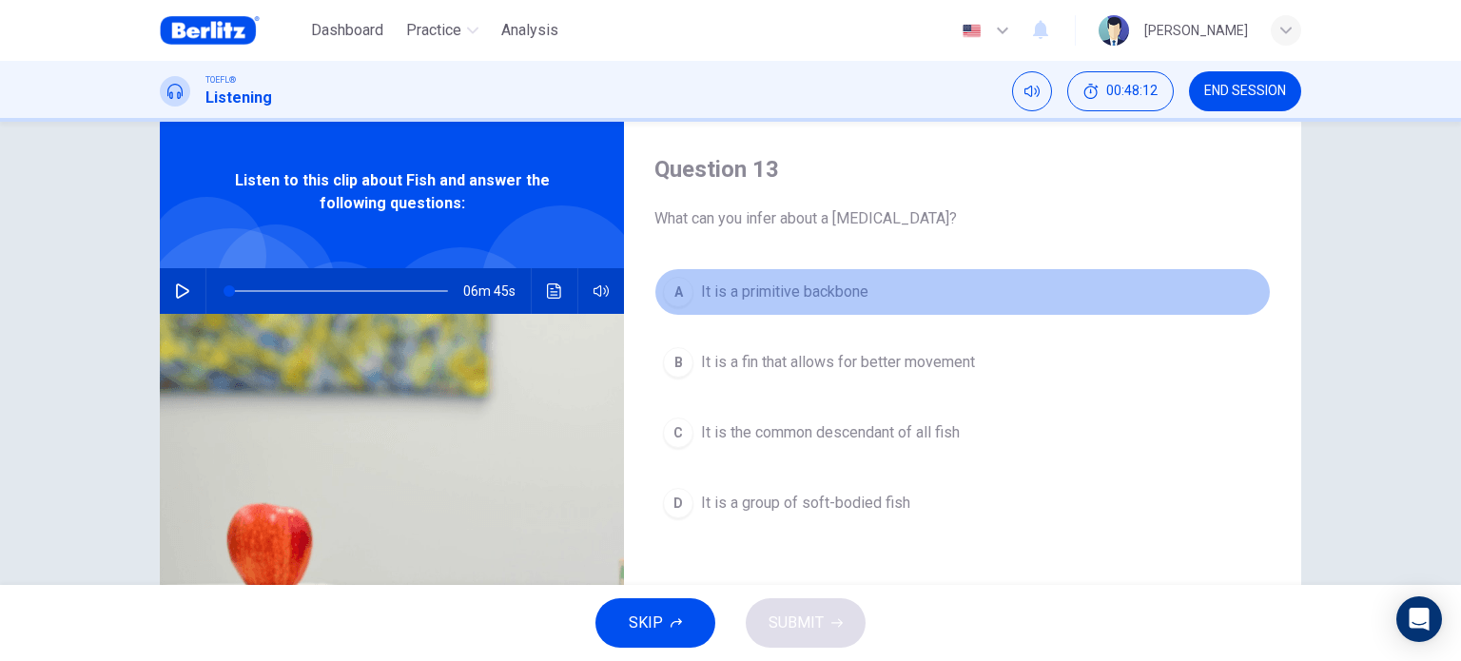
click at [799, 297] on span "It is a primitive backbone" at bounding box center [784, 292] width 167 height 23
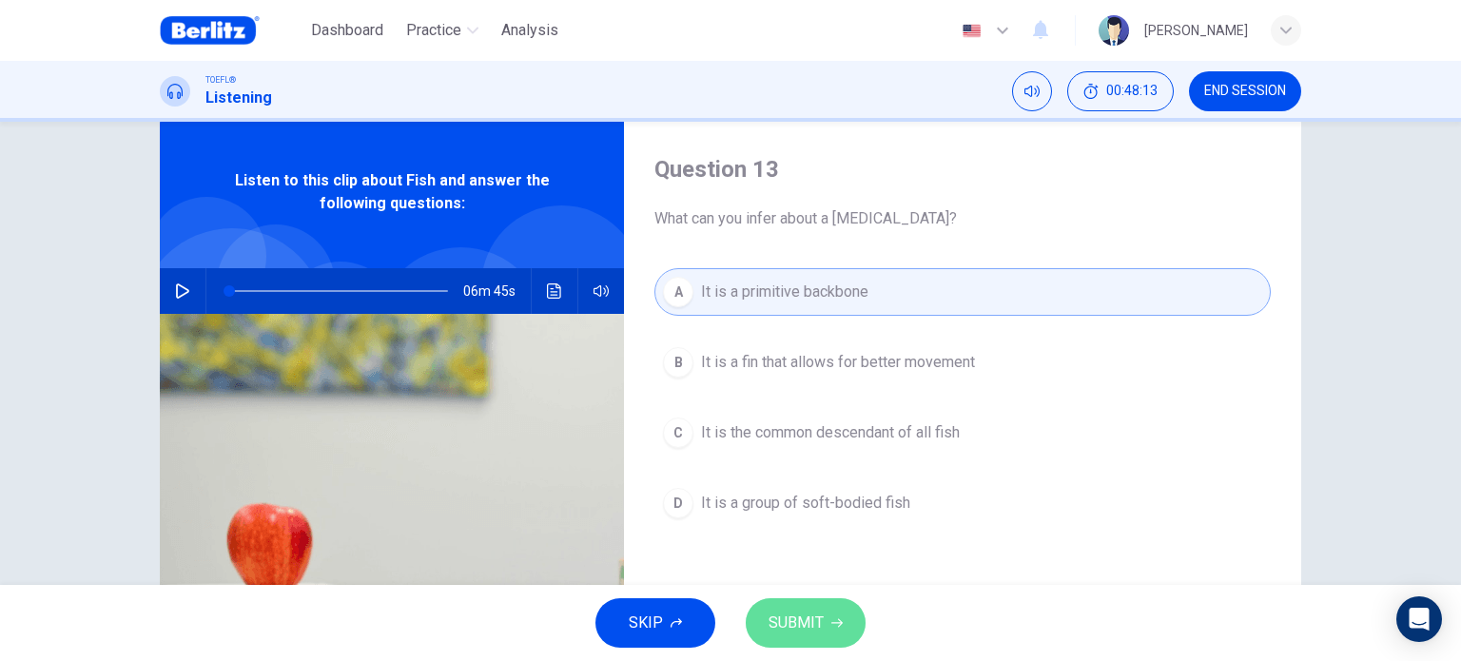
click at [802, 632] on span "SUBMIT" at bounding box center [795, 623] width 55 height 27
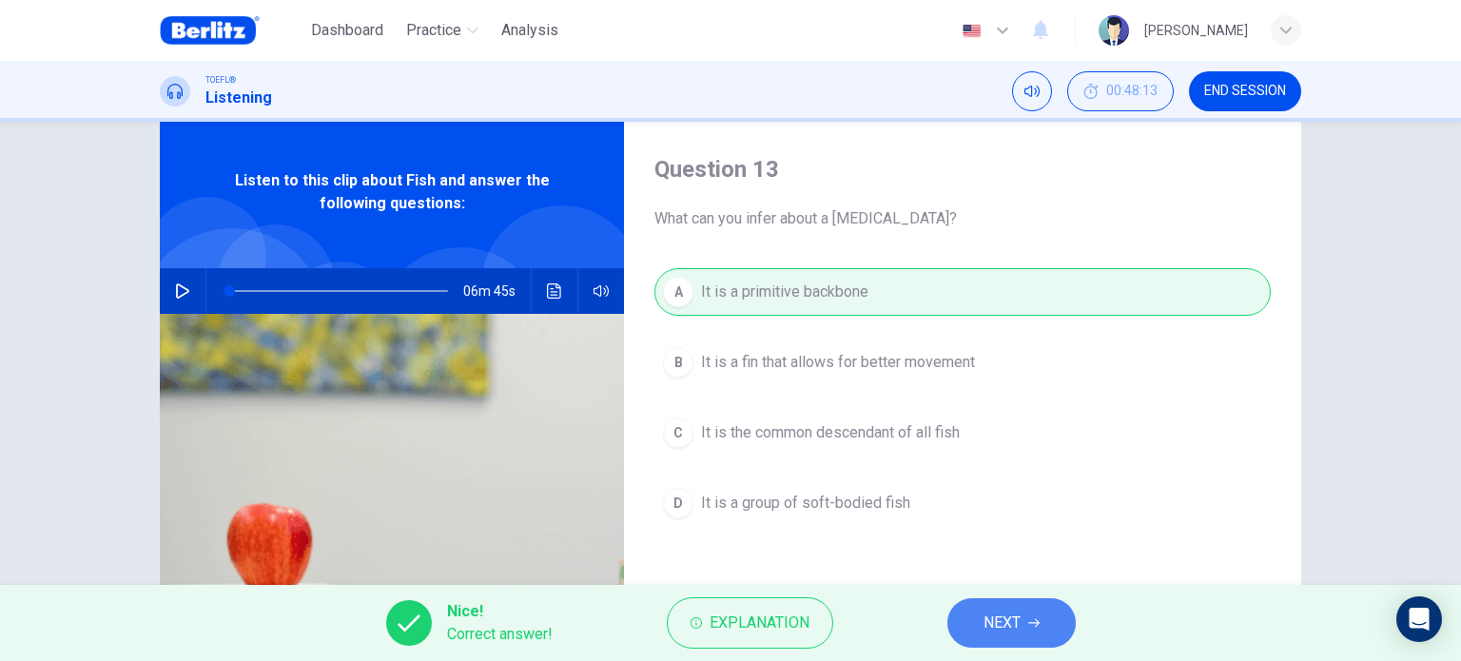
click at [1061, 617] on button "NEXT" at bounding box center [1011, 622] width 128 height 49
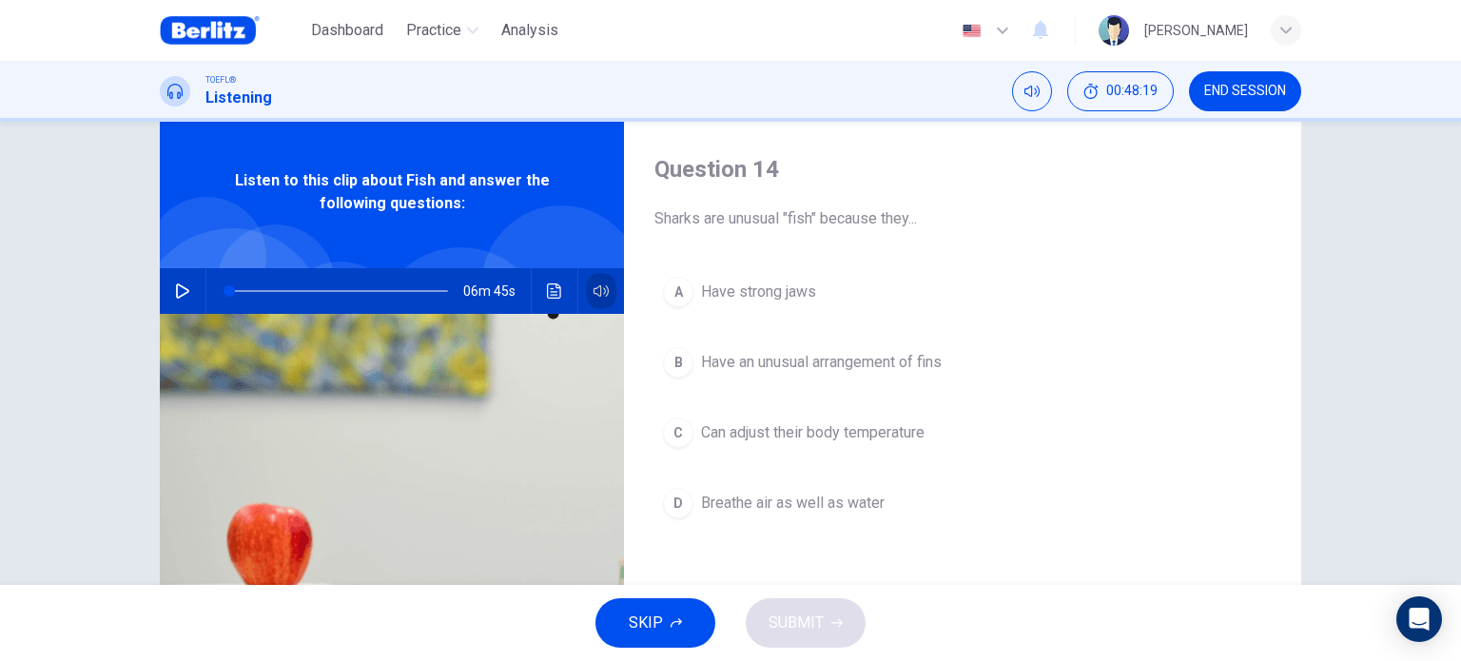
click at [608, 295] on button "button" at bounding box center [601, 291] width 30 height 46
click at [173, 306] on button "button" at bounding box center [182, 291] width 30 height 46
click at [548, 301] on button "Click to see the audio transcription" at bounding box center [554, 291] width 30 height 46
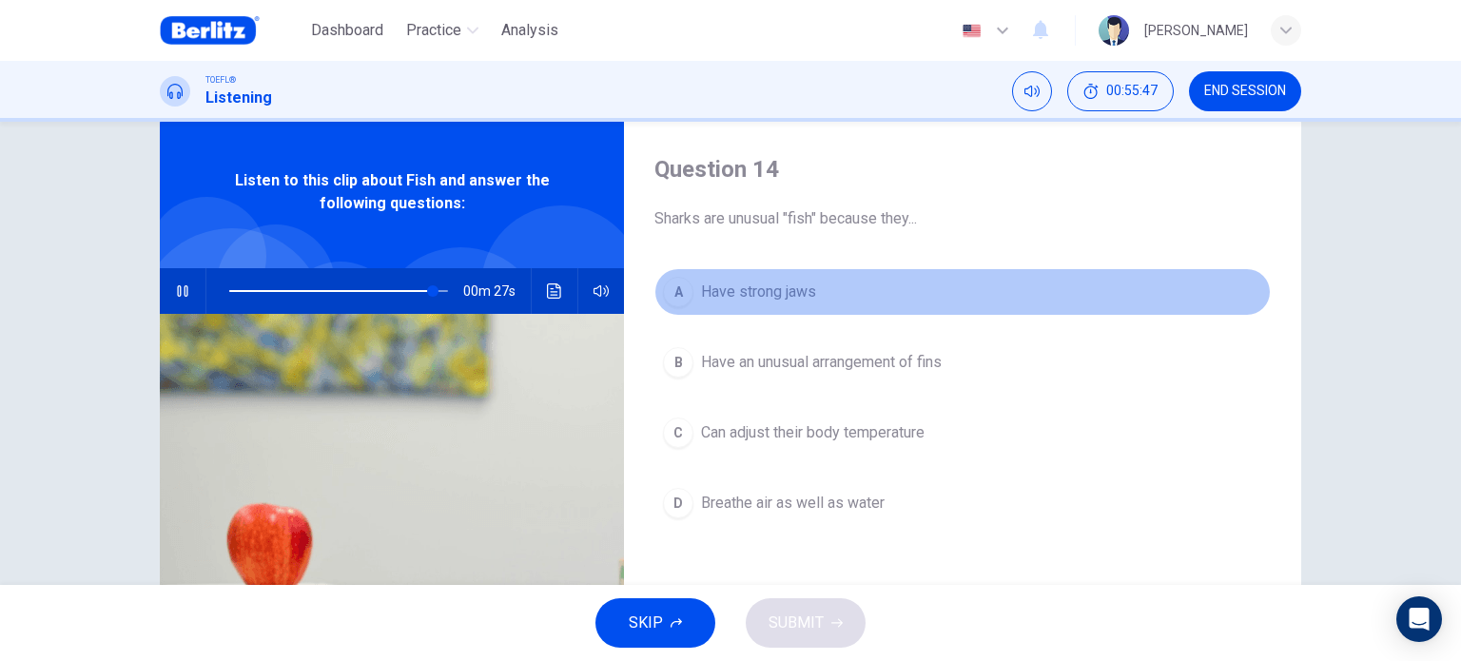
click at [791, 287] on span "Have strong jaws" at bounding box center [758, 292] width 115 height 23
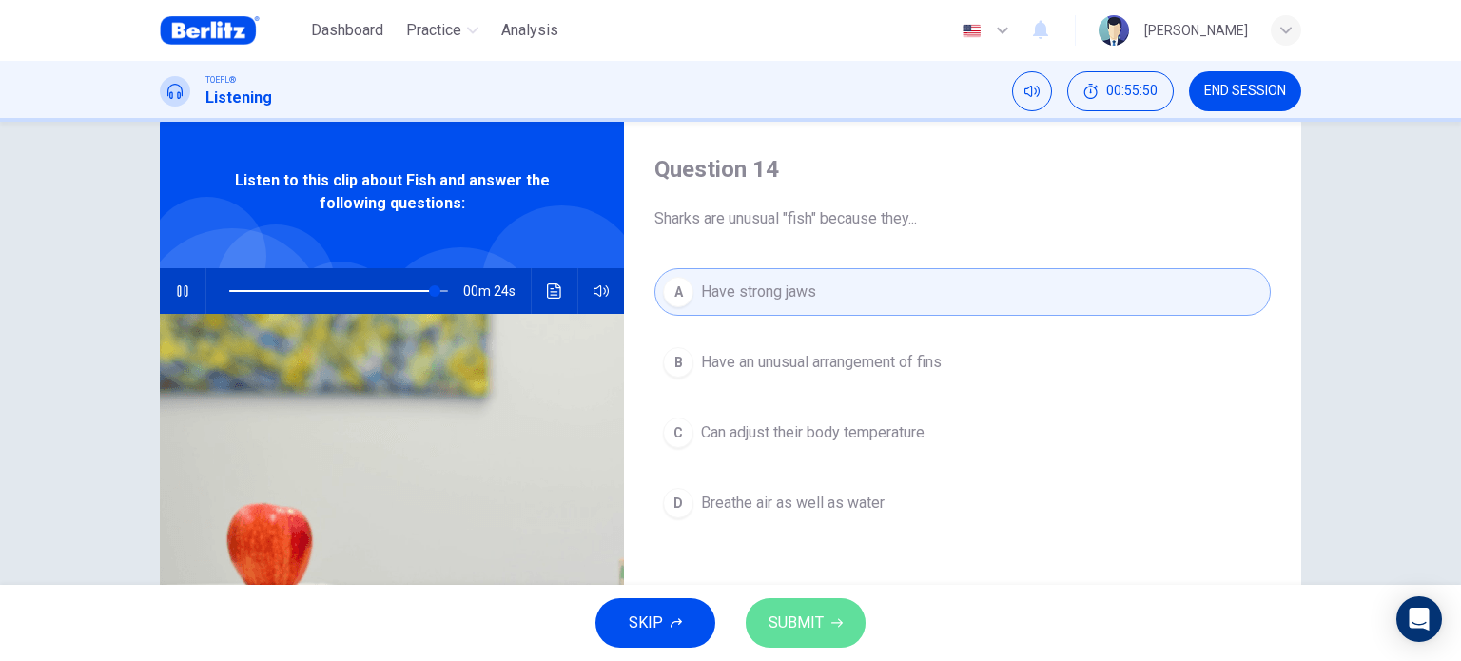
click at [849, 612] on button "SUBMIT" at bounding box center [806, 622] width 120 height 49
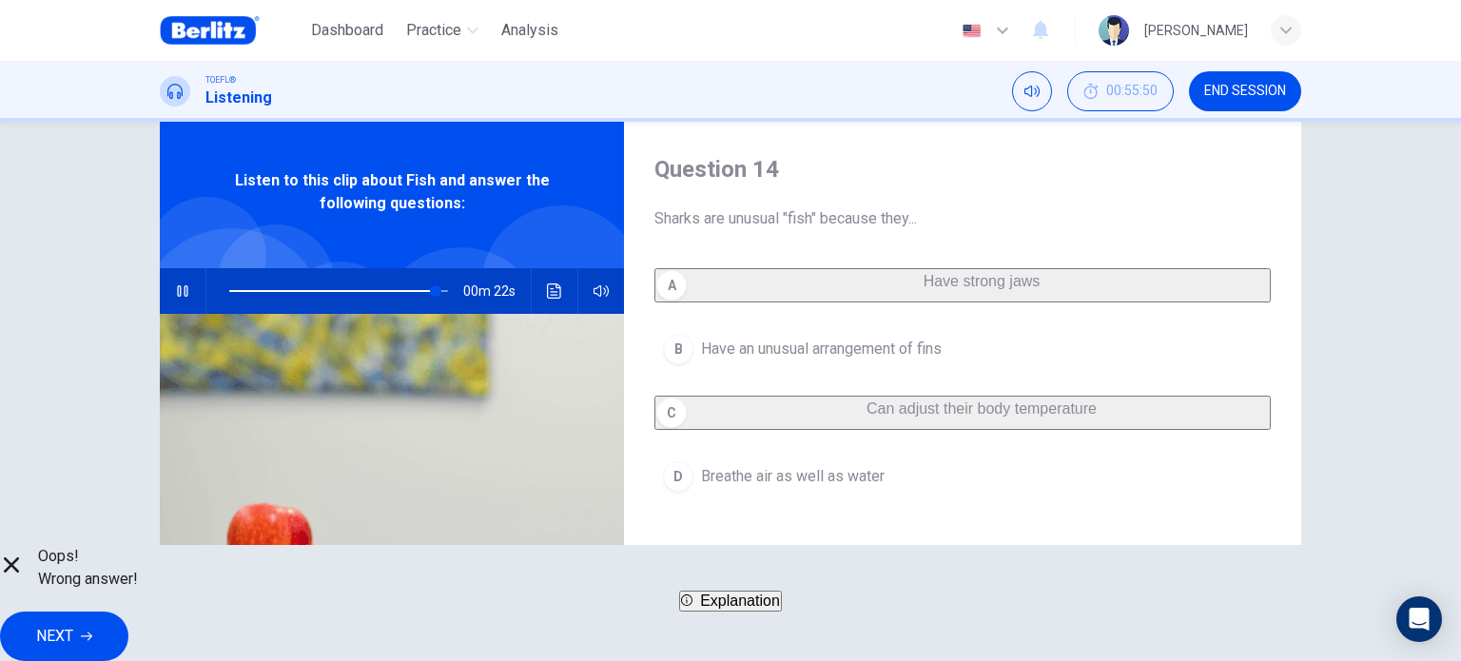
type input "**"
click at [73, 623] on span "NEXT" at bounding box center [54, 636] width 37 height 27
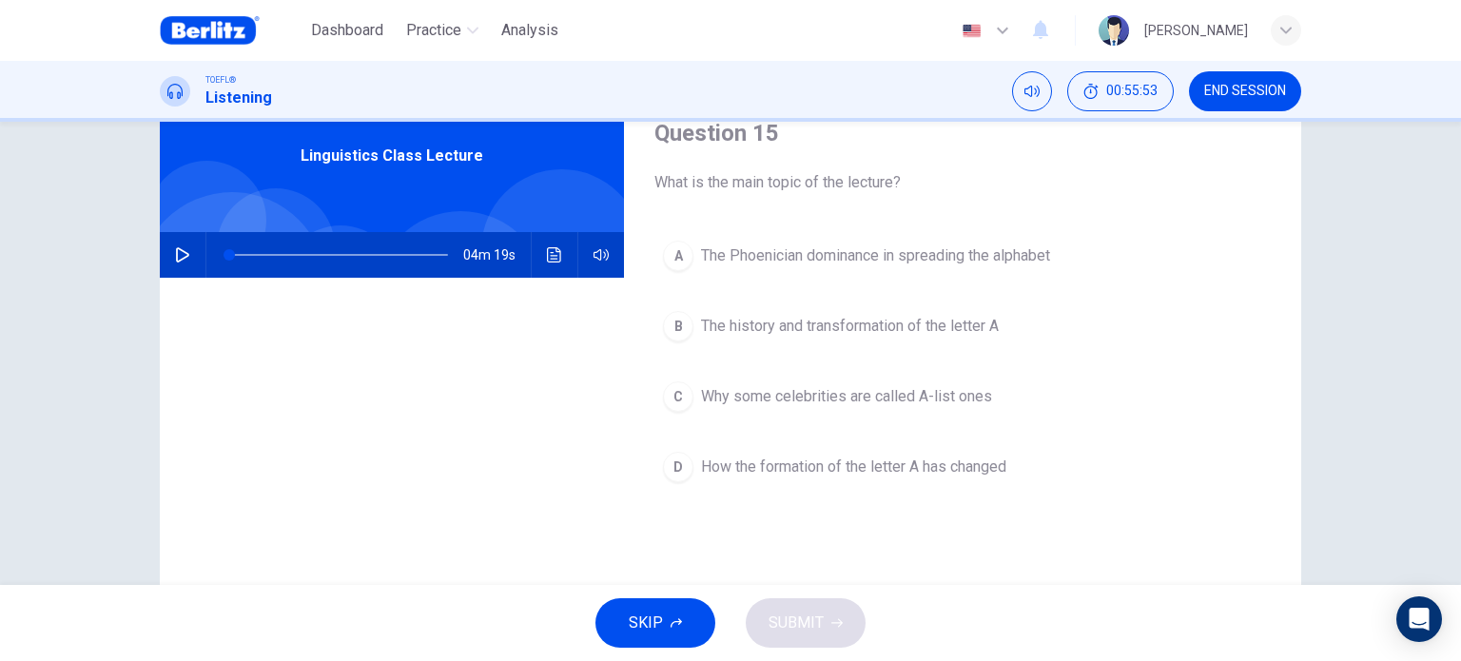
scroll to position [79, 0]
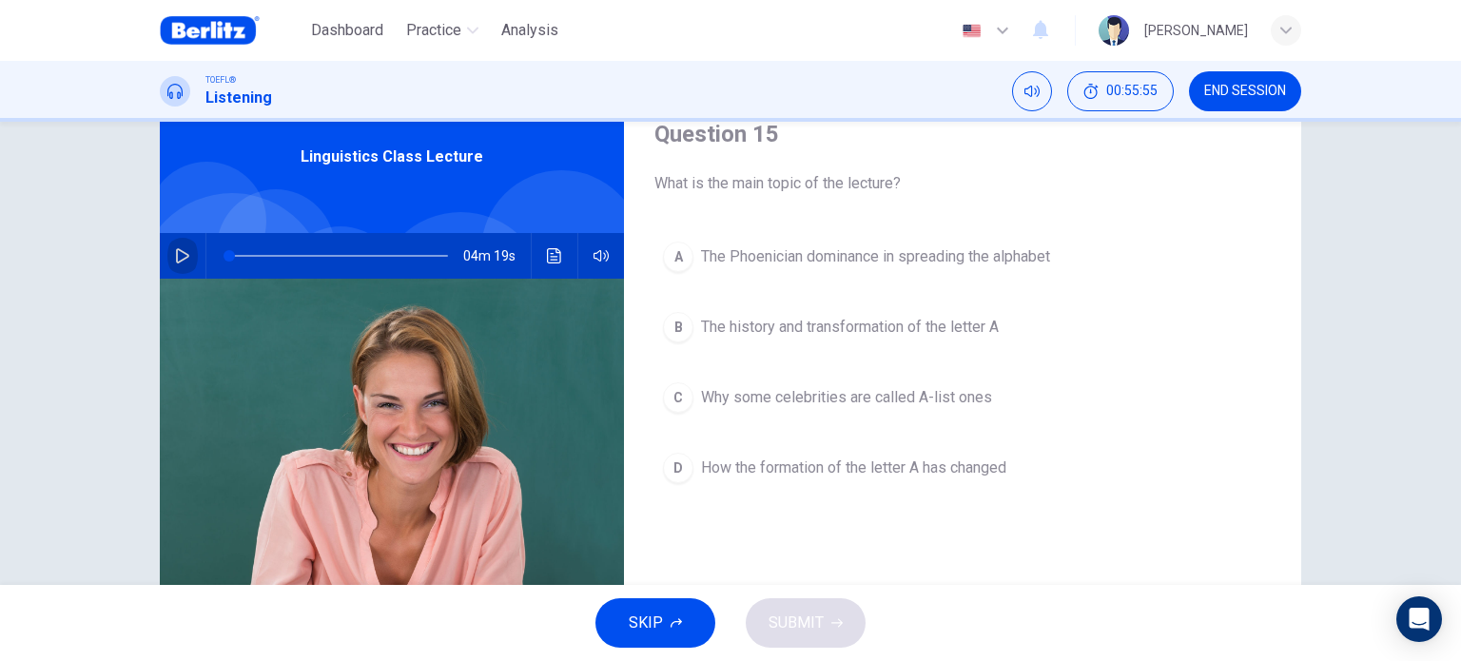
click at [173, 266] on button "button" at bounding box center [182, 256] width 30 height 46
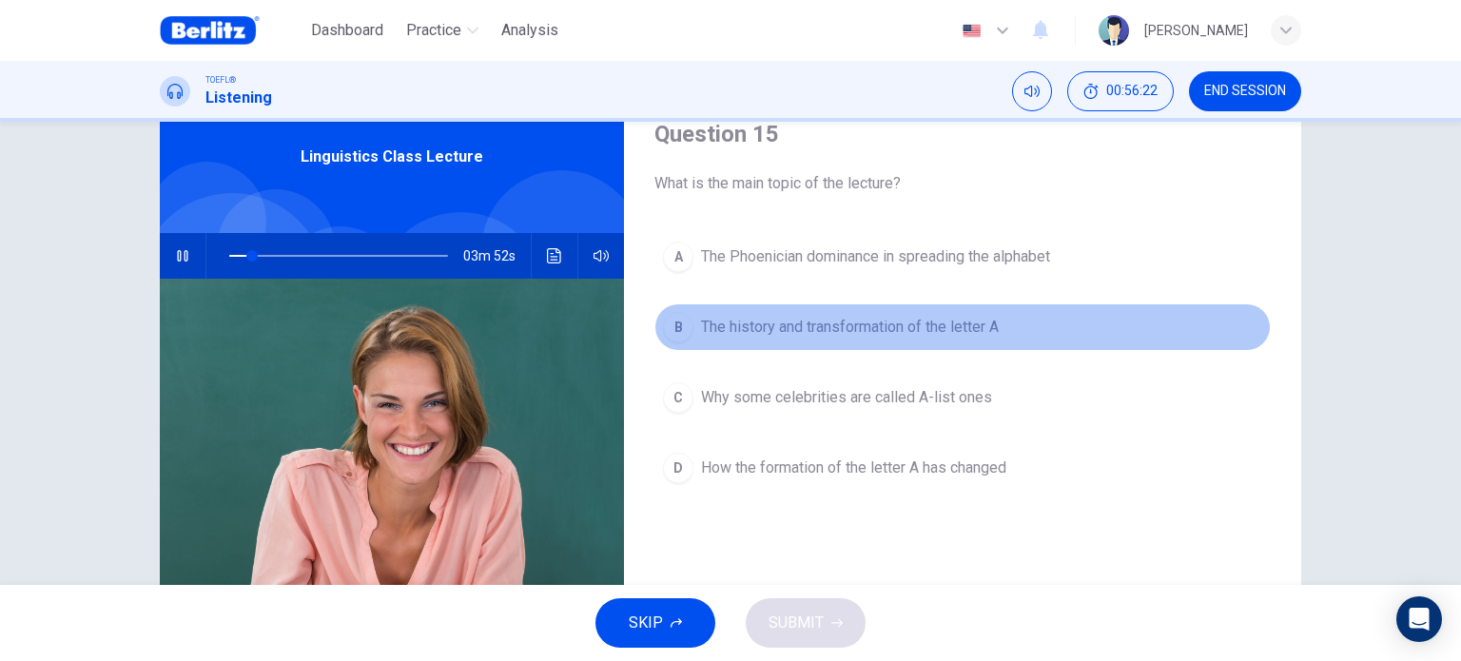
click at [859, 308] on button "B The history and transformation of the letter A" at bounding box center [962, 327] width 616 height 48
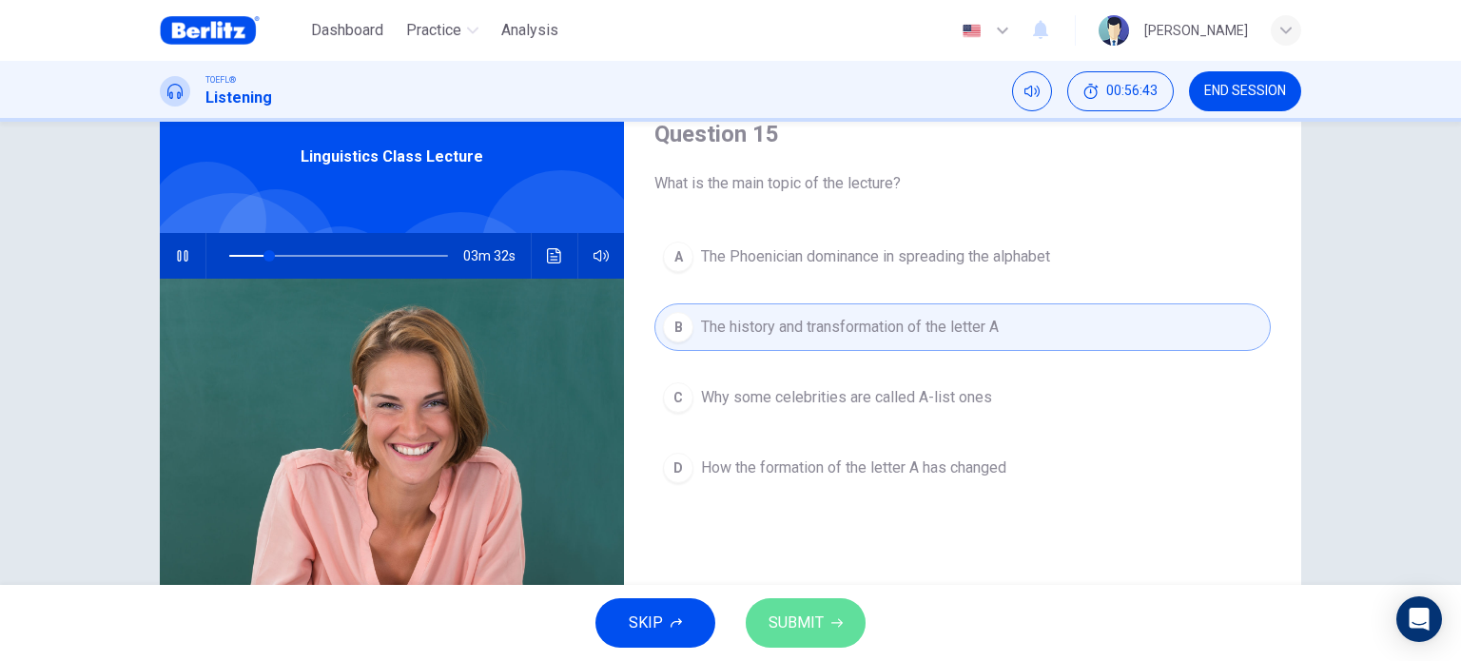
click at [864, 625] on button "SUBMIT" at bounding box center [806, 622] width 120 height 49
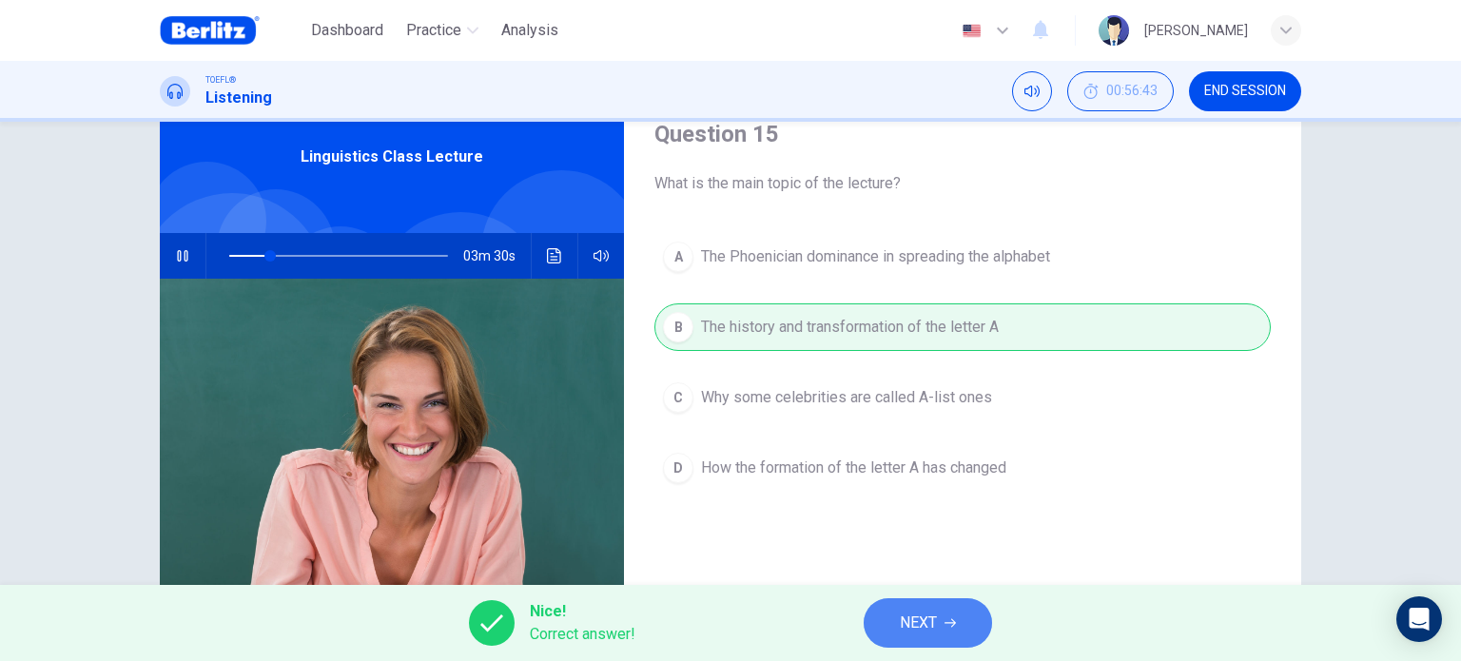
click at [928, 626] on span "NEXT" at bounding box center [918, 623] width 37 height 27
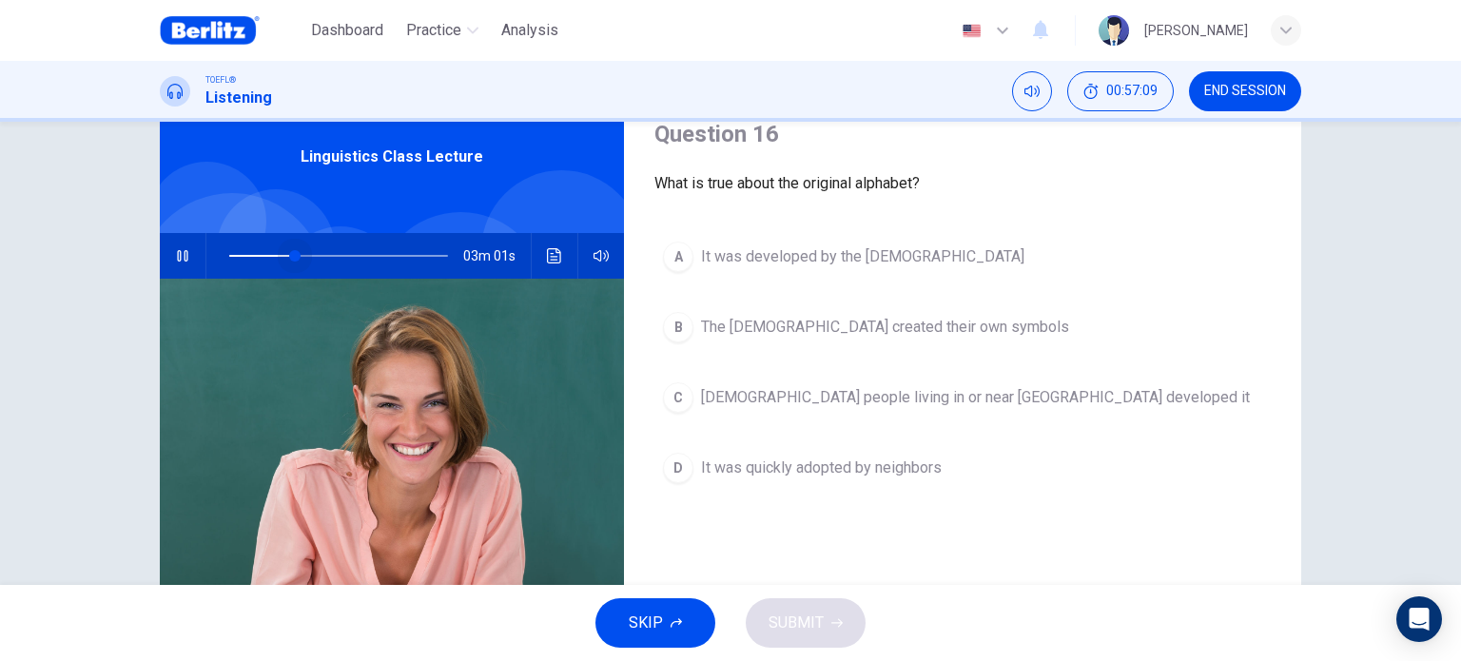
drag, startPoint x: 289, startPoint y: 254, endPoint x: 123, endPoint y: 249, distance: 166.5
click at [123, 249] on div "Question 16 What is true about the original alphabet? A It was developed by the…" at bounding box center [730, 353] width 1461 height 463
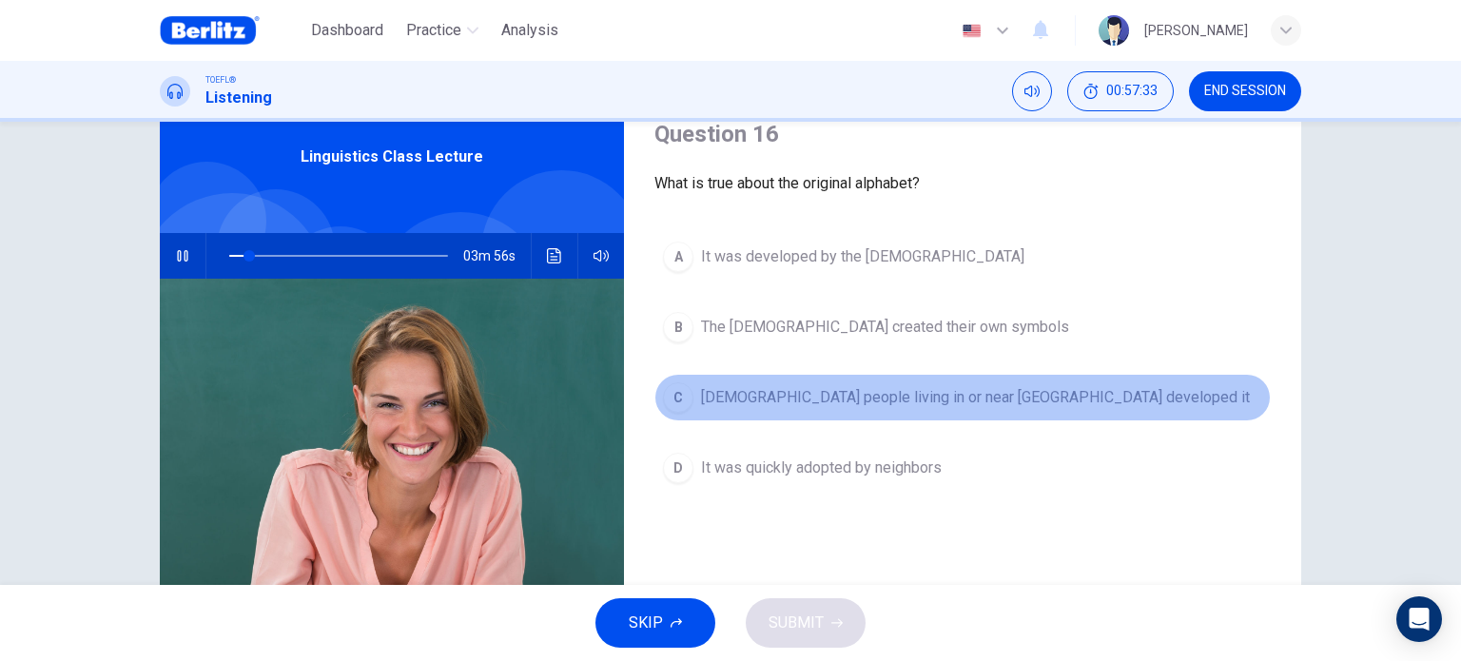
click at [921, 406] on span "[DEMOGRAPHIC_DATA] people living in or near [GEOGRAPHIC_DATA] developed it" at bounding box center [975, 397] width 549 height 23
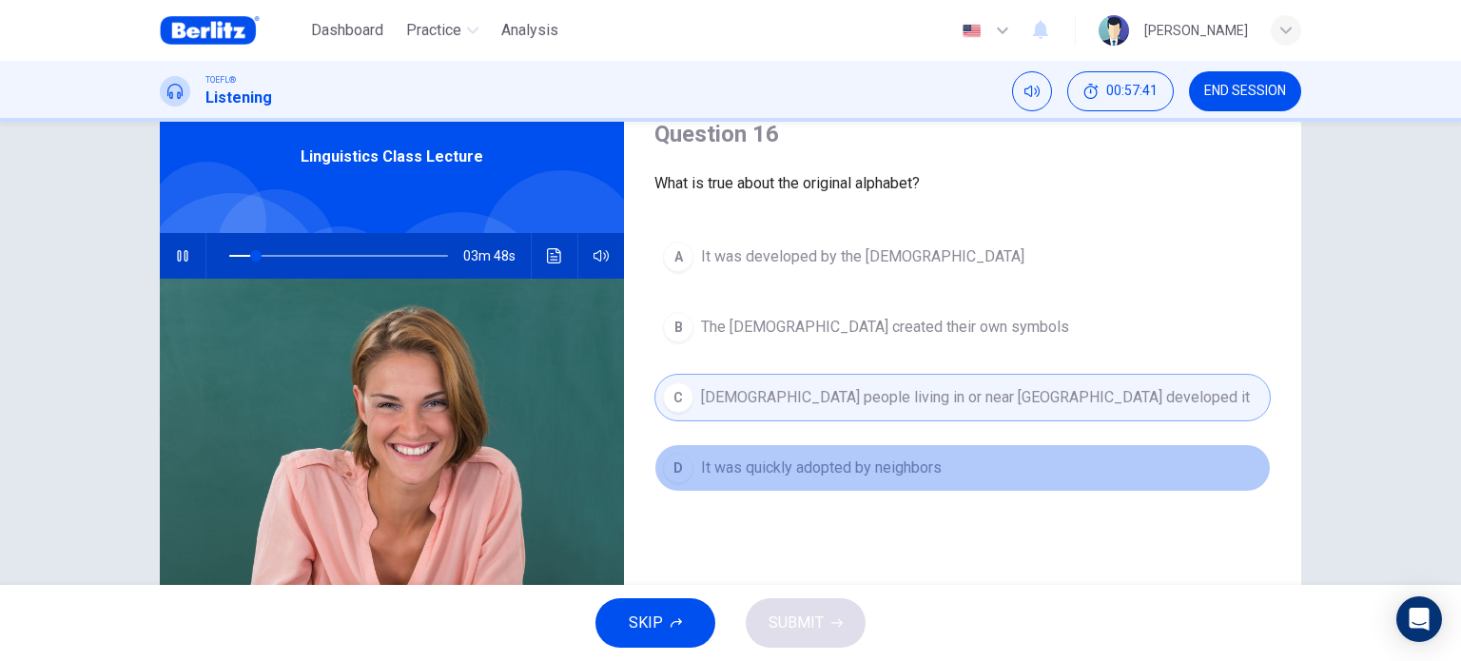
click at [935, 467] on span "It was quickly adopted by neighbors" at bounding box center [821, 468] width 241 height 23
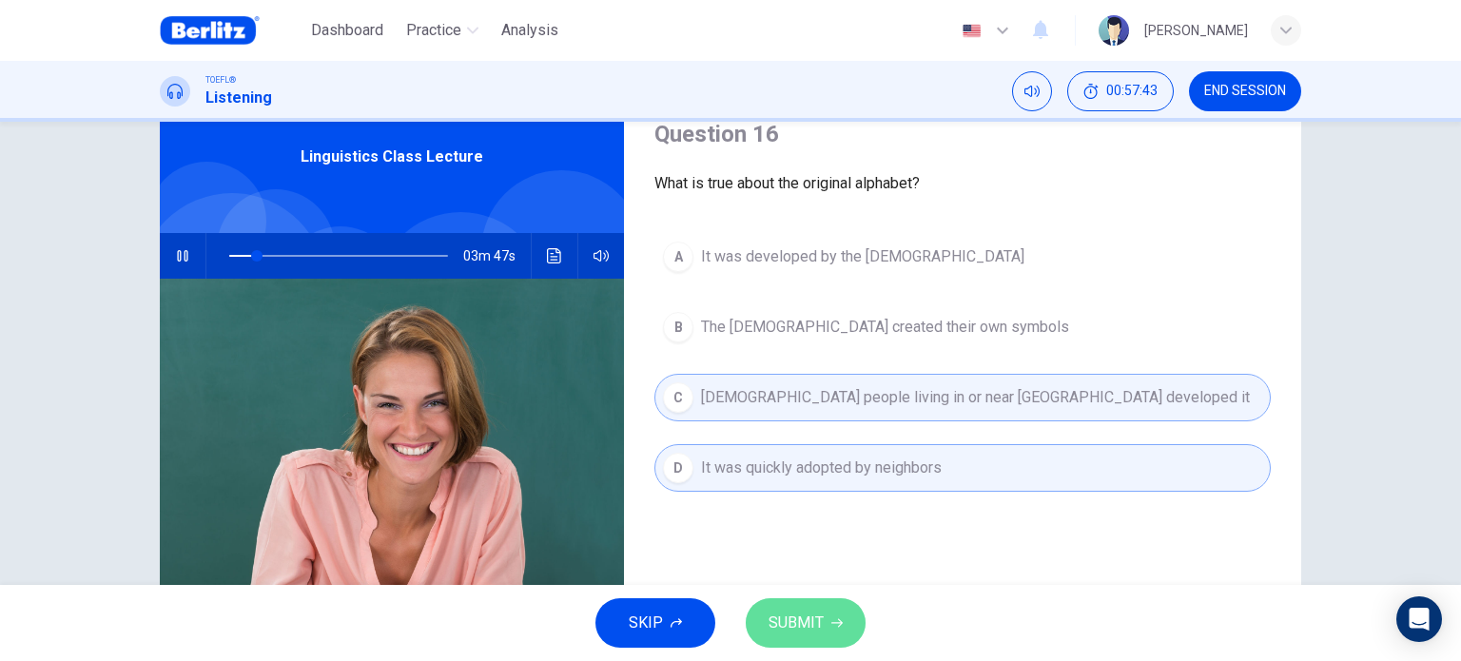
click at [831, 619] on icon "button" at bounding box center [836, 622] width 11 height 11
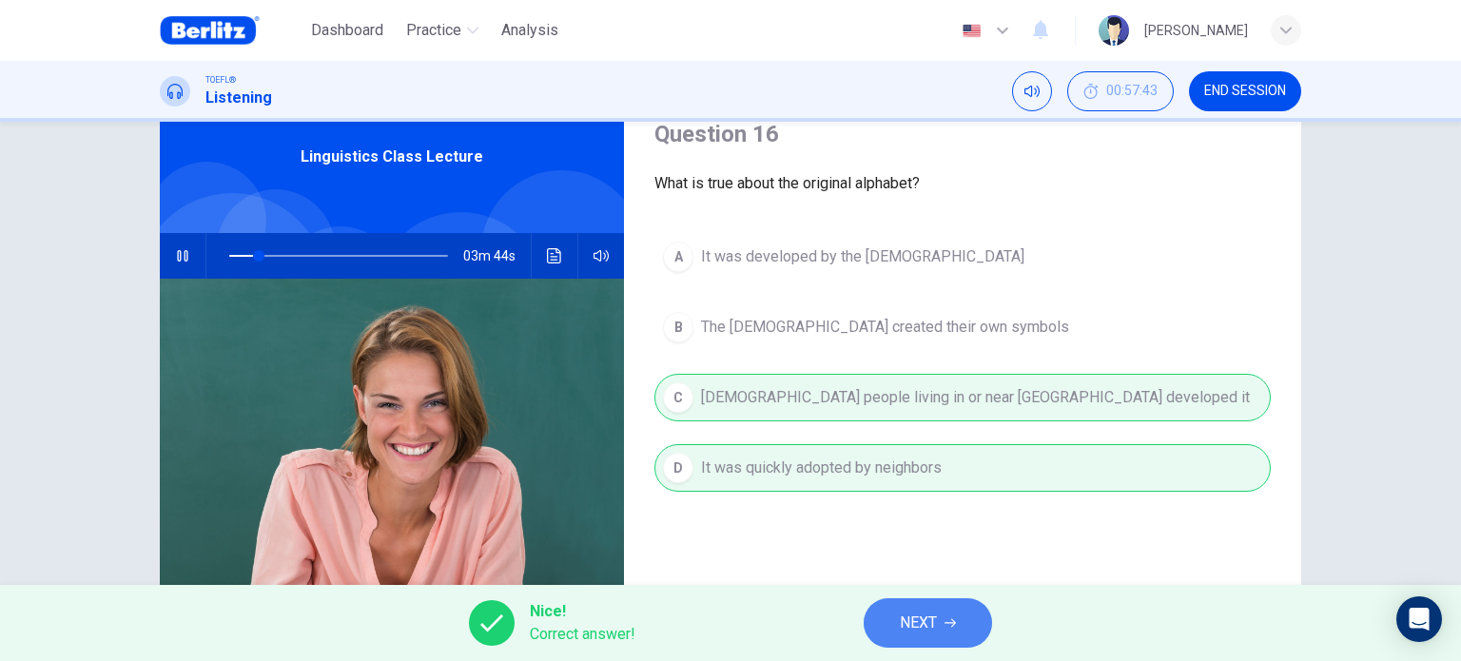
click at [908, 628] on span "NEXT" at bounding box center [918, 623] width 37 height 27
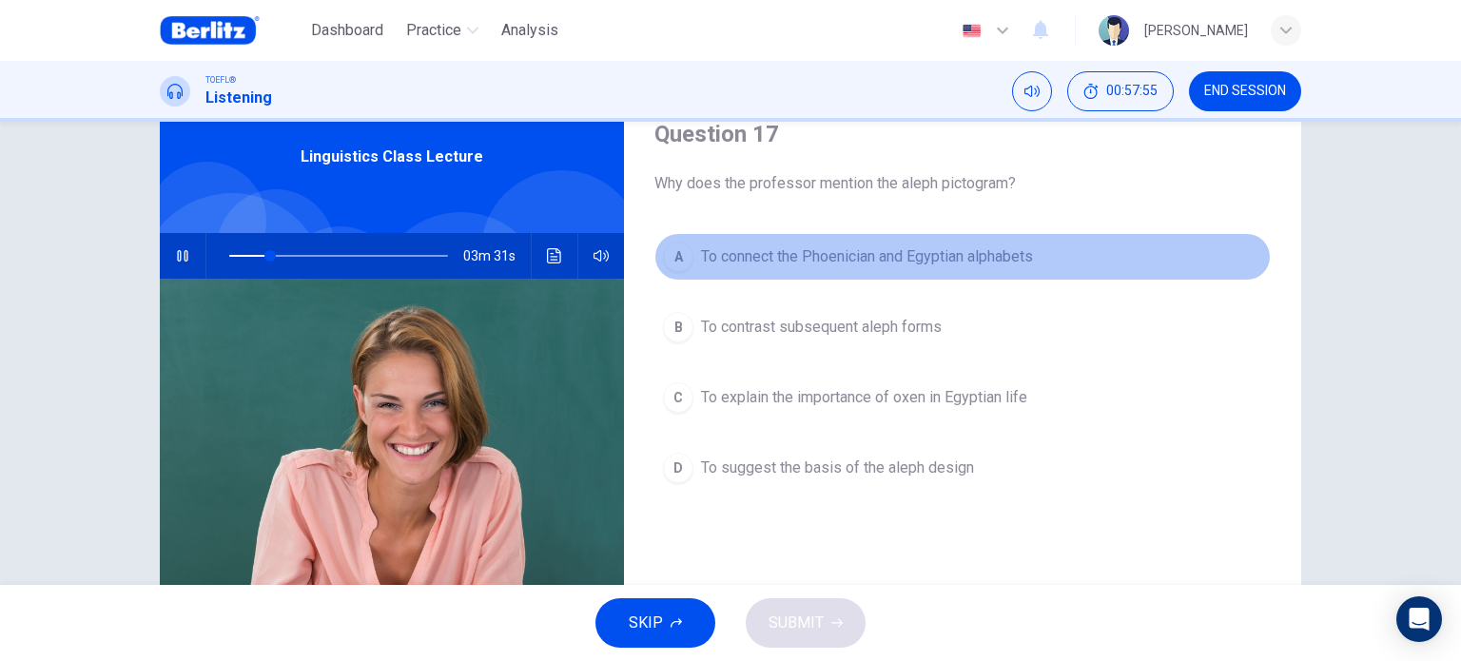
click at [851, 262] on span "To connect the Phoenician and Egyptian alphabets" at bounding box center [867, 256] width 332 height 23
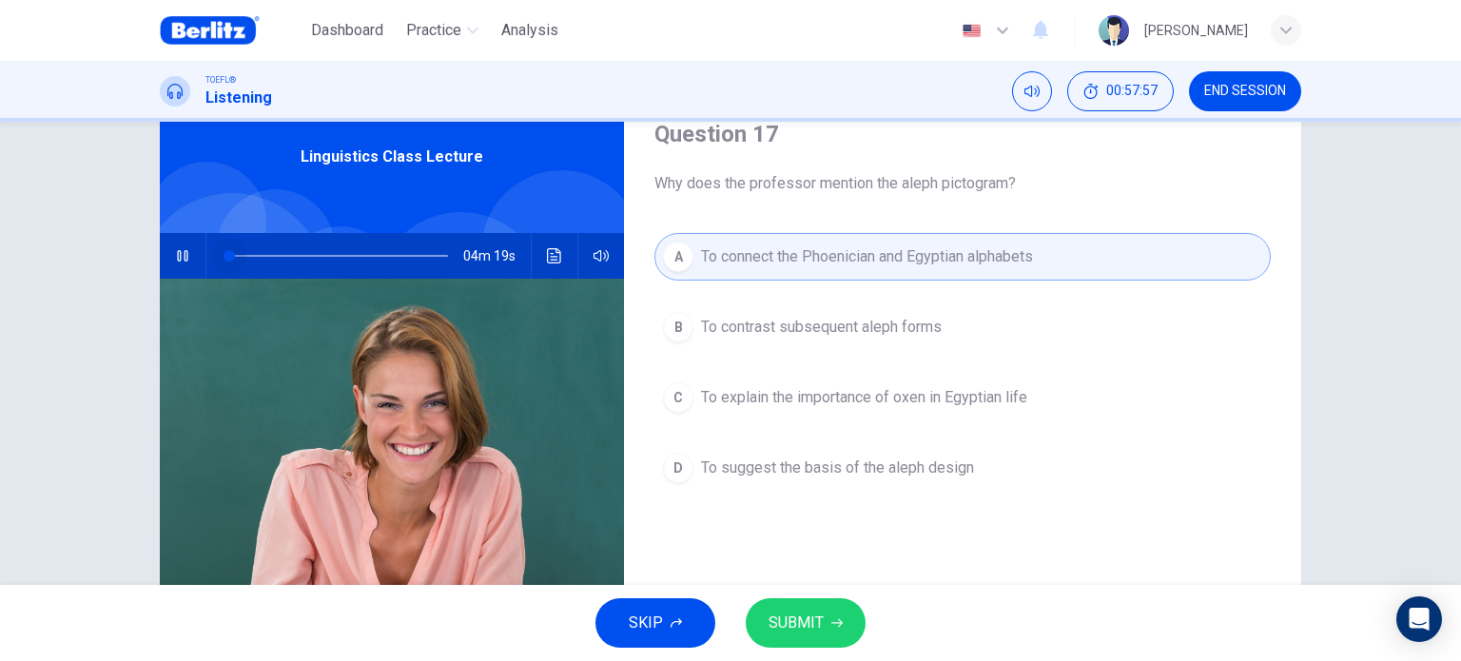
drag, startPoint x: 270, startPoint y: 244, endPoint x: 133, endPoint y: 254, distance: 137.3
click at [133, 254] on div "Question 17 Why does the professor mention the aleph pictogram? A To connect th…" at bounding box center [730, 411] width 1202 height 661
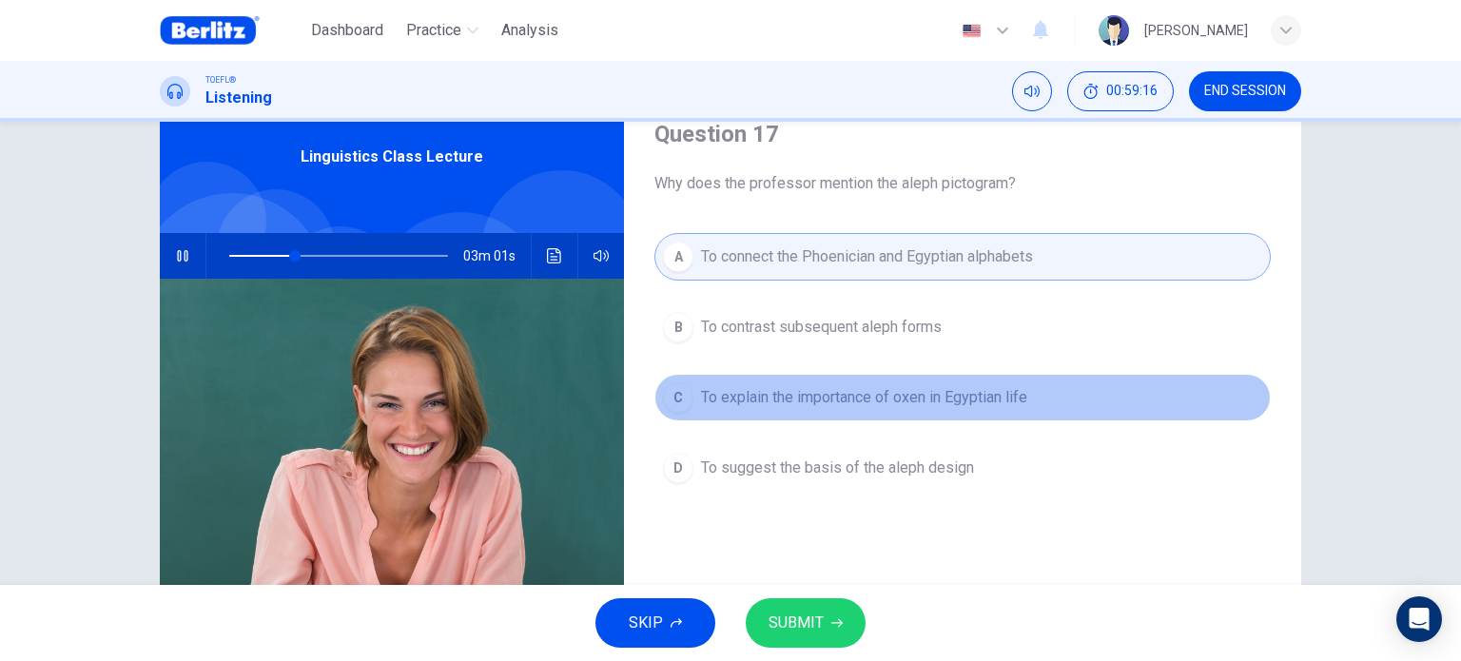
click at [829, 397] on span "To explain the importance of oxen in Egyptian life" at bounding box center [864, 397] width 326 height 23
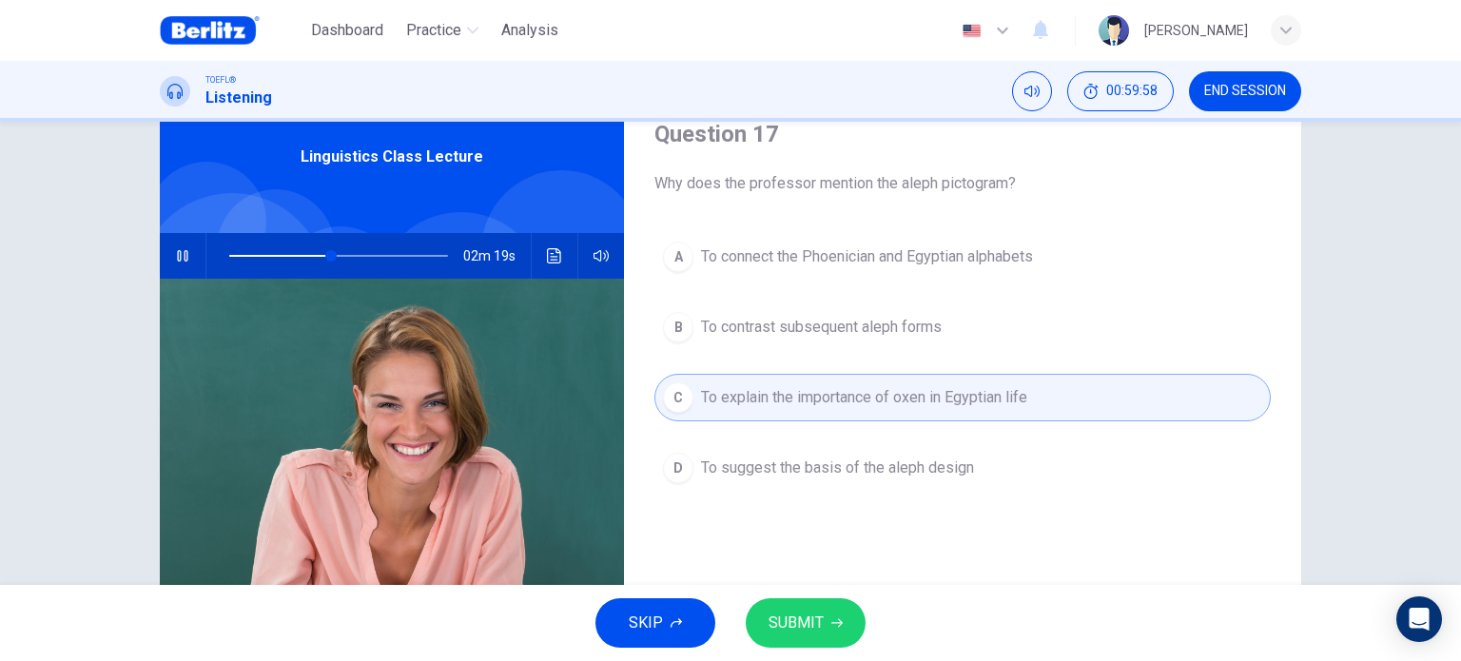
click at [232, 255] on span at bounding box center [338, 256] width 219 height 27
type input "*"
click at [1221, 79] on button "END SESSION" at bounding box center [1245, 91] width 112 height 40
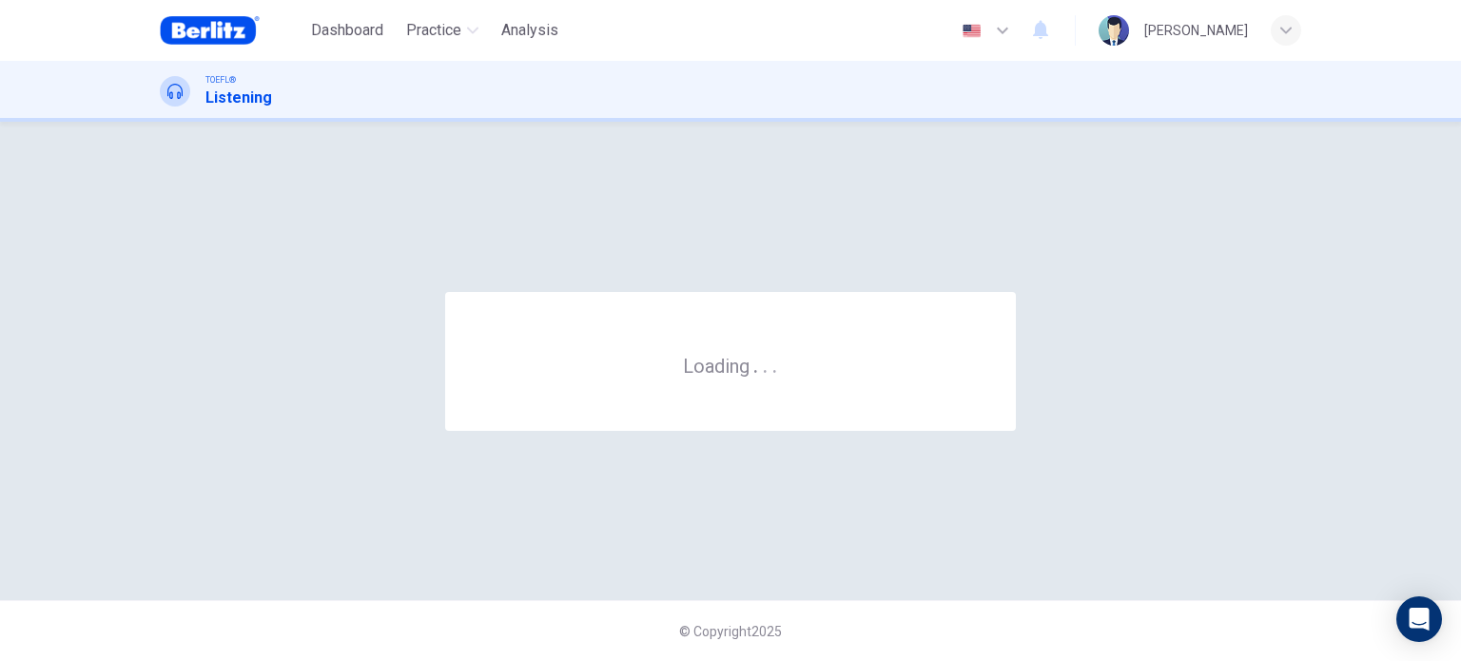
scroll to position [0, 0]
